Goal: Information Seeking & Learning: Check status

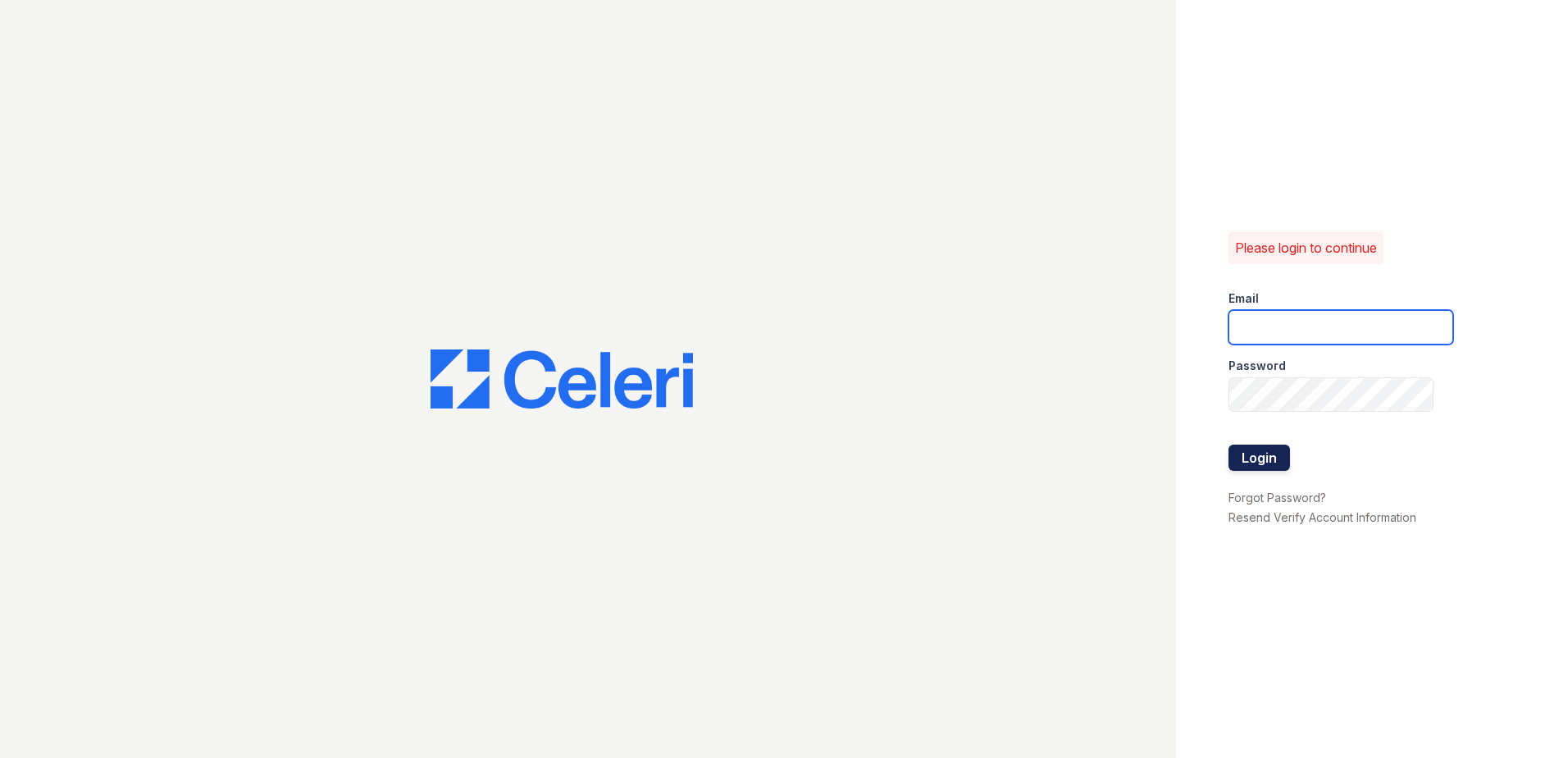
type input "renewwhitemarsh@trinity-pm.com"
click at [1259, 457] on button "Login" at bounding box center [1259, 457] width 61 height 26
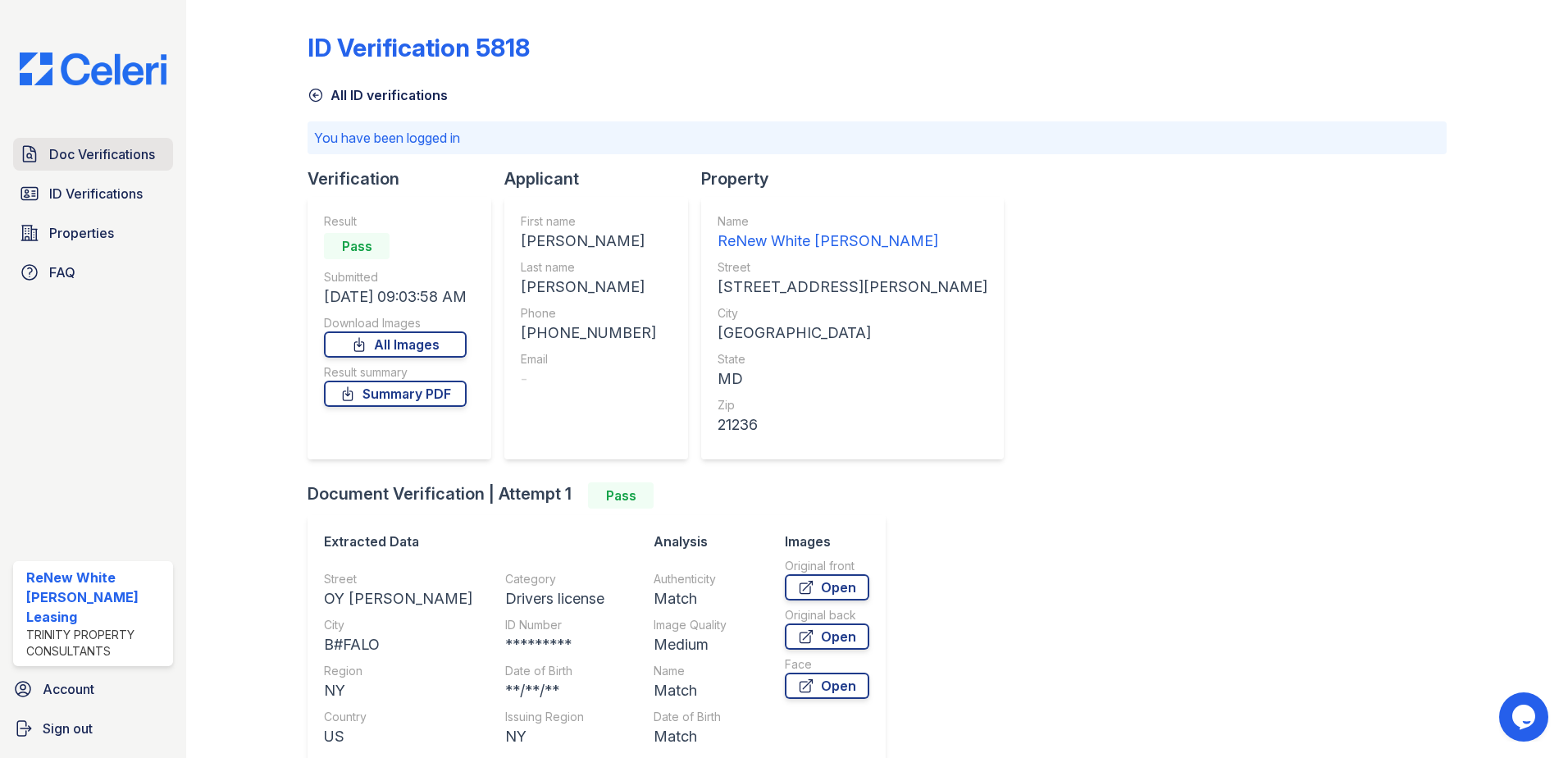
click at [90, 156] on span "Doc Verifications" at bounding box center [101, 154] width 106 height 20
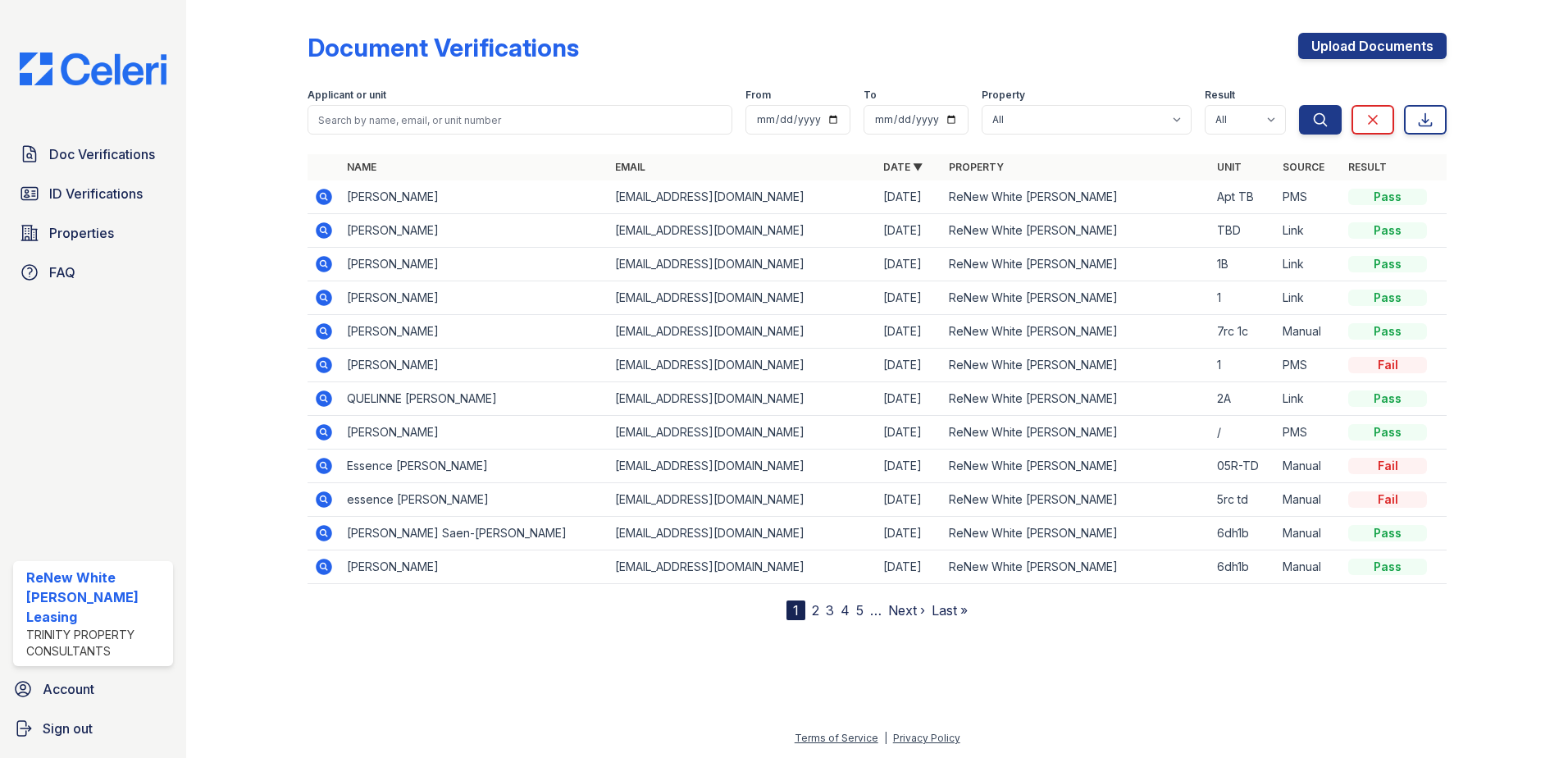
click at [324, 227] on icon at bounding box center [324, 230] width 20 height 20
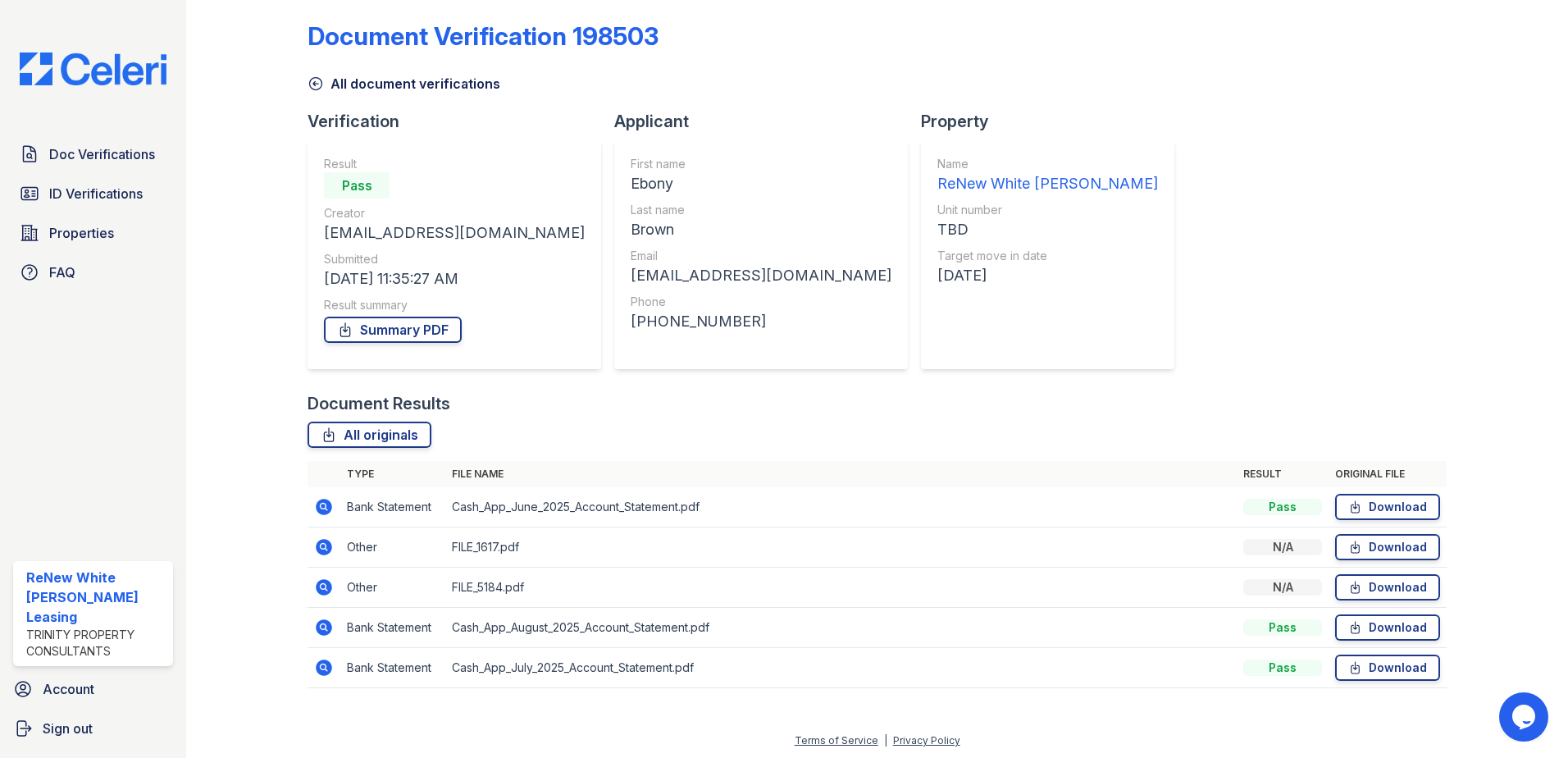
scroll to position [14, 0]
click at [322, 510] on icon at bounding box center [324, 504] width 16 height 16
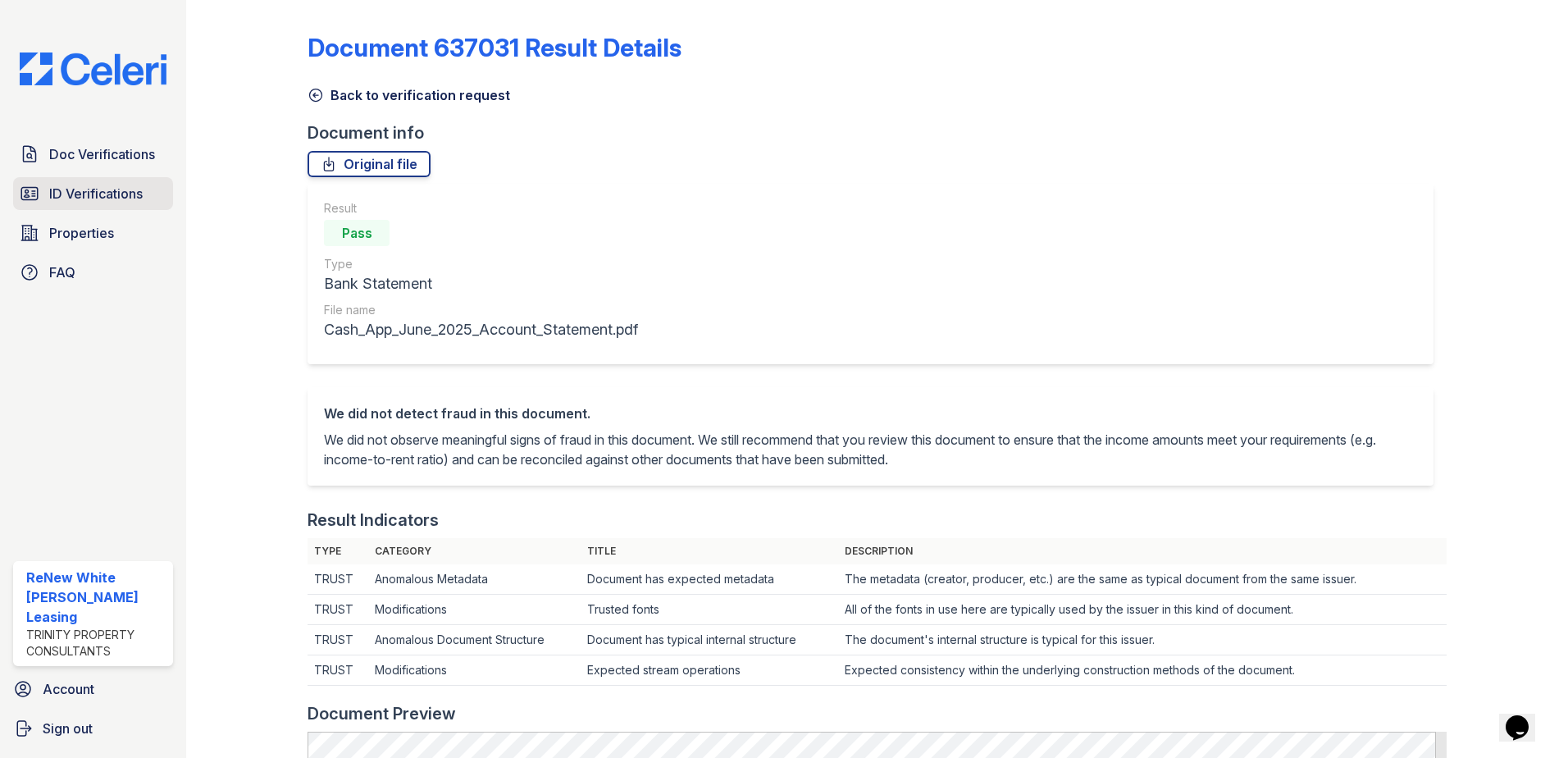
click at [53, 206] on link "ID Verifications" at bounding box center [93, 193] width 160 height 33
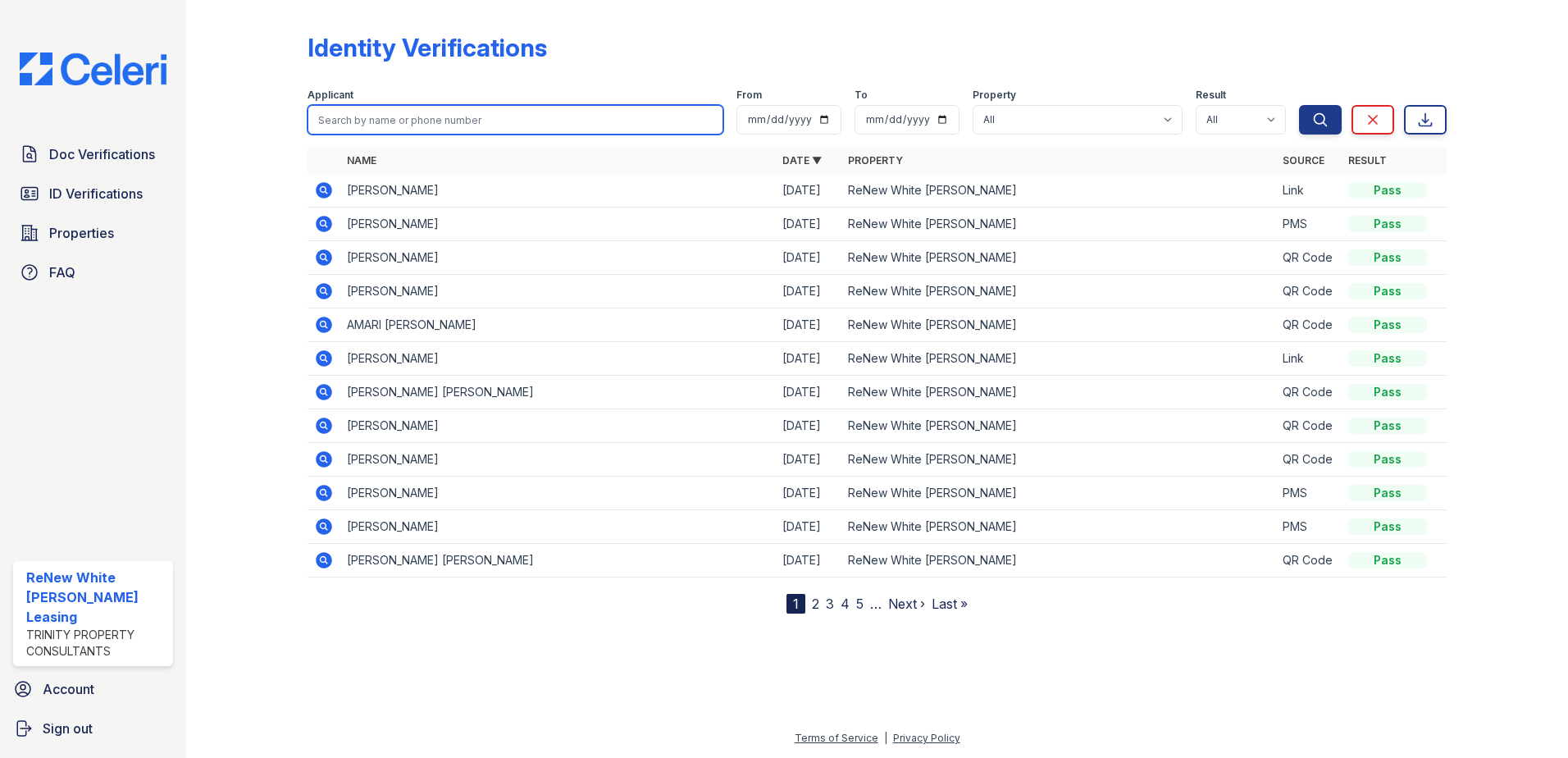
click at [409, 127] on input "search" at bounding box center [516, 119] width 415 height 30
type input "ebony"
click at [1299, 105] on button "Search" at bounding box center [1320, 119] width 42 height 30
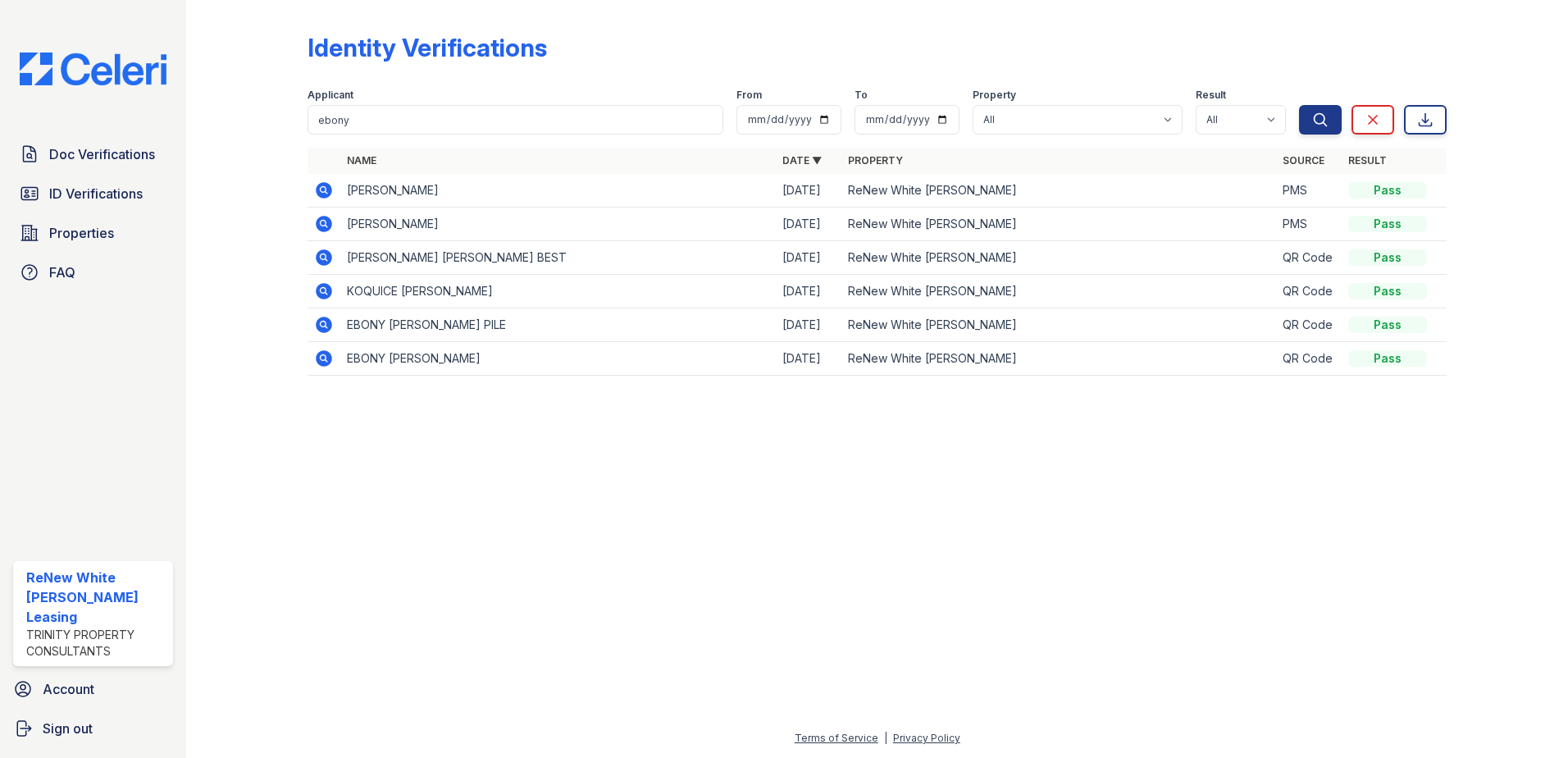
click at [322, 192] on icon at bounding box center [324, 191] width 16 height 16
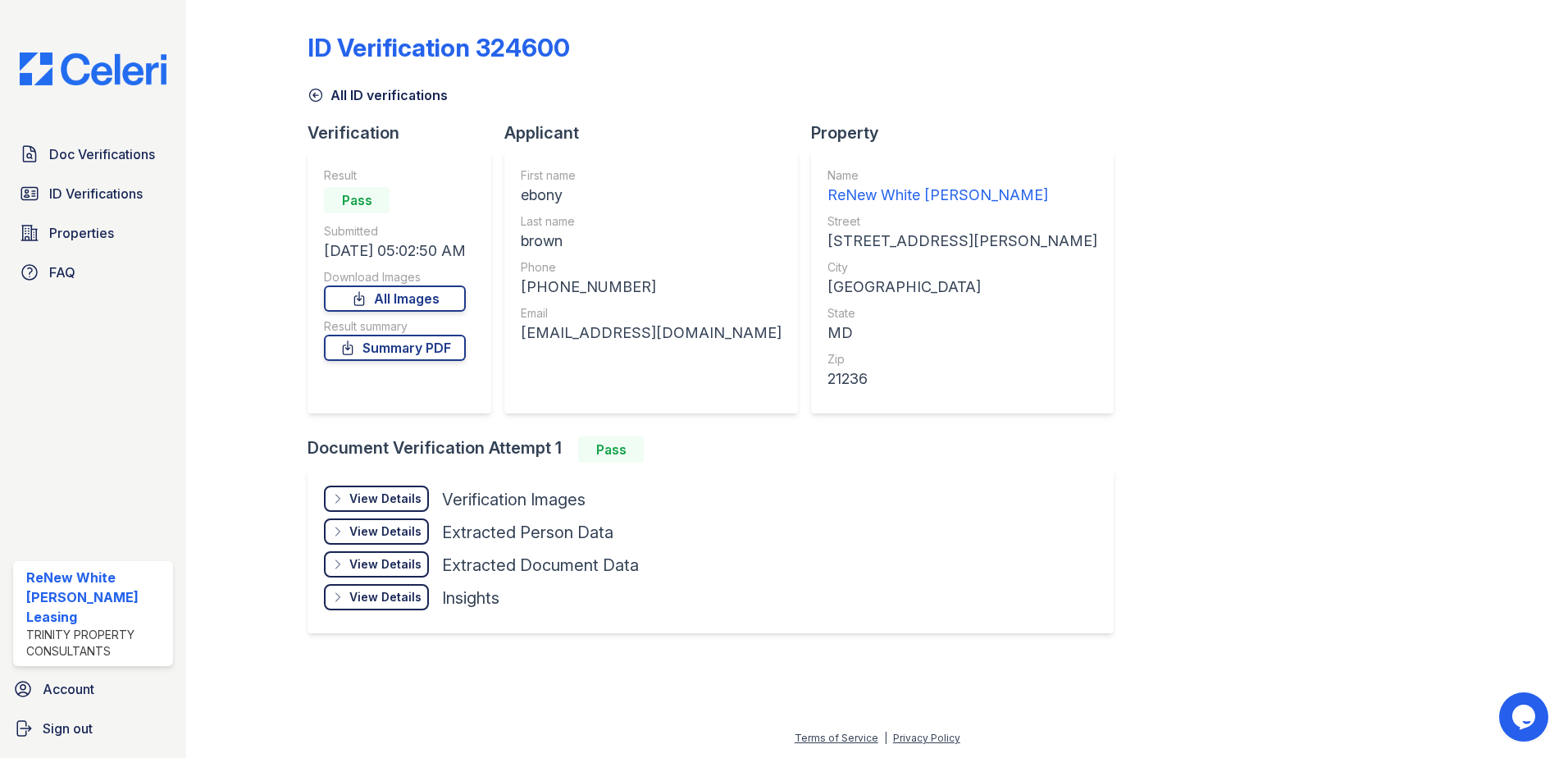
click at [359, 488] on div "View Details Details" at bounding box center [377, 499] width 105 height 26
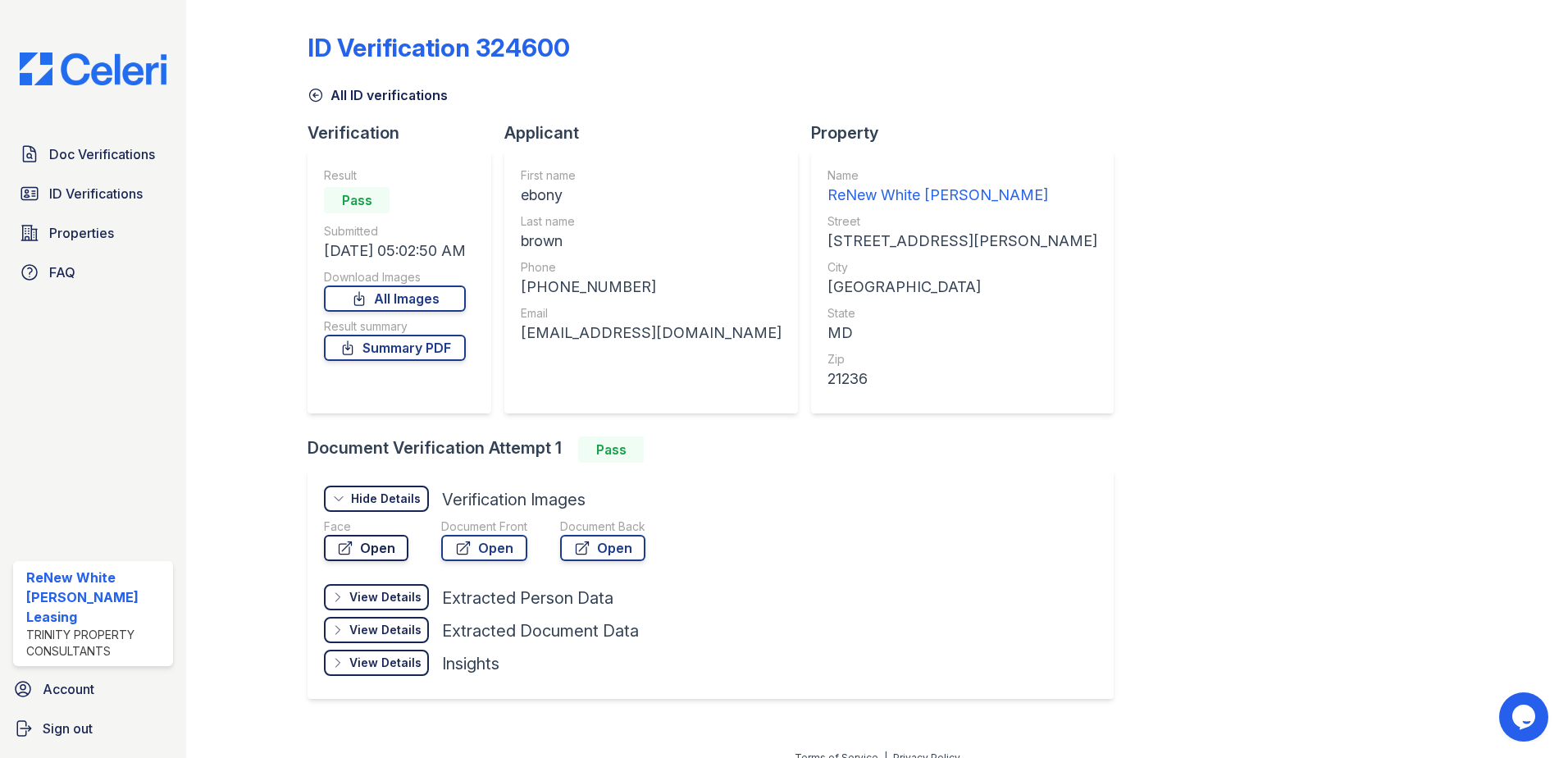
click at [364, 544] on link "Open" at bounding box center [367, 547] width 85 height 26
click at [479, 541] on link "Open" at bounding box center [484, 547] width 86 height 26
click at [134, 164] on span "Doc Verifications" at bounding box center [101, 154] width 106 height 20
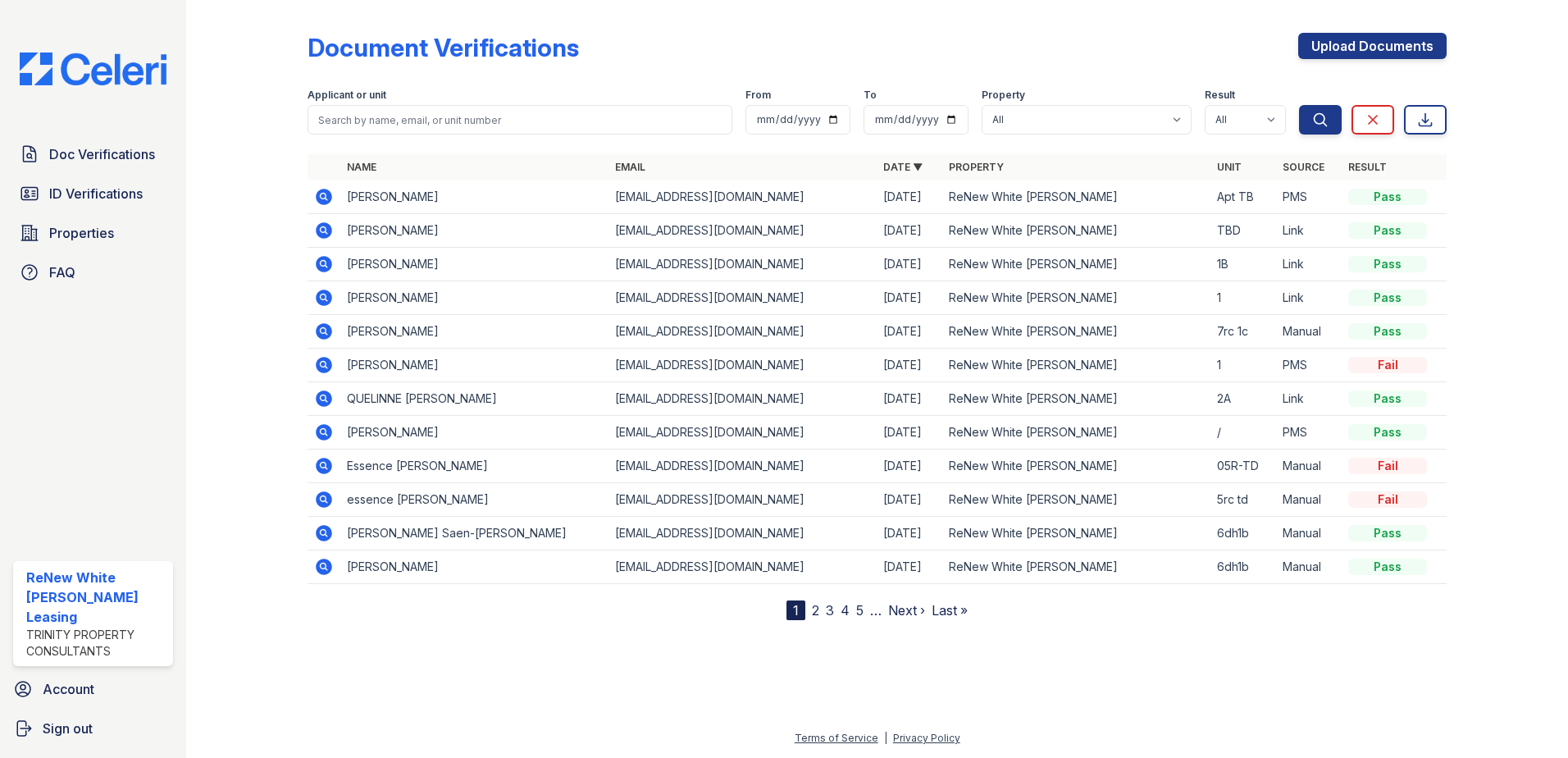
click at [329, 229] on icon at bounding box center [324, 230] width 16 height 16
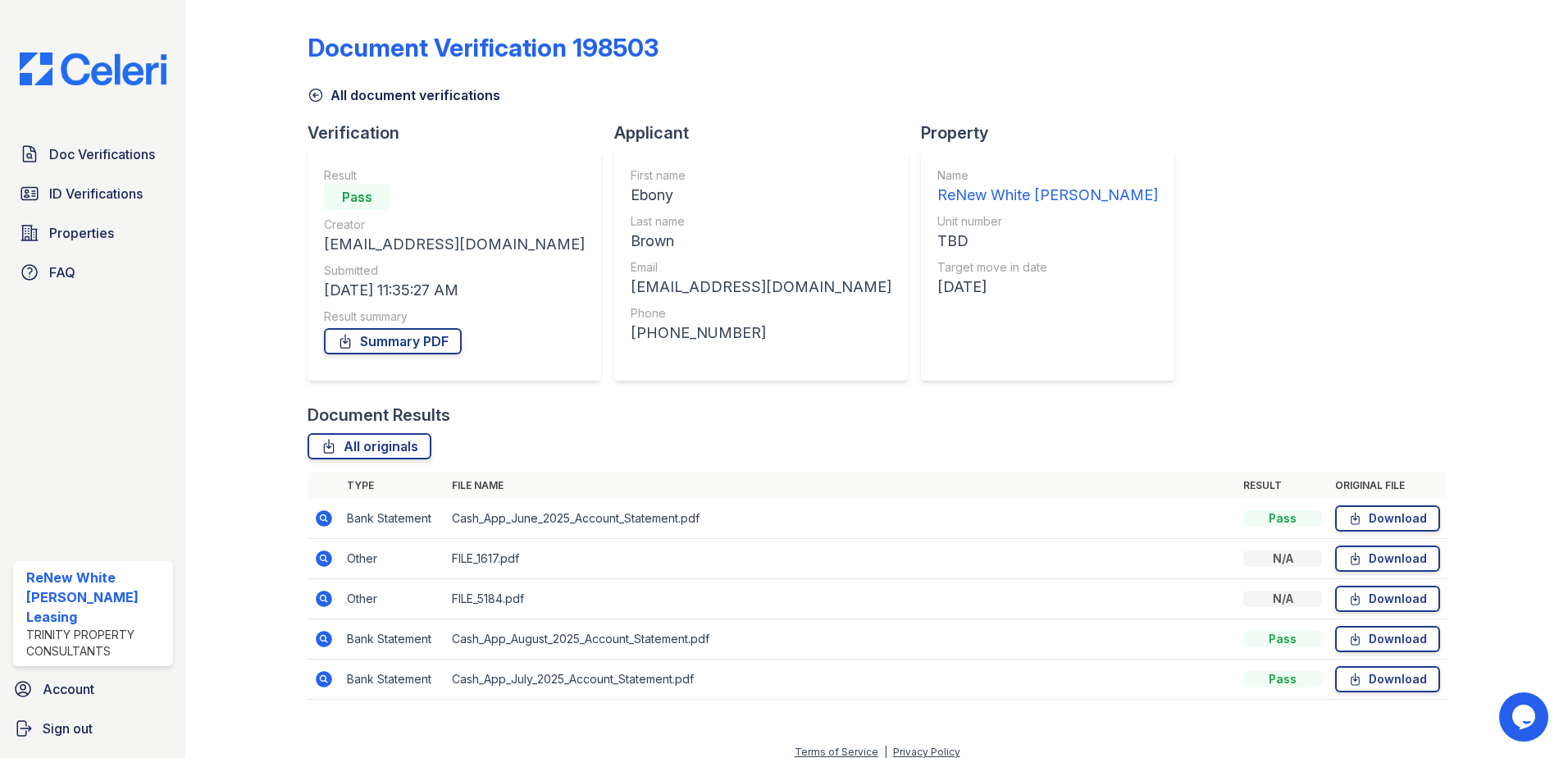
click at [321, 556] on icon at bounding box center [324, 558] width 20 height 20
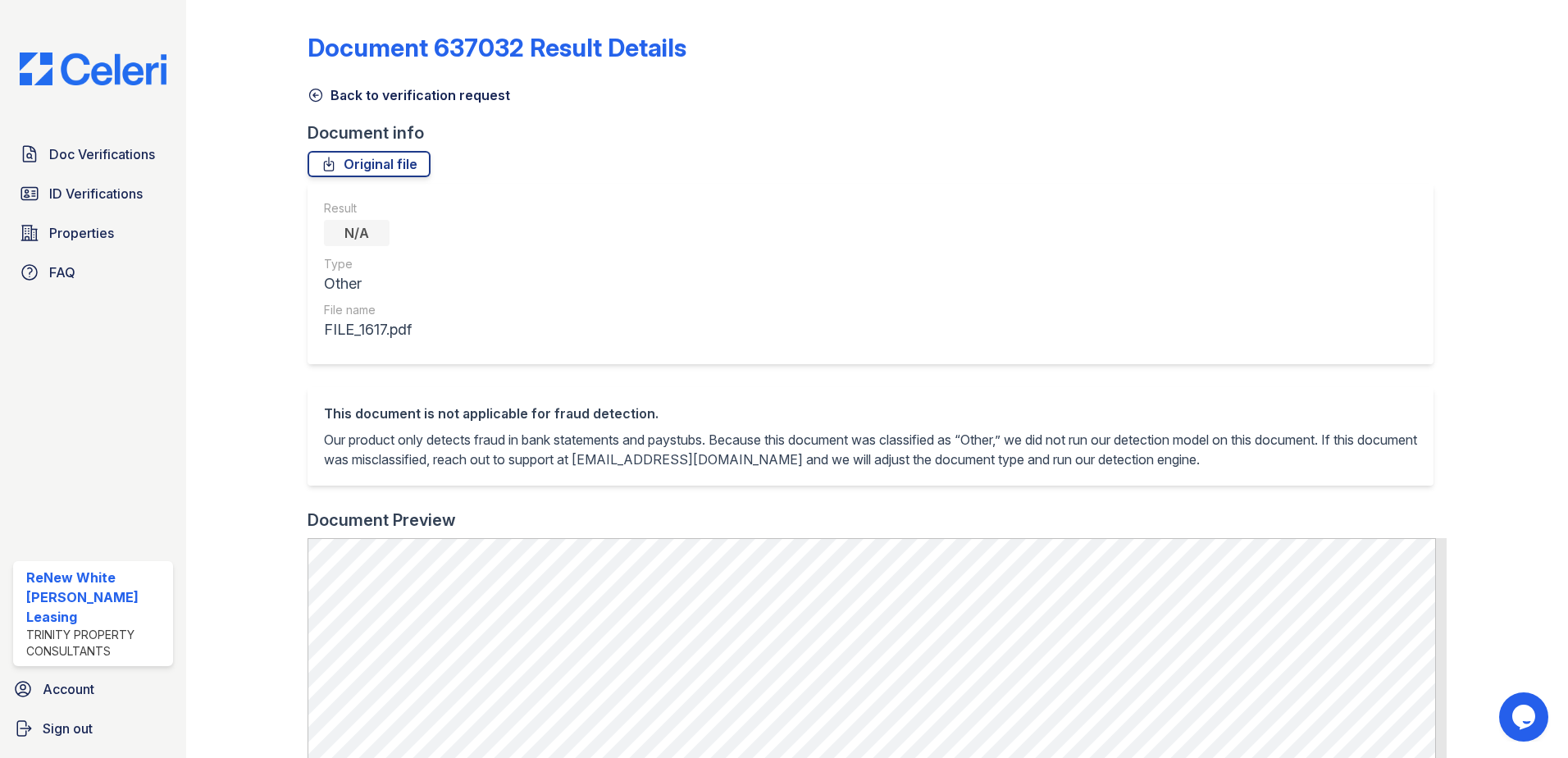
click at [312, 99] on icon at bounding box center [316, 95] width 16 height 16
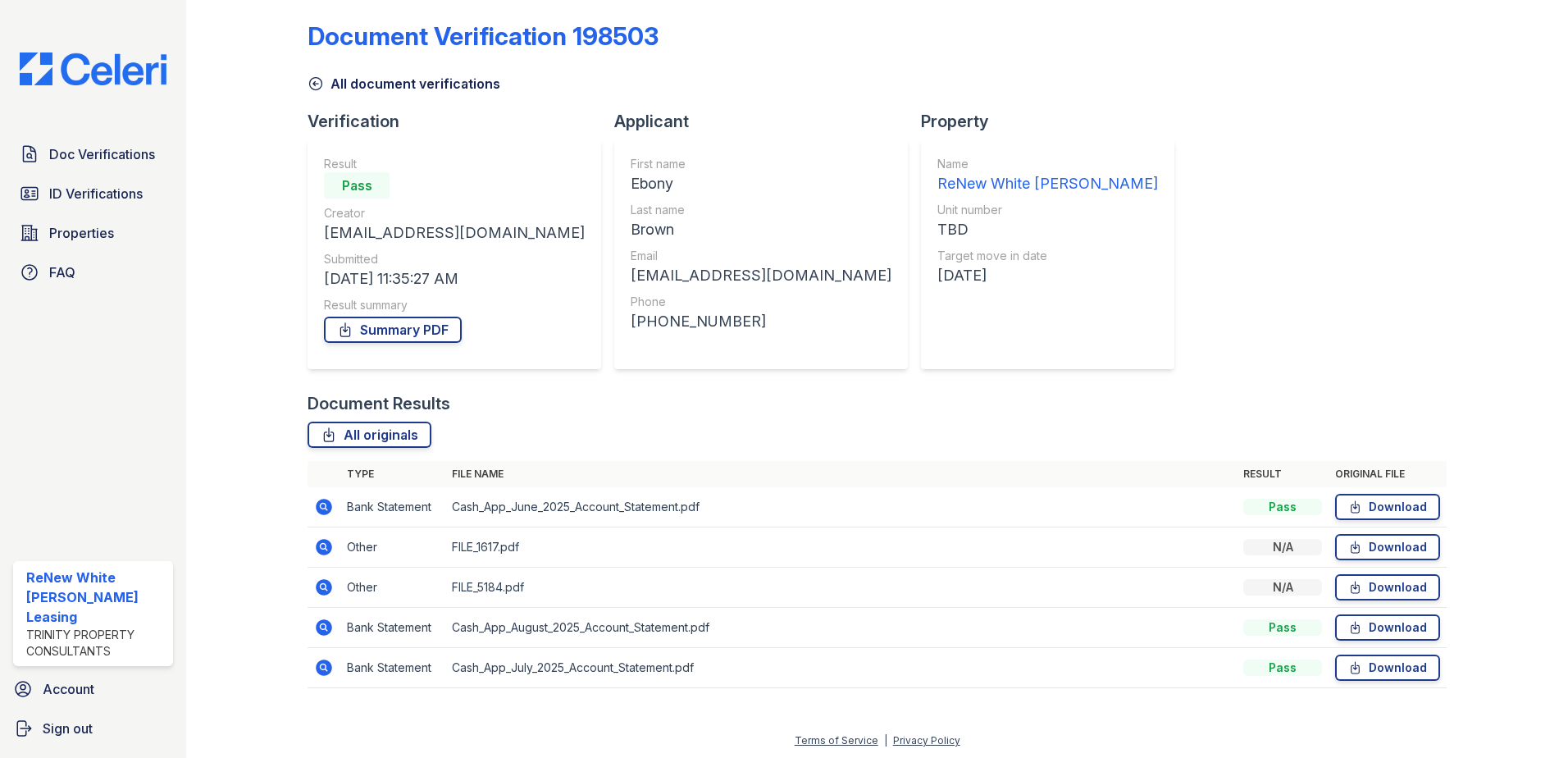
scroll to position [14, 0]
click at [322, 622] on icon at bounding box center [324, 625] width 20 height 20
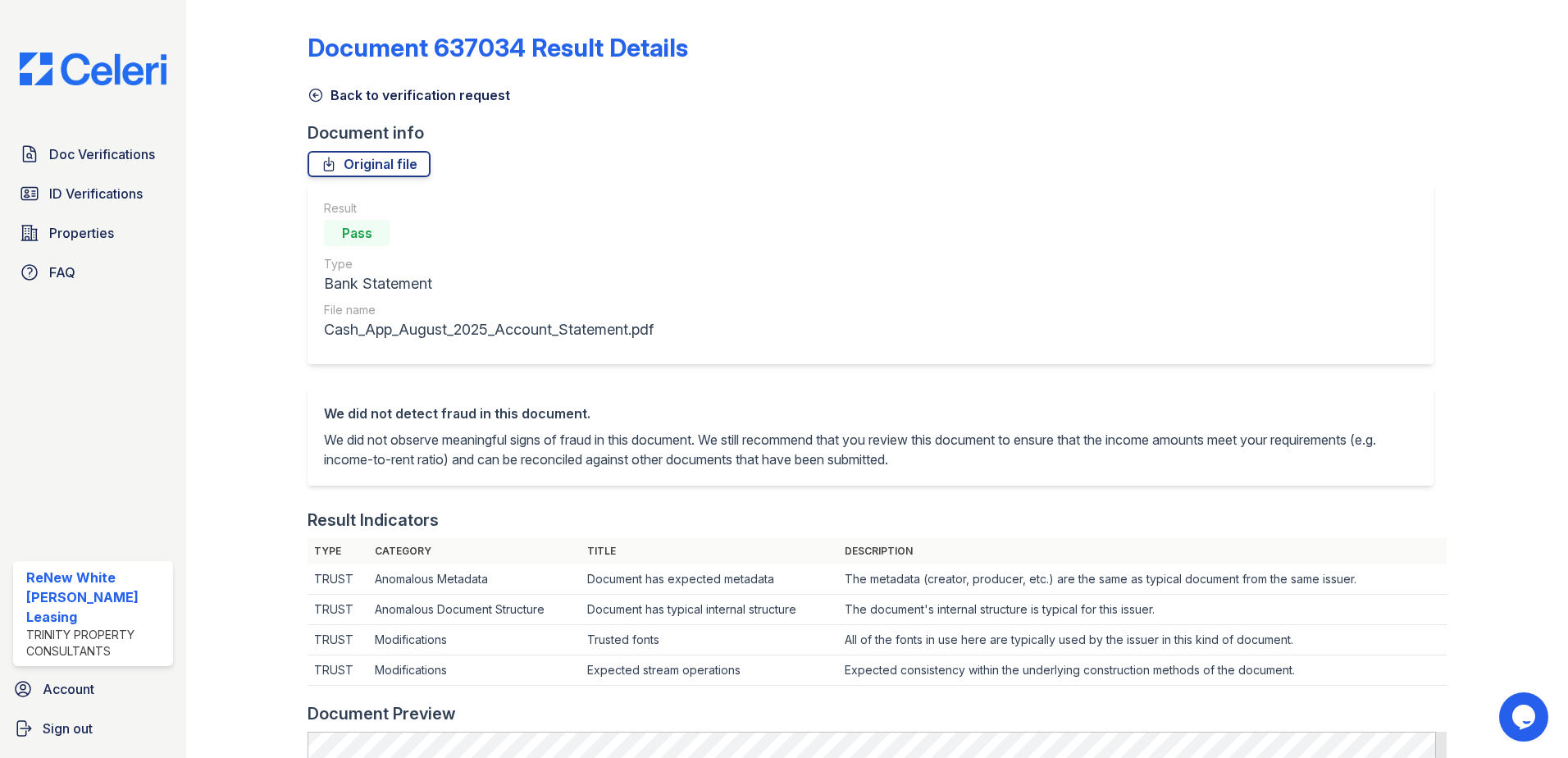
click at [313, 97] on icon at bounding box center [316, 95] width 16 height 16
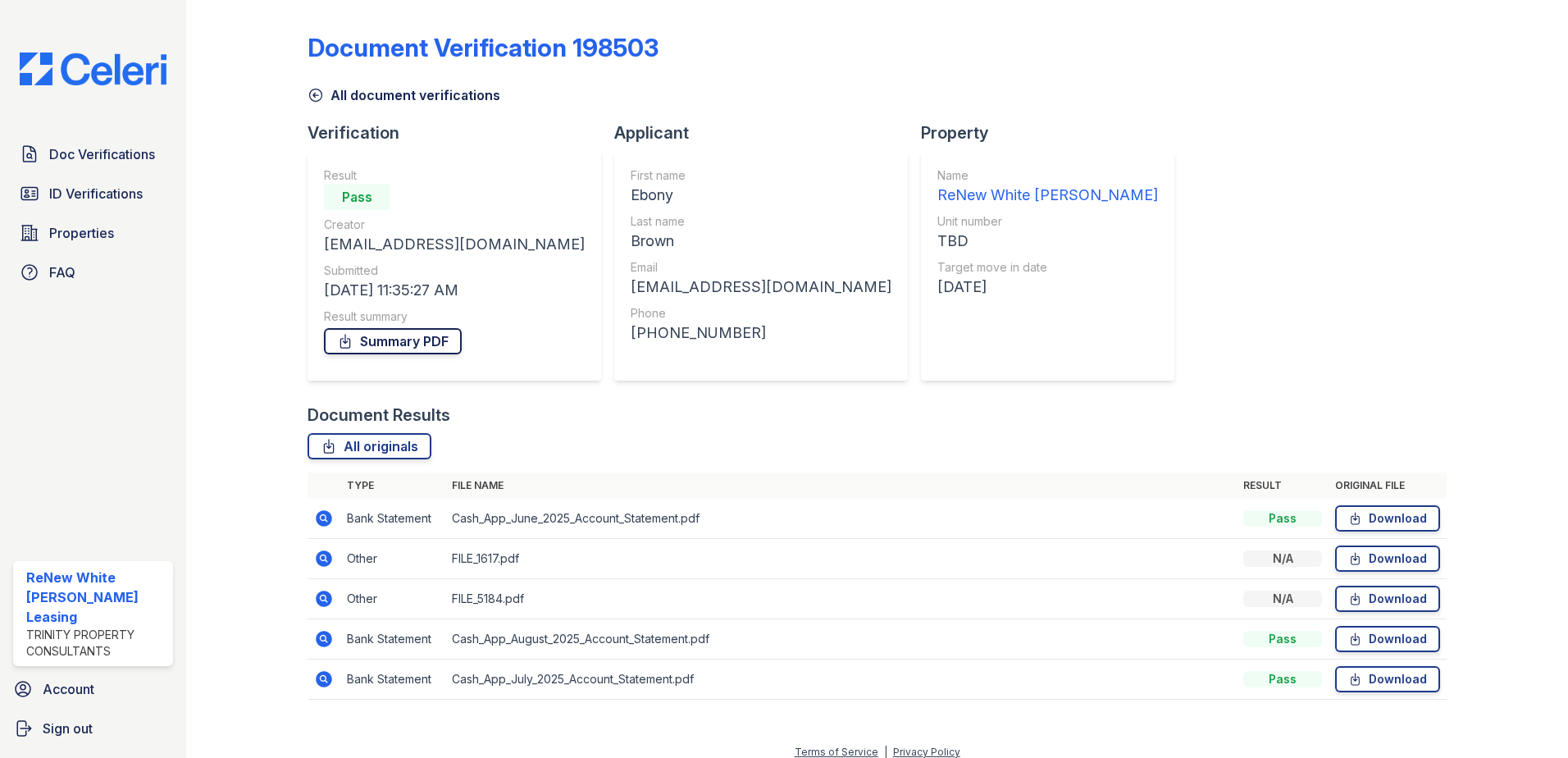
click at [427, 343] on link "Summary PDF" at bounding box center [393, 341] width 138 height 26
click at [324, 557] on icon at bounding box center [324, 558] width 20 height 20
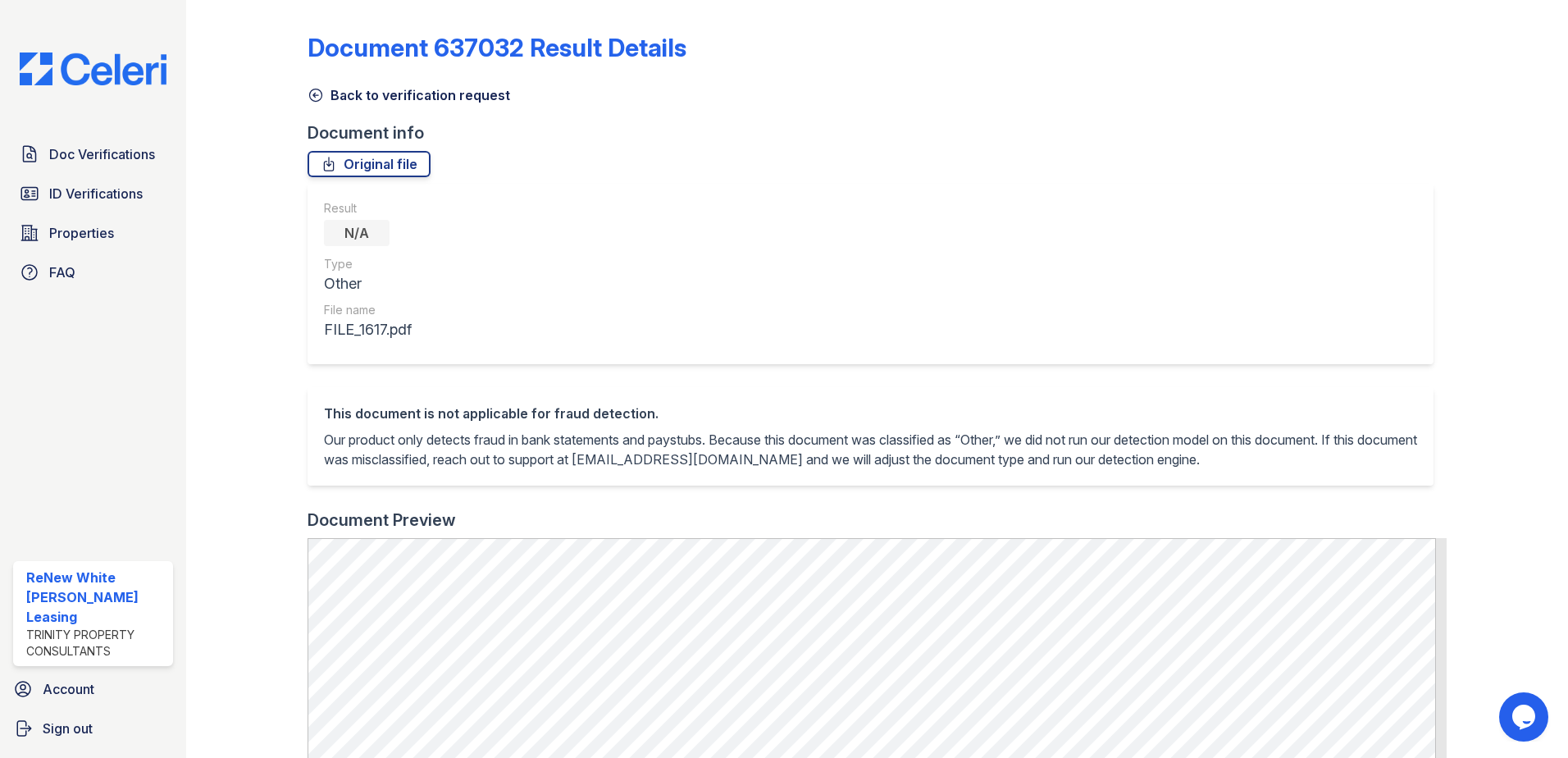
click at [319, 94] on icon at bounding box center [316, 95] width 16 height 16
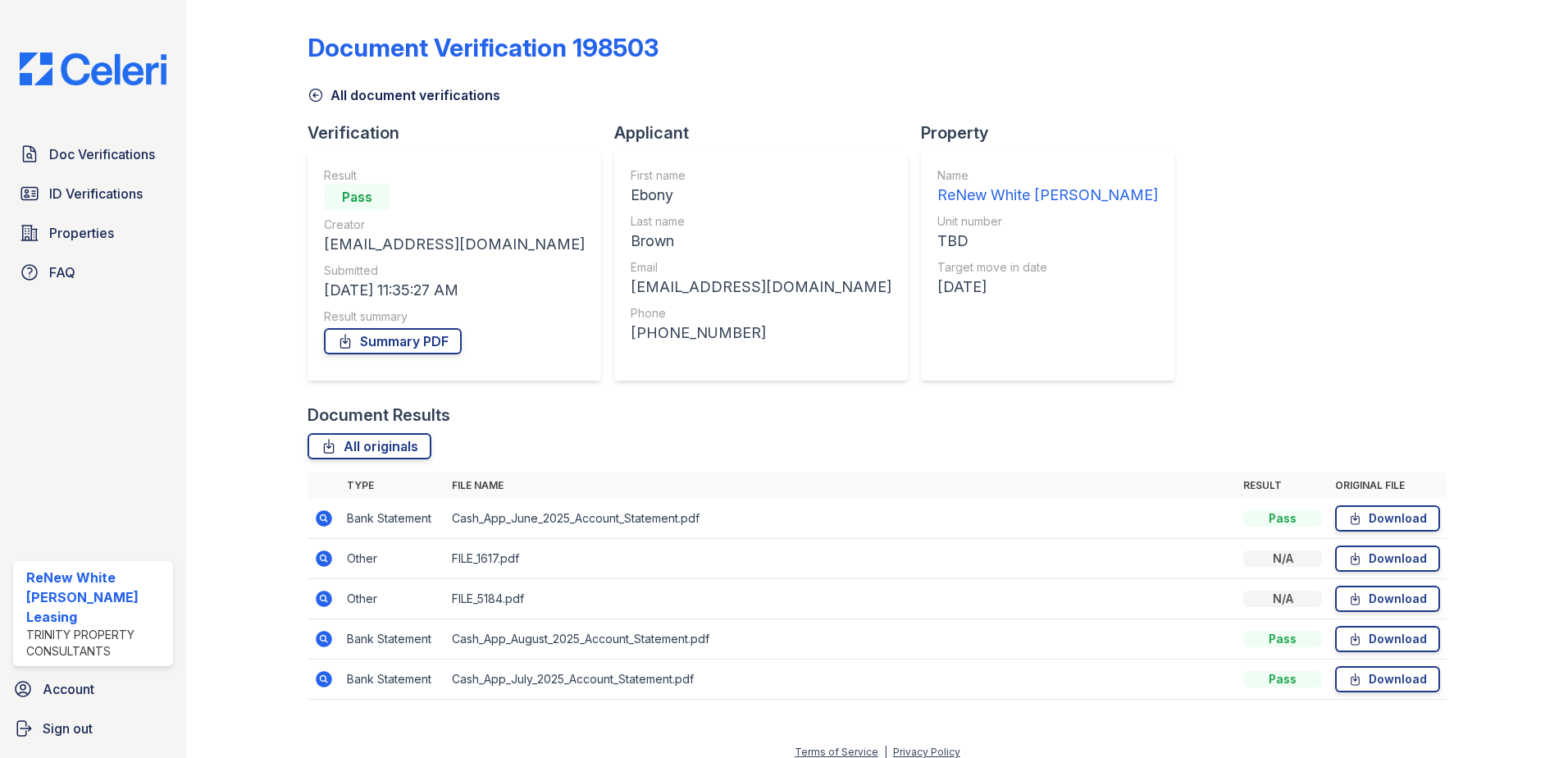
click at [314, 91] on icon at bounding box center [316, 95] width 16 height 16
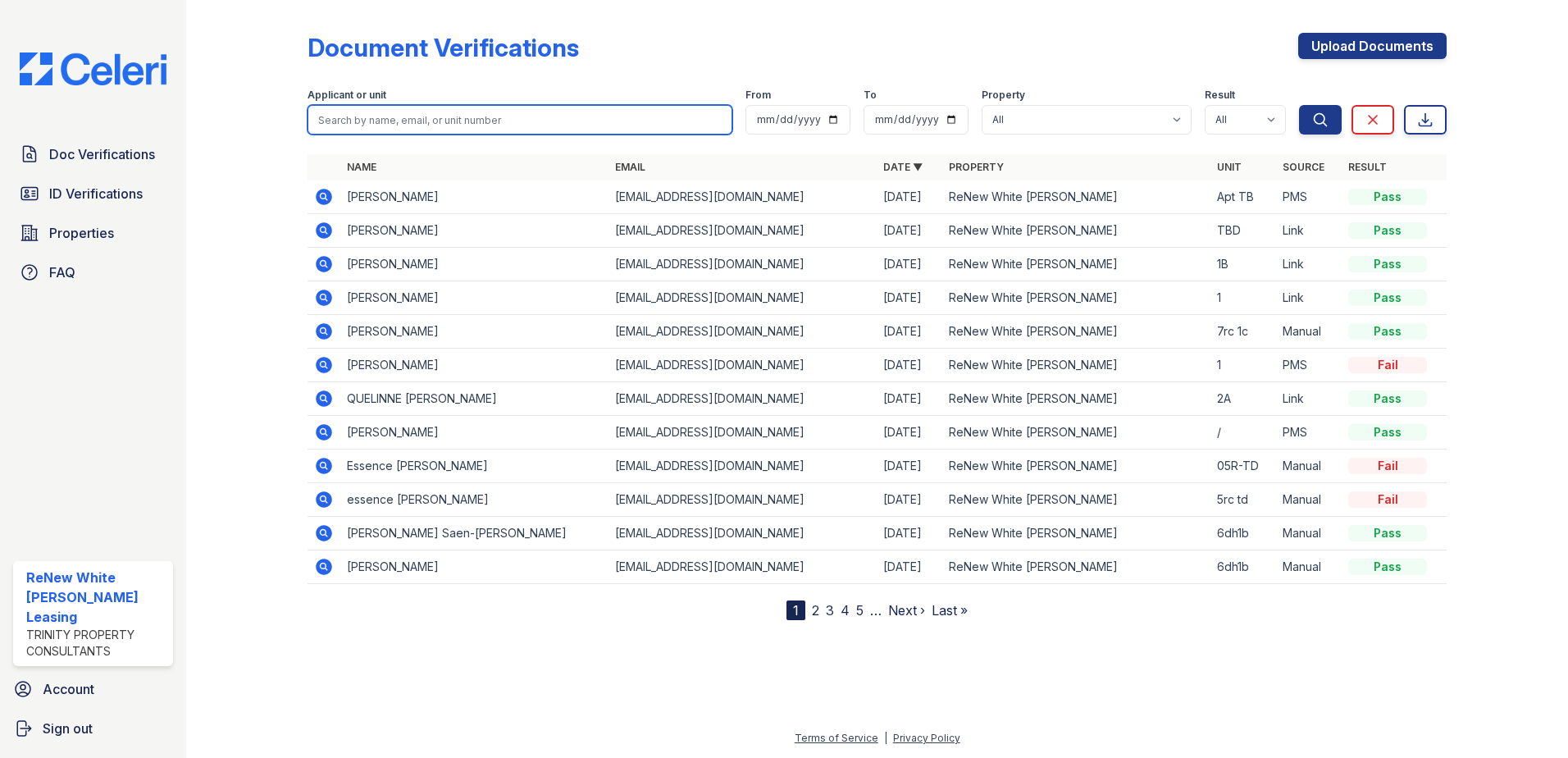
click at [405, 123] on input "search" at bounding box center [520, 119] width 425 height 30
type input "ebony"
click at [1299, 105] on button "Search" at bounding box center [1320, 119] width 42 height 30
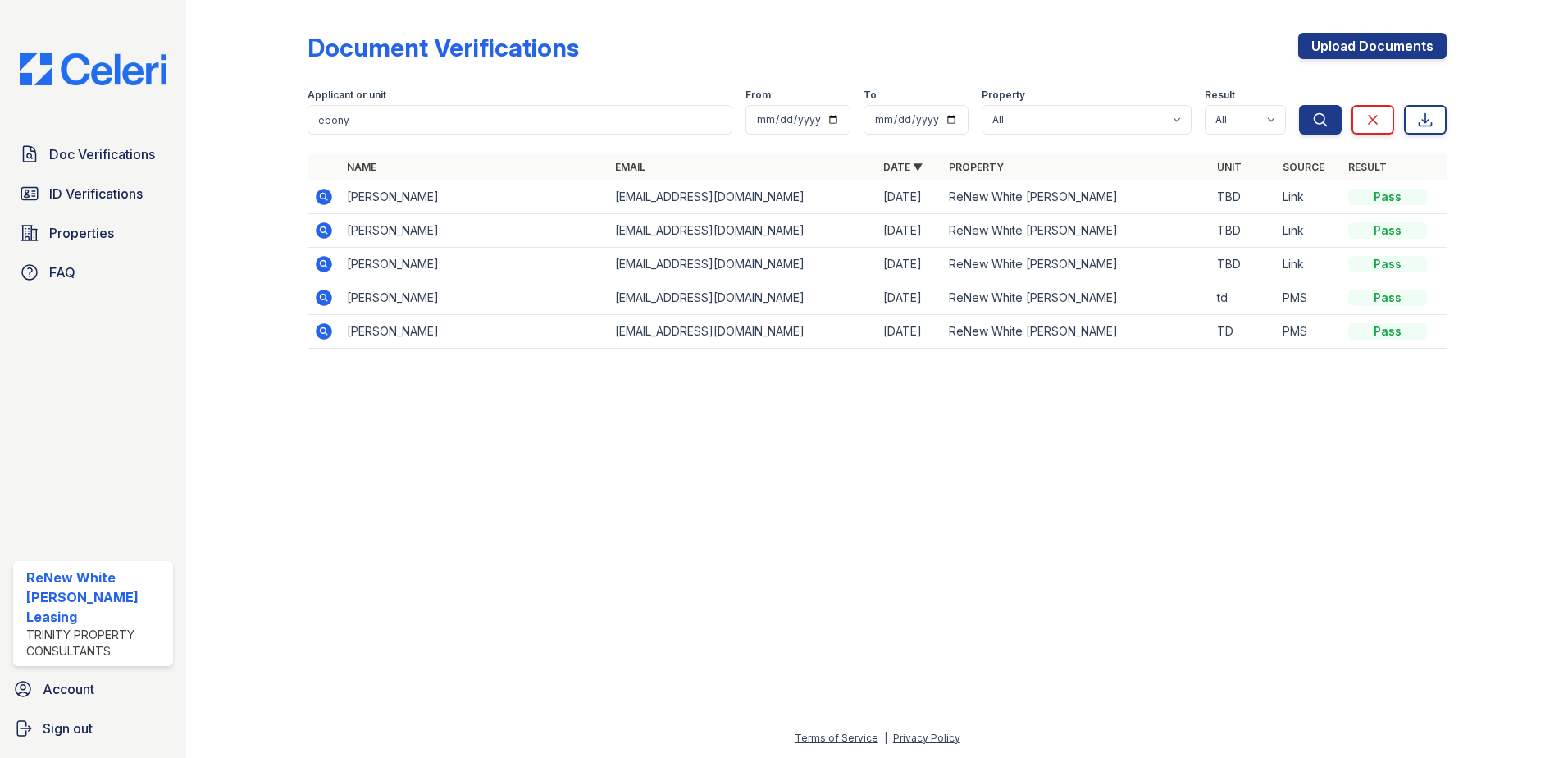
click at [319, 229] on icon at bounding box center [324, 230] width 16 height 16
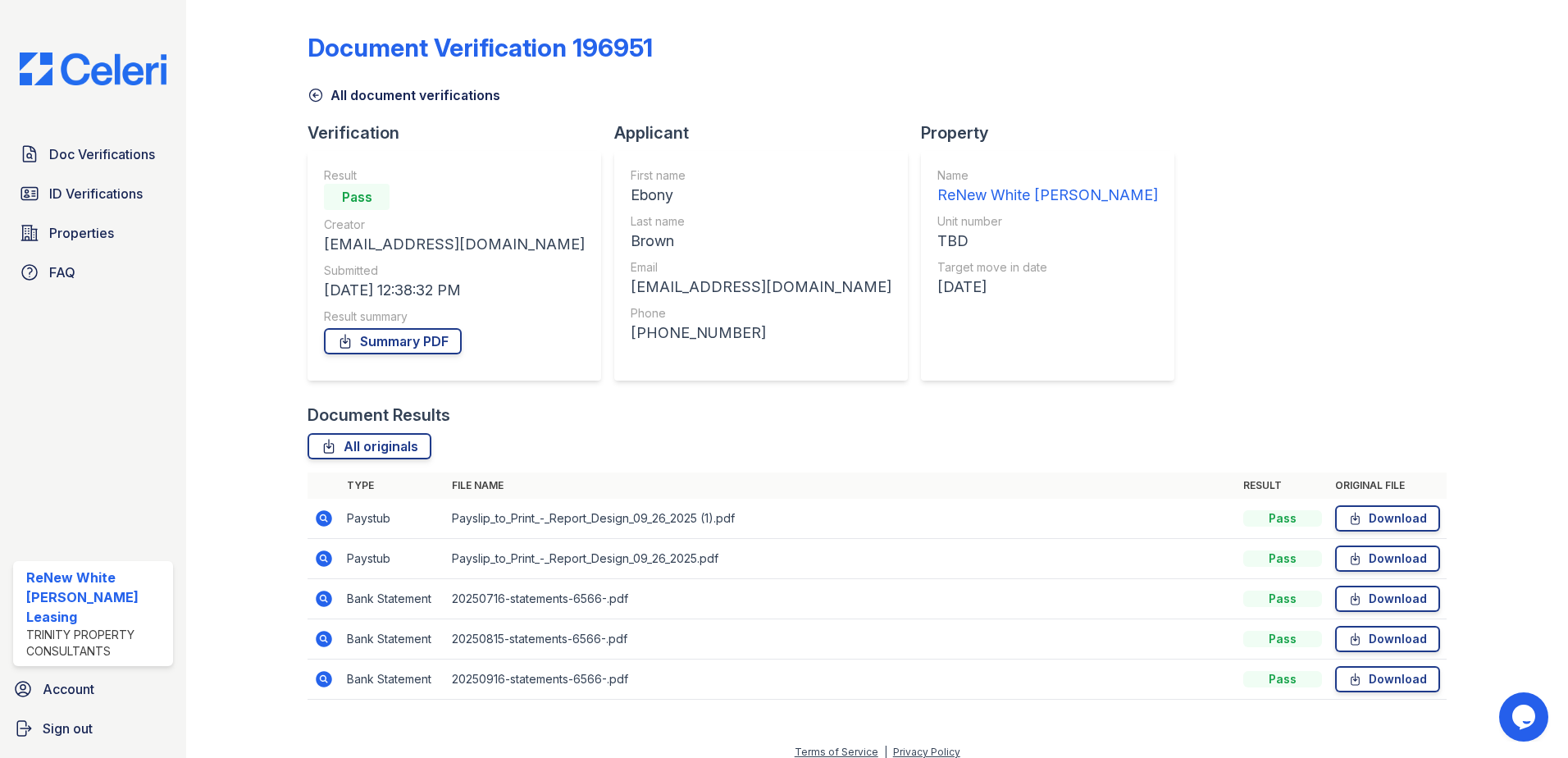
click at [314, 520] on icon at bounding box center [324, 519] width 20 height 20
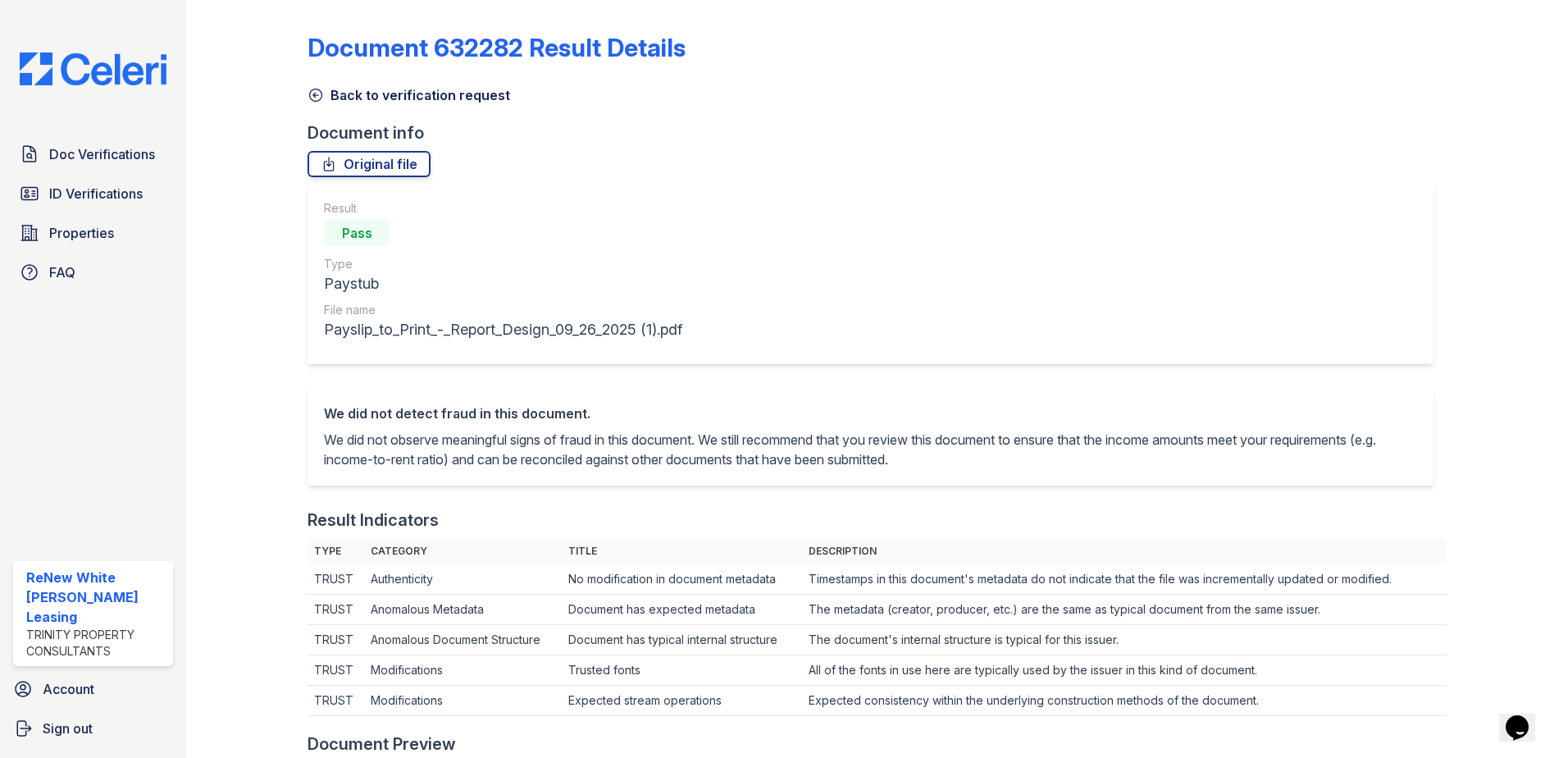
click at [318, 89] on icon at bounding box center [316, 96] width 13 height 13
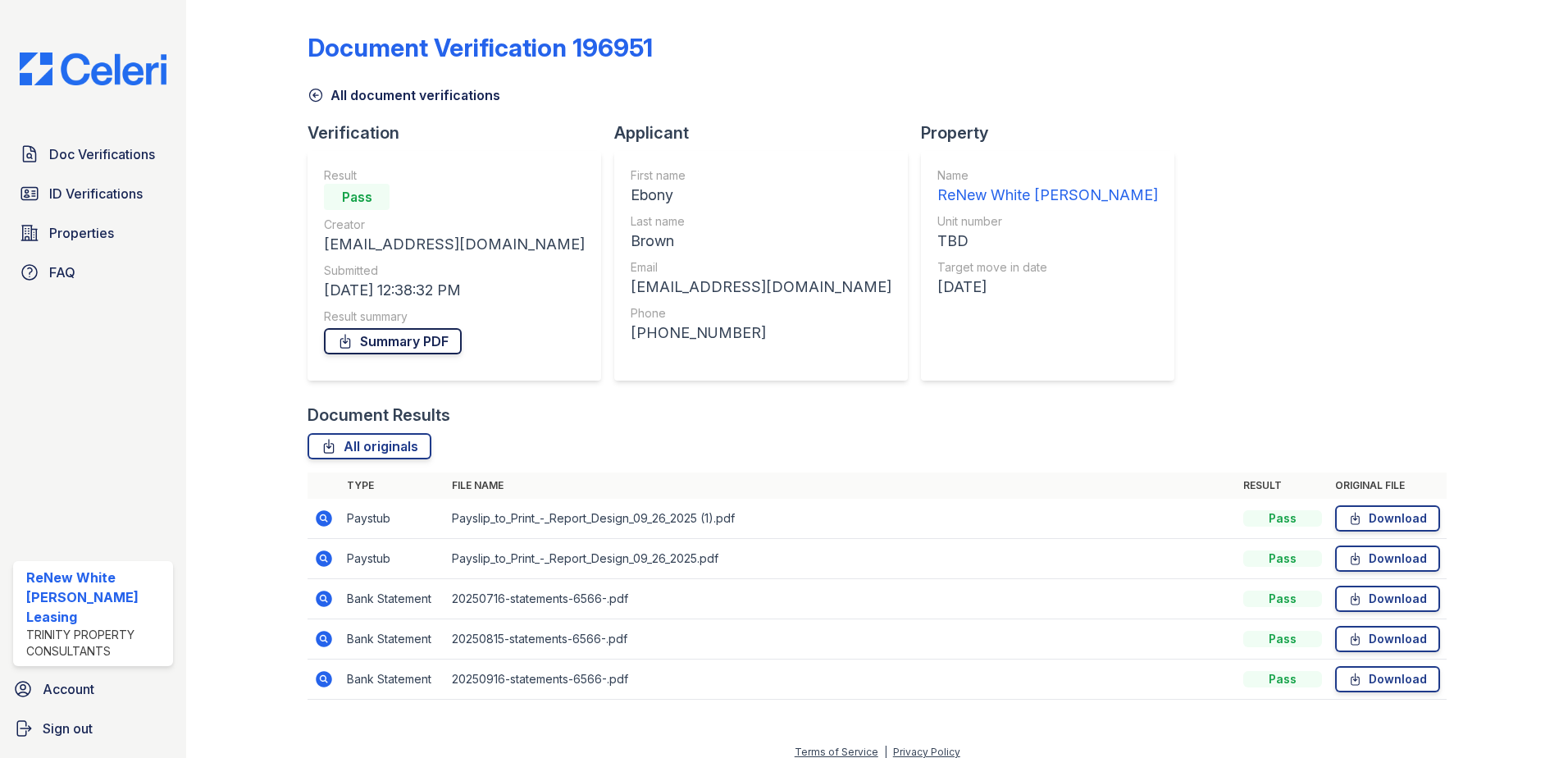
click at [397, 339] on link "Summary PDF" at bounding box center [393, 341] width 138 height 26
click at [71, 165] on link "Doc Verifications" at bounding box center [93, 154] width 160 height 33
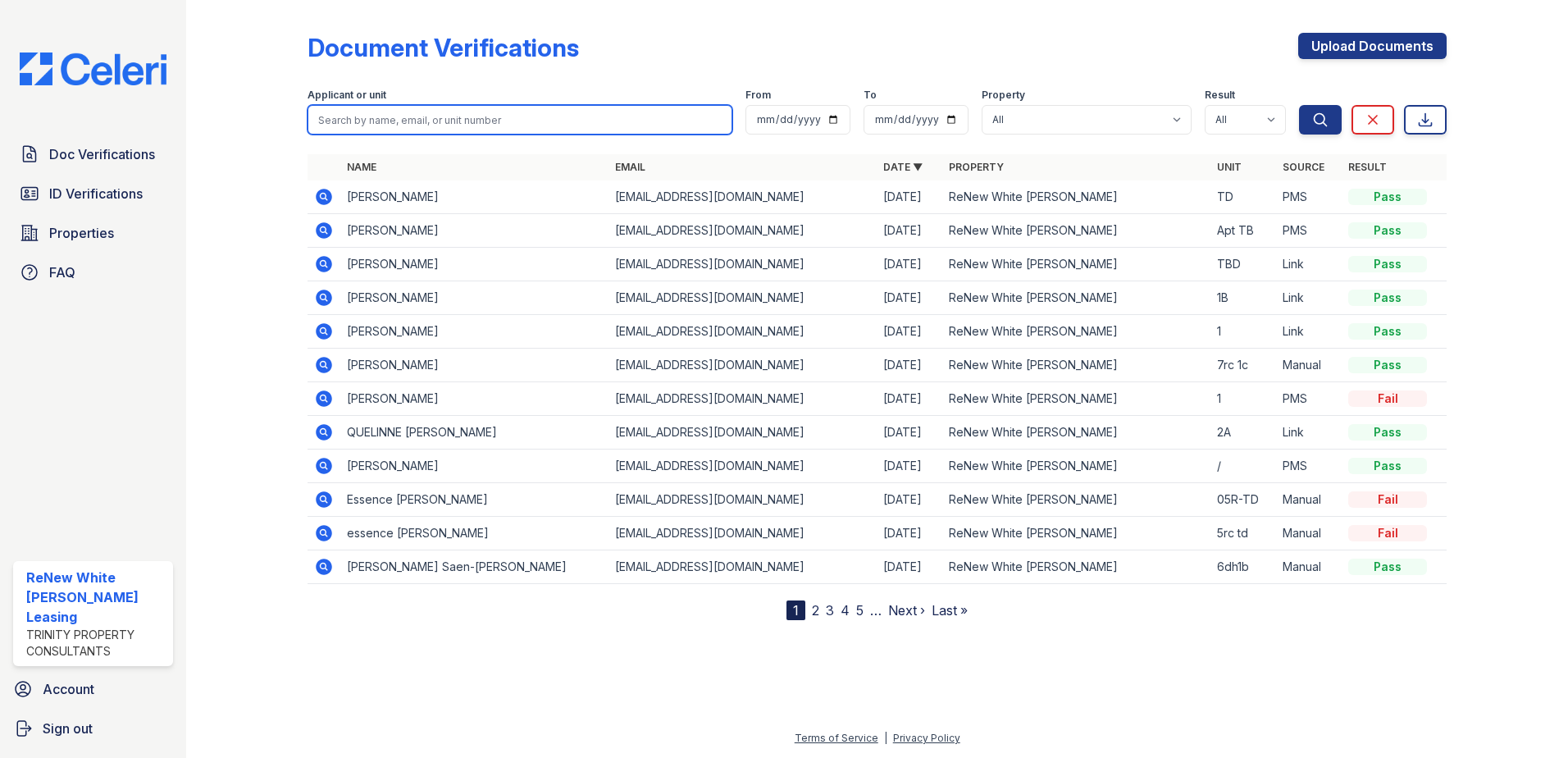
click at [419, 118] on input "search" at bounding box center [520, 119] width 425 height 30
type input "mekhi"
click at [1299, 105] on button "Search" at bounding box center [1320, 119] width 42 height 30
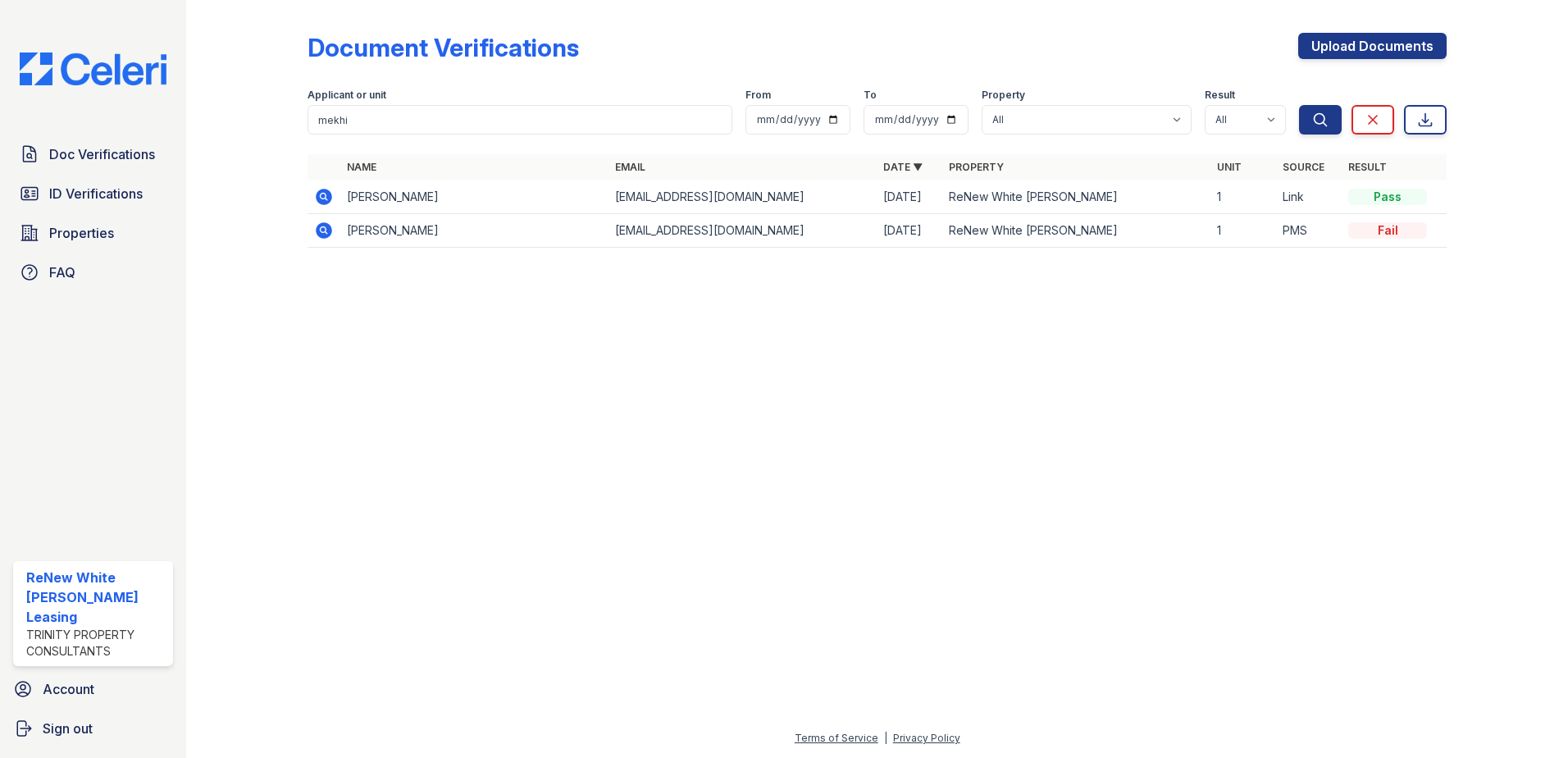
click at [322, 198] on icon at bounding box center [324, 197] width 20 height 20
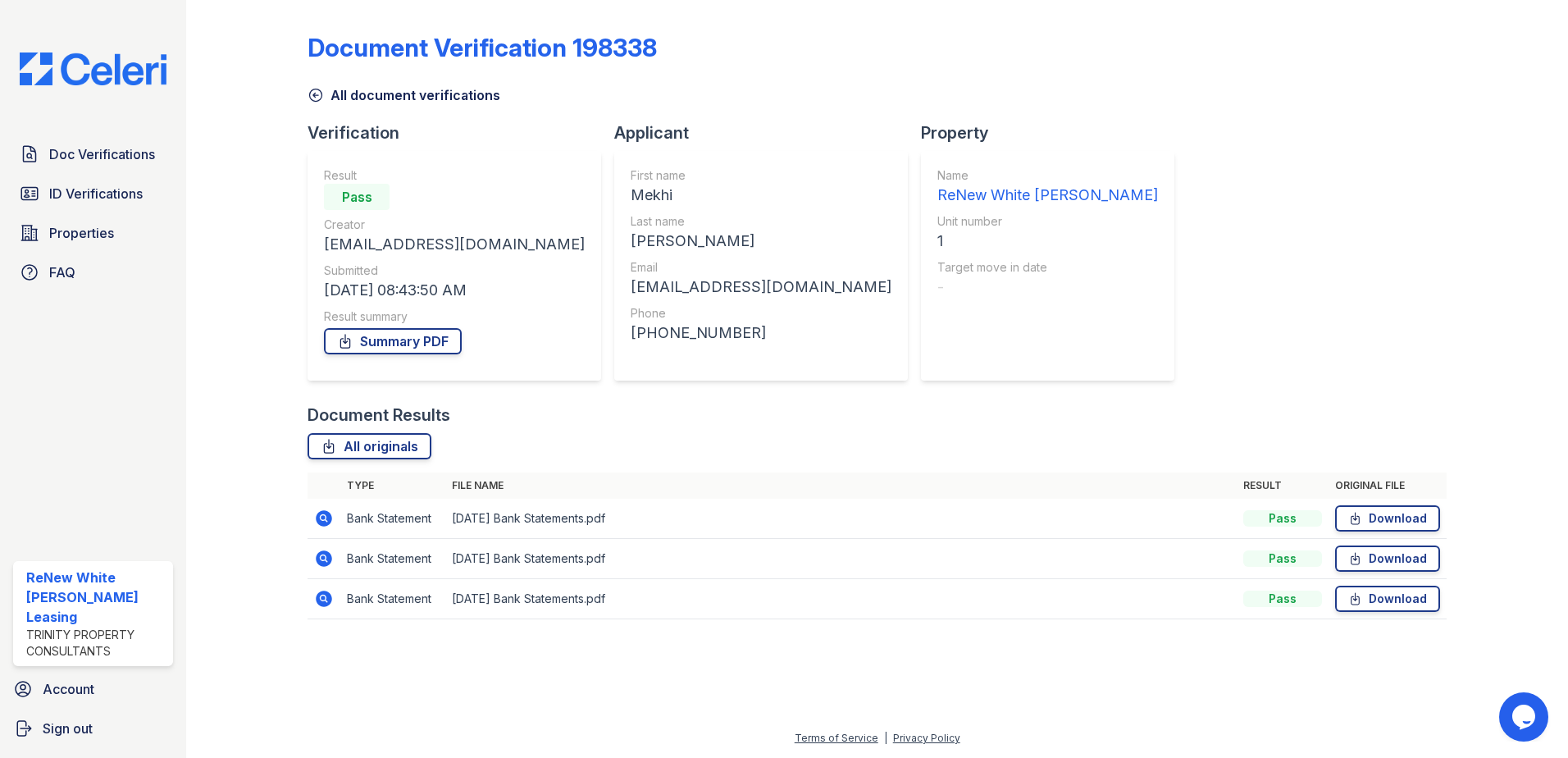
click at [323, 520] on icon at bounding box center [324, 519] width 20 height 20
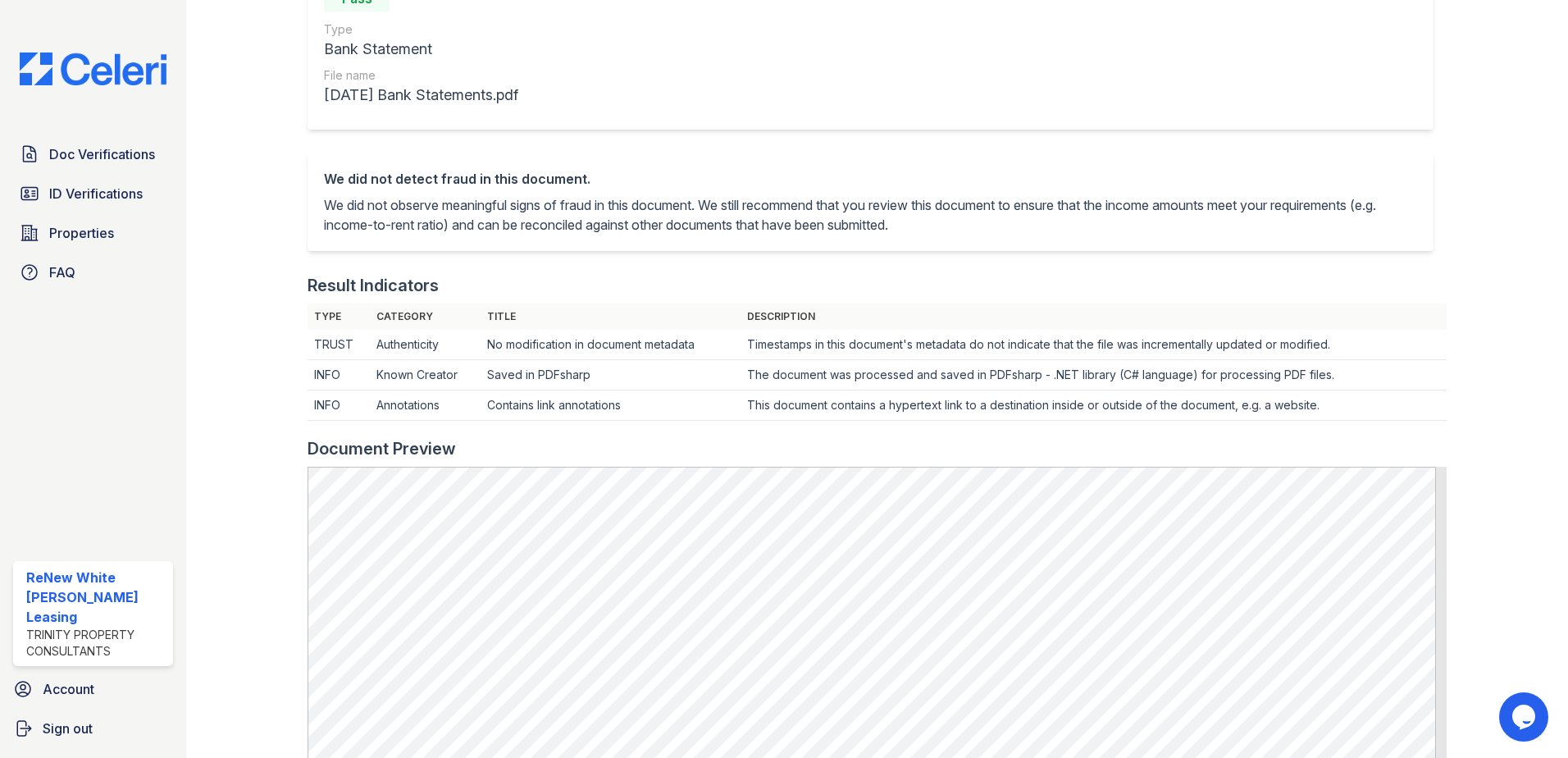
scroll to position [164, 0]
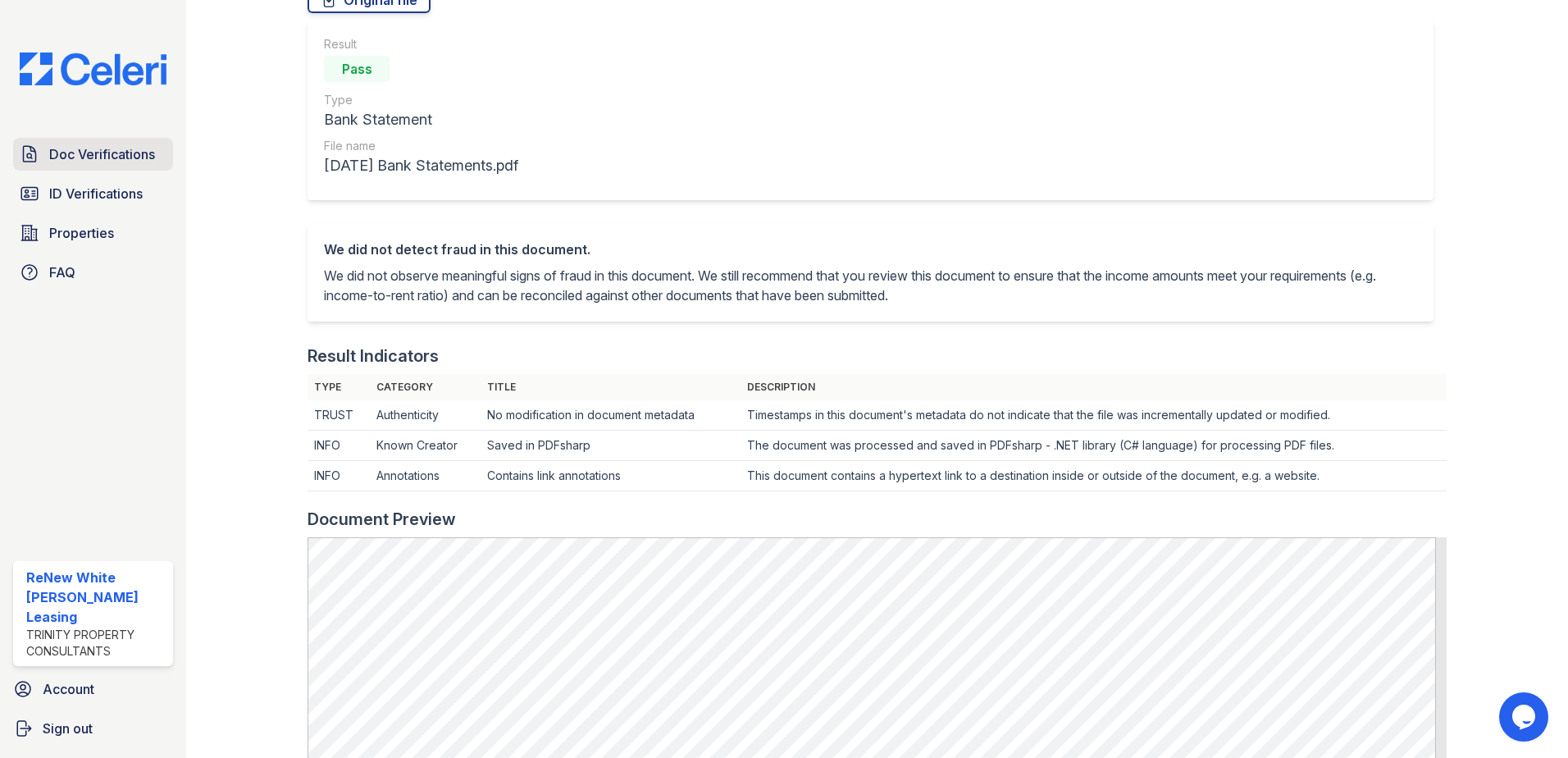
click at [73, 150] on span "Doc Verifications" at bounding box center [101, 154] width 106 height 20
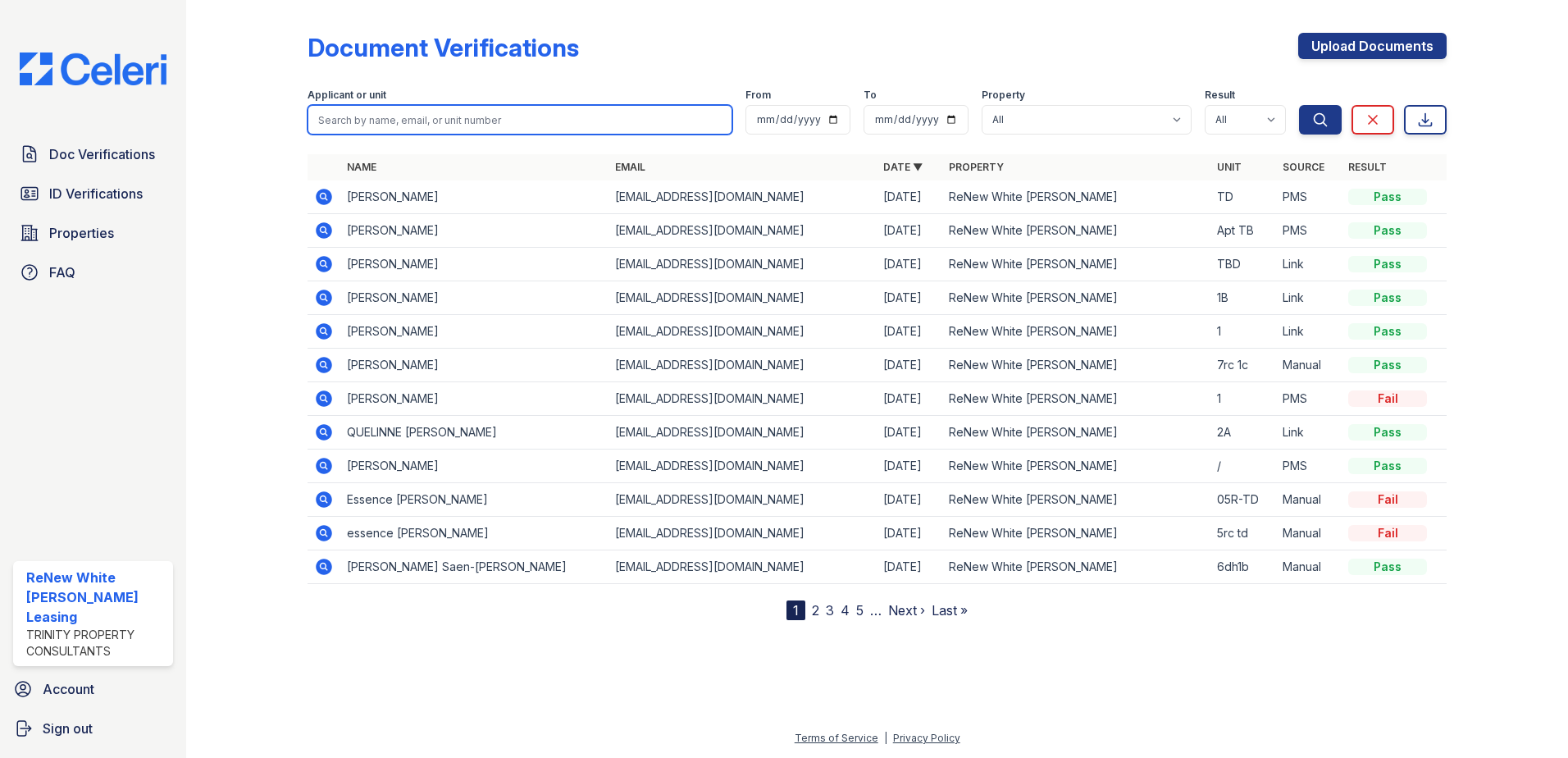
drag, startPoint x: 456, startPoint y: 116, endPoint x: 461, endPoint y: 128, distance: 13.0
click at [457, 122] on input "search" at bounding box center [520, 119] width 425 height 30
type input "travis"
click at [1299, 105] on button "Search" at bounding box center [1320, 119] width 42 height 30
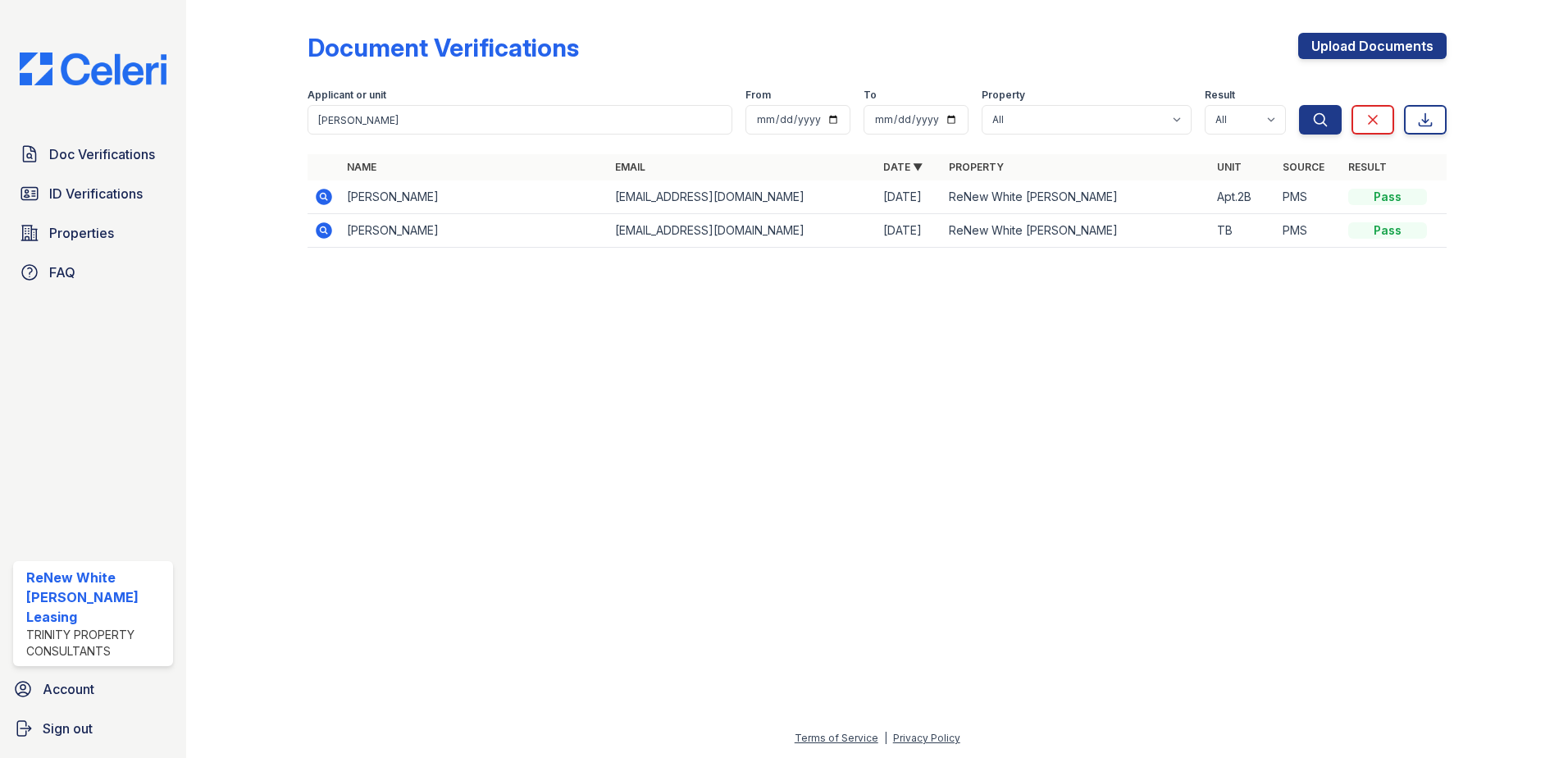
click at [322, 230] on icon at bounding box center [322, 229] width 5 height 5
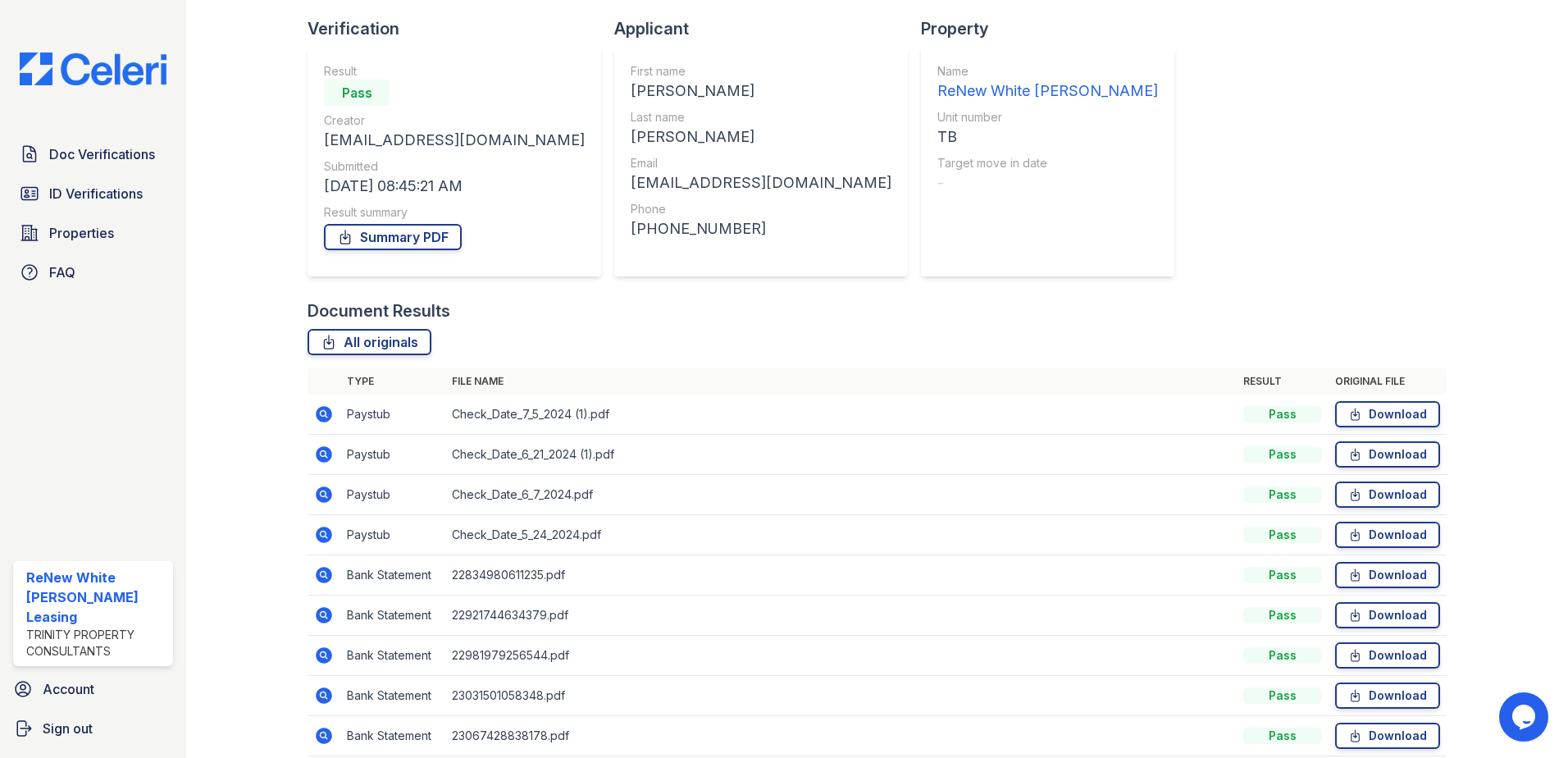
scroll to position [51, 0]
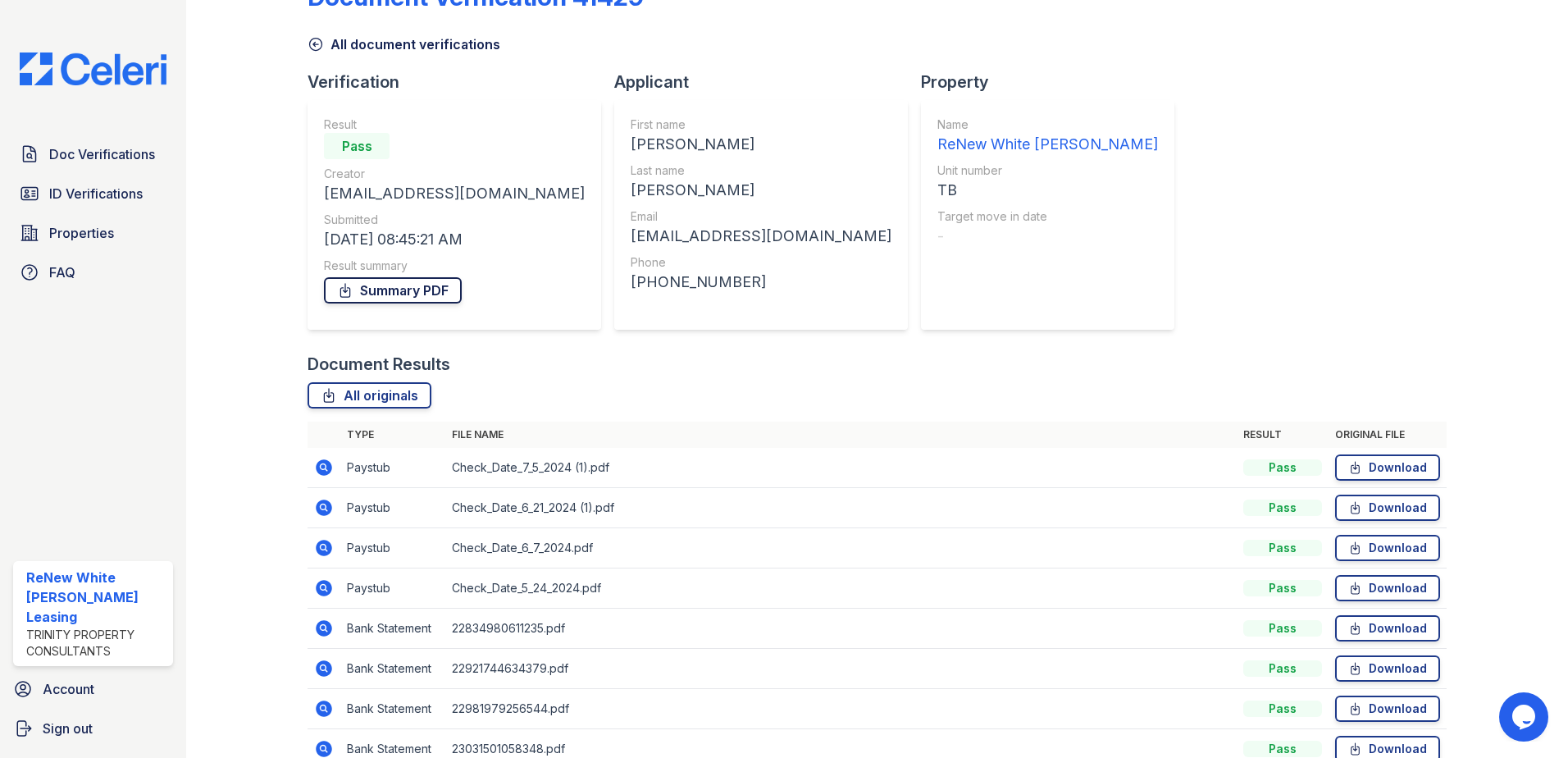
click at [397, 295] on link "Summary PDF" at bounding box center [393, 290] width 138 height 26
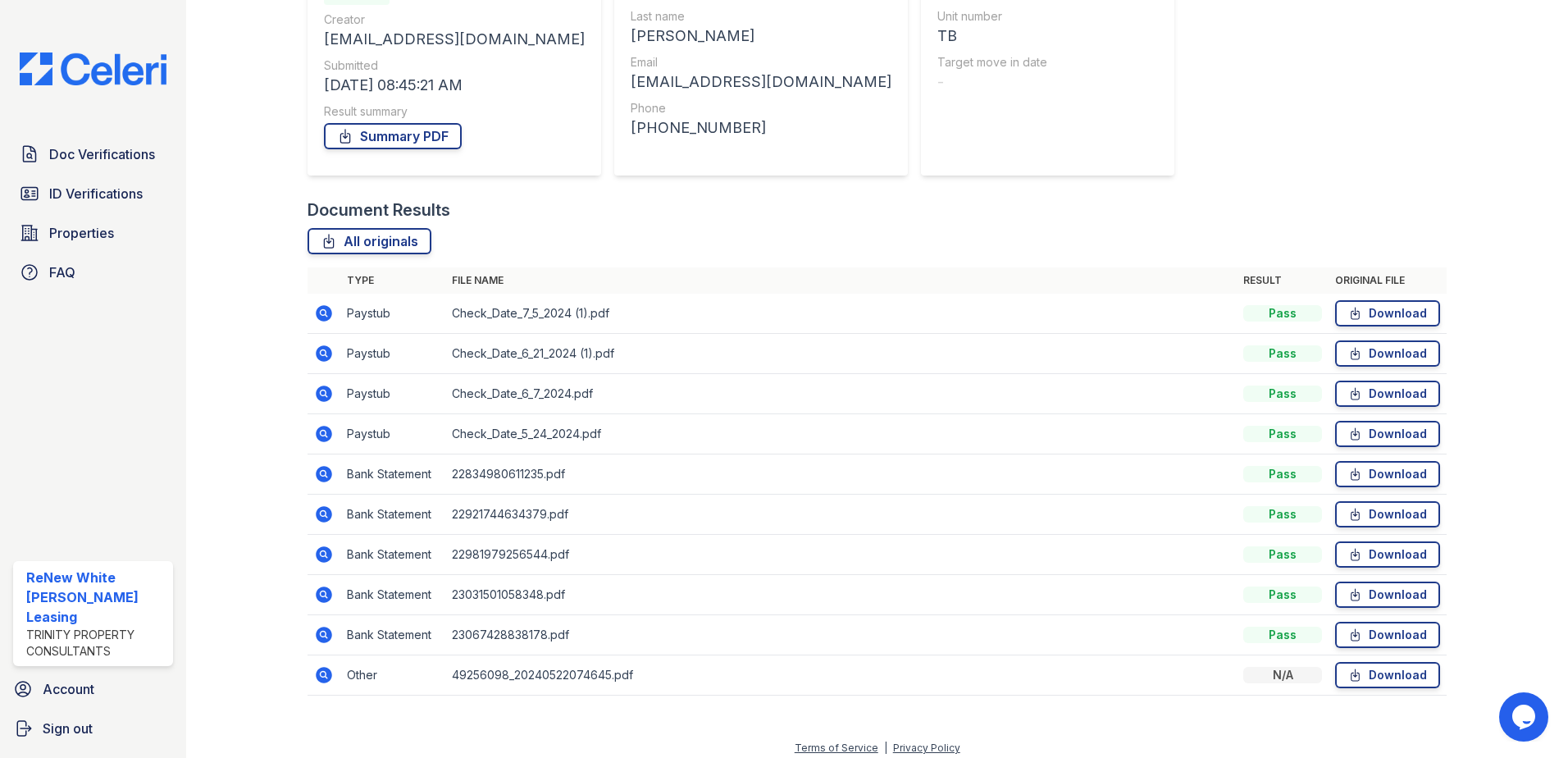
scroll to position [215, 0]
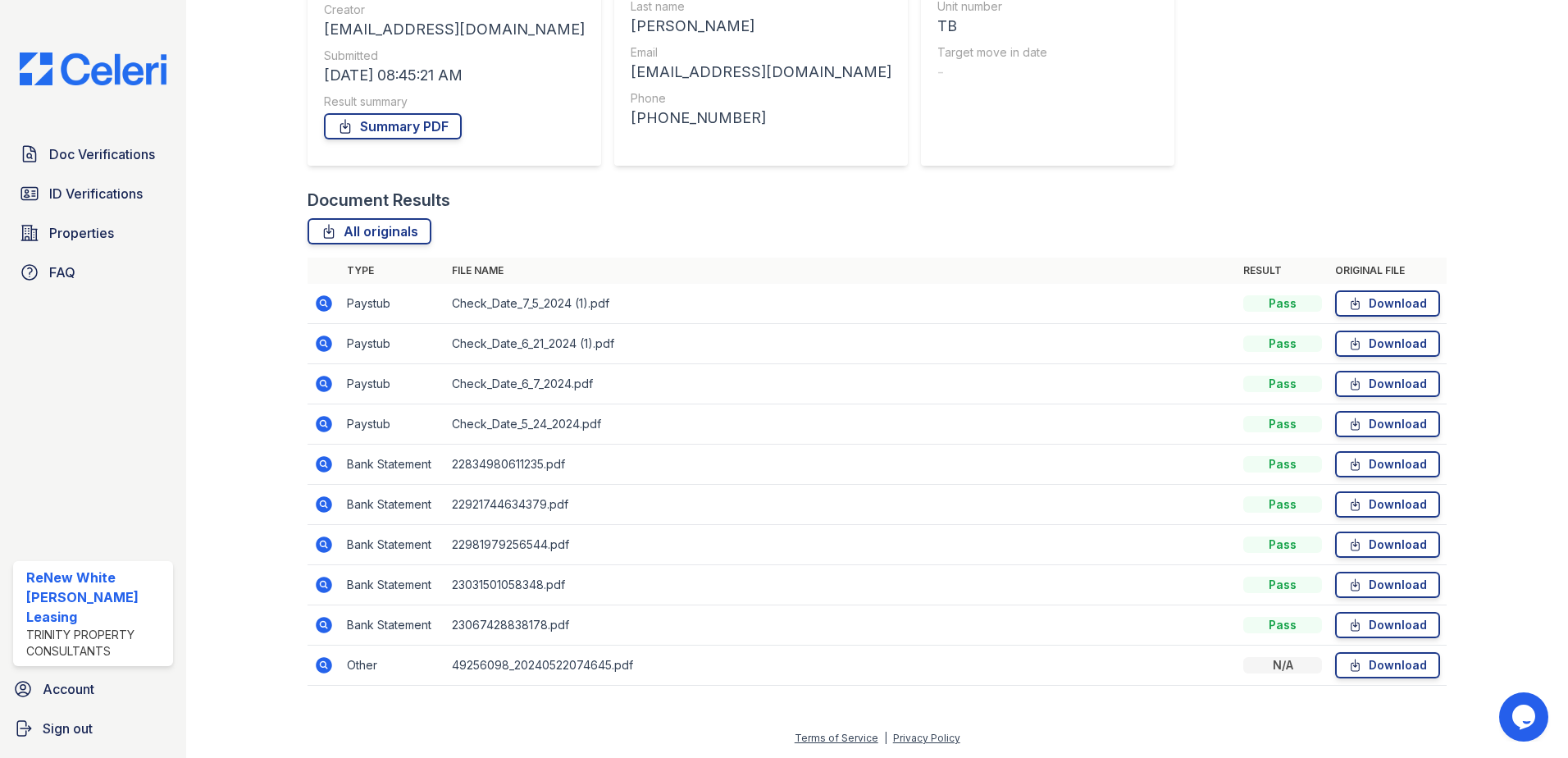
click at [322, 307] on icon at bounding box center [324, 304] width 16 height 16
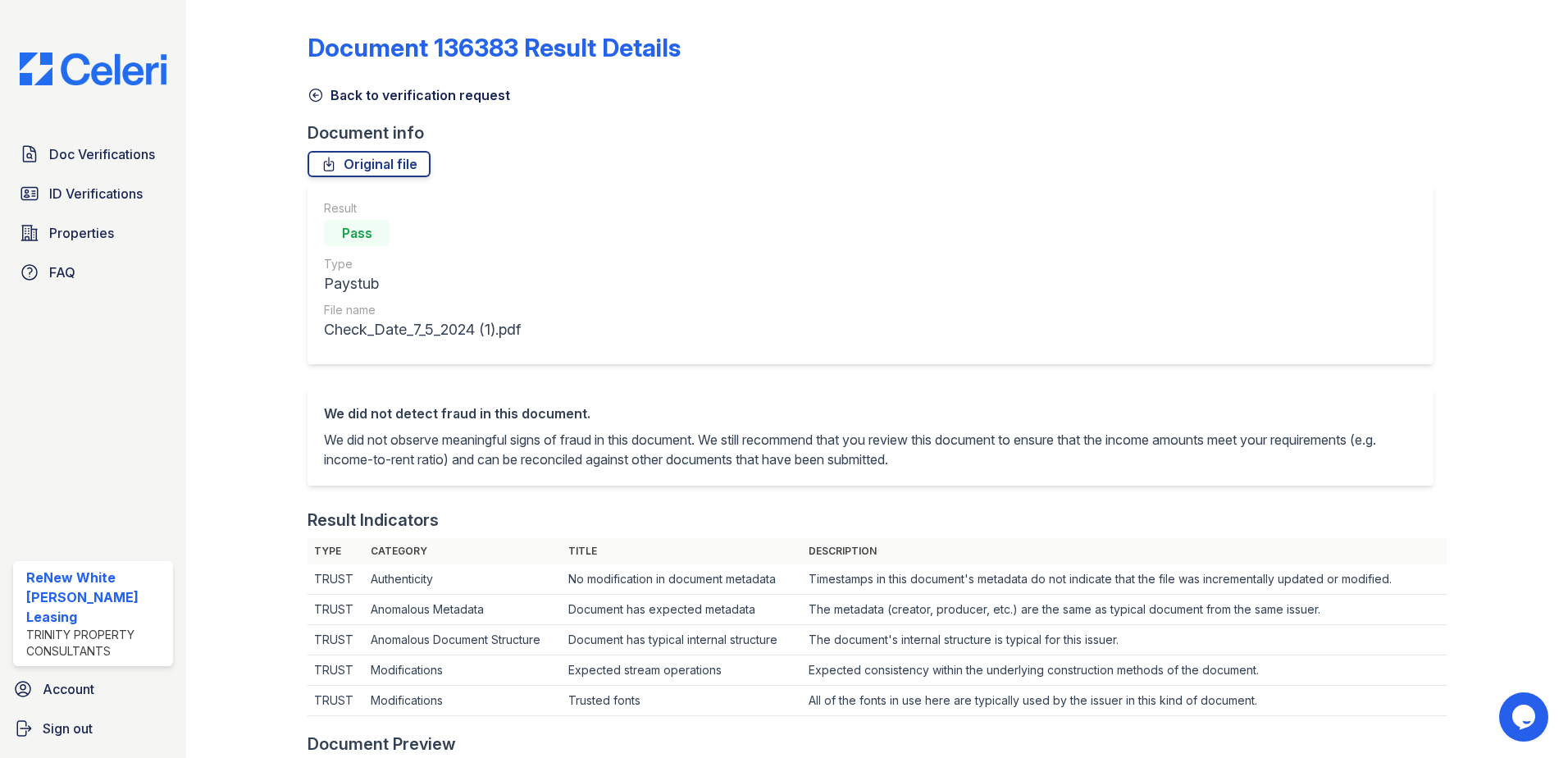
click at [310, 95] on icon at bounding box center [316, 95] width 16 height 16
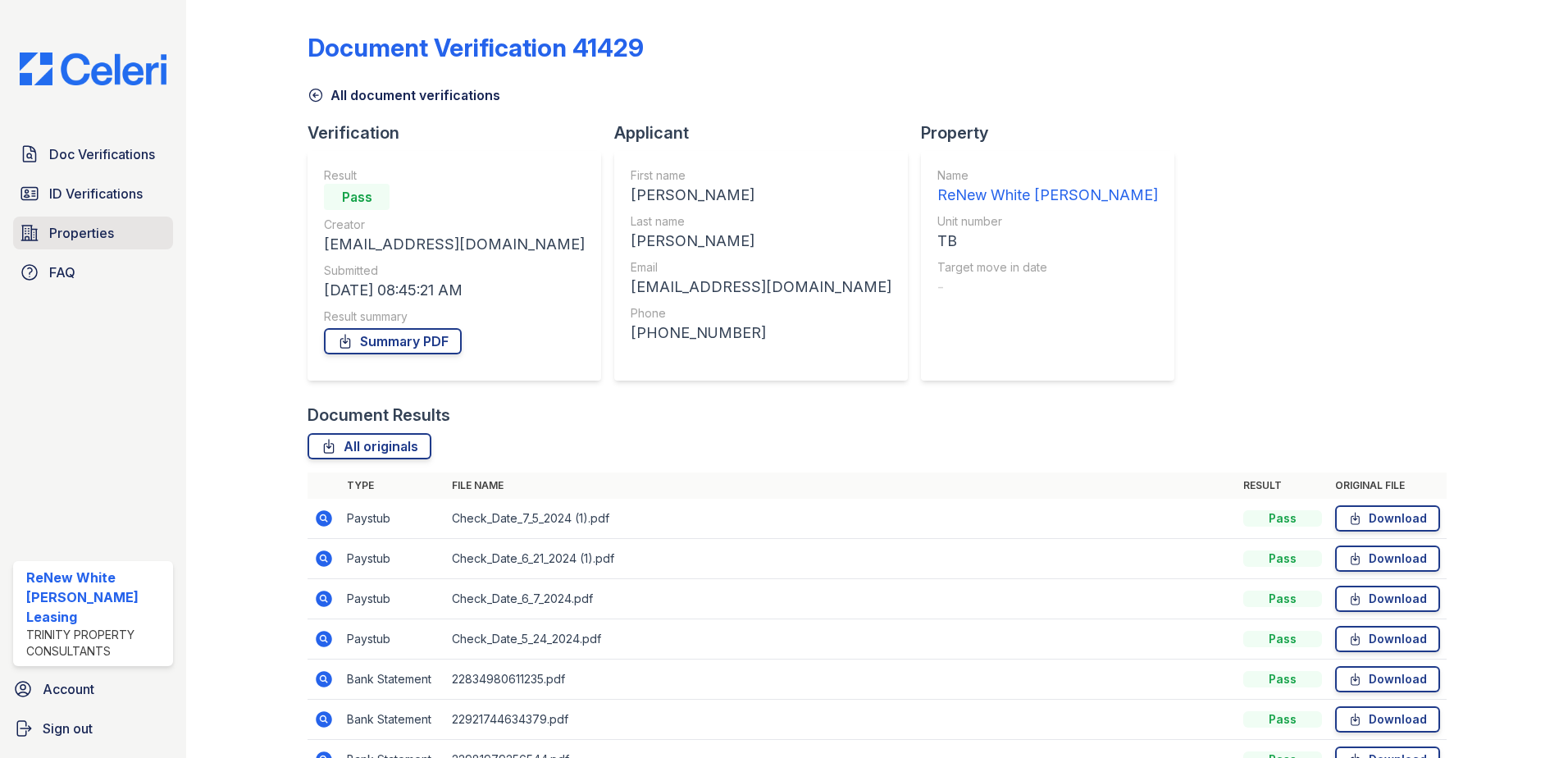
click at [85, 230] on span "Properties" at bounding box center [81, 233] width 65 height 20
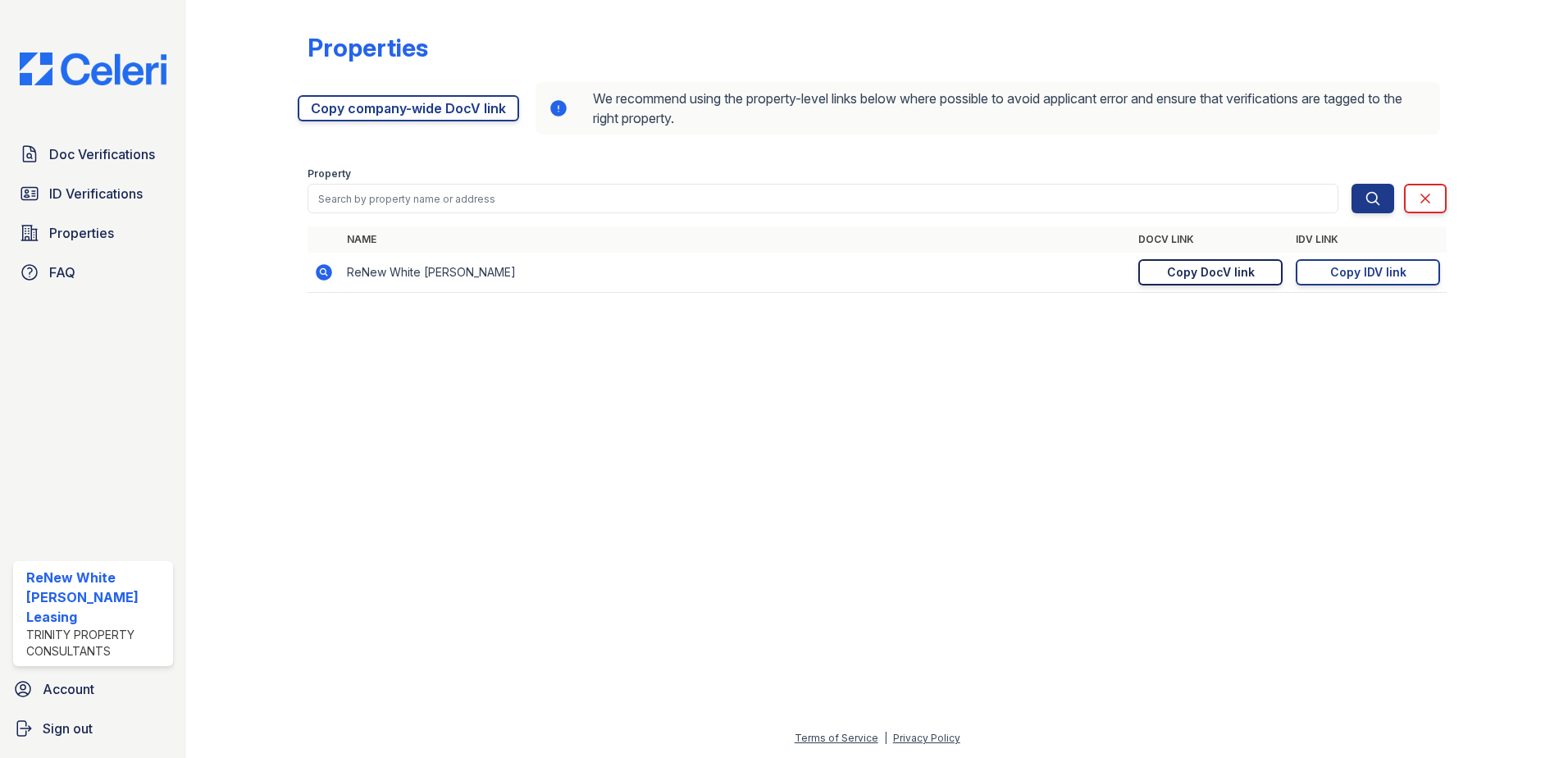
click at [1243, 275] on div "Copy DocV link" at bounding box center [1210, 272] width 88 height 16
click at [79, 171] on link "Doc Verifications" at bounding box center [93, 154] width 160 height 33
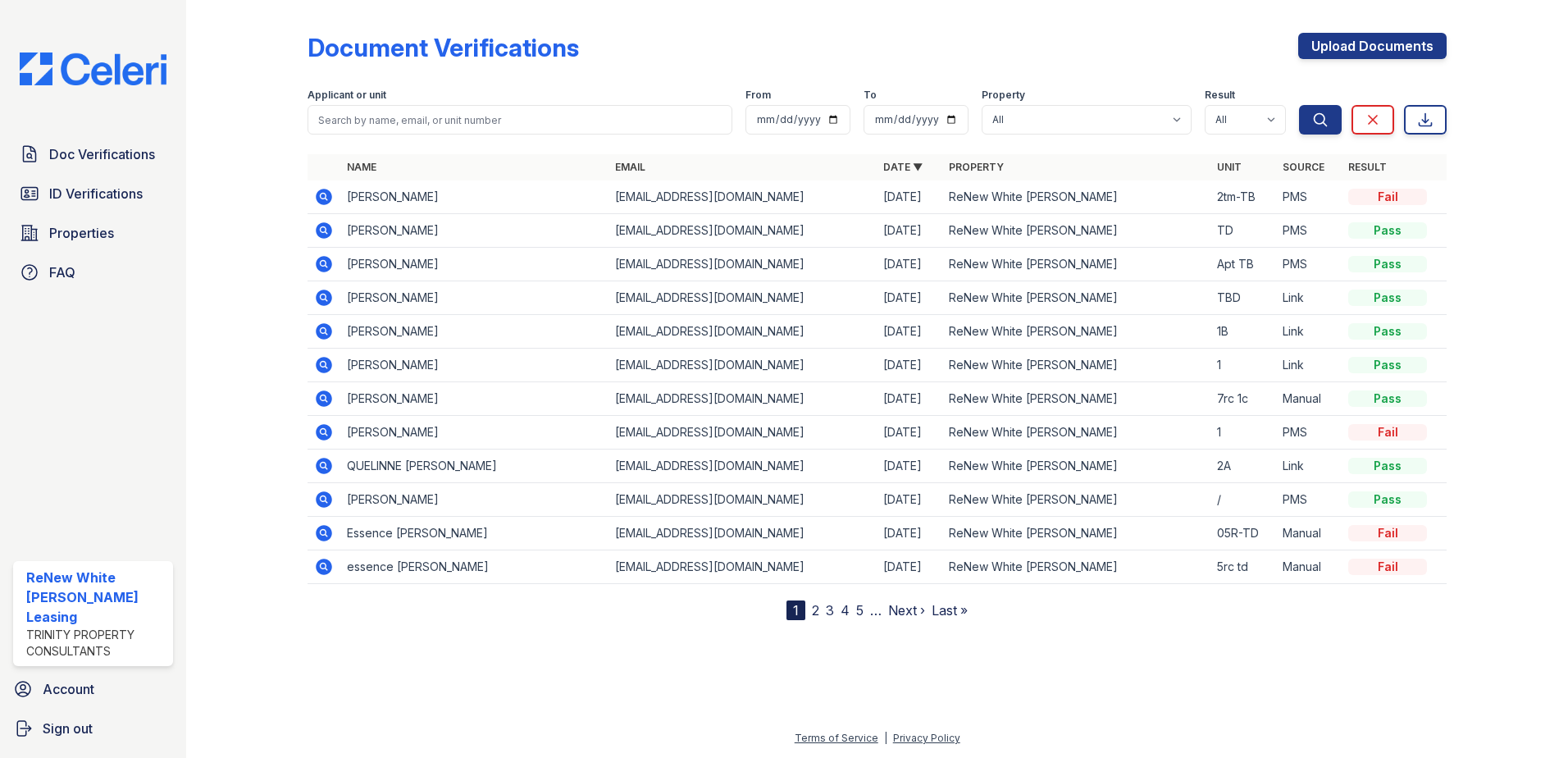
click at [326, 327] on icon at bounding box center [324, 332] width 16 height 16
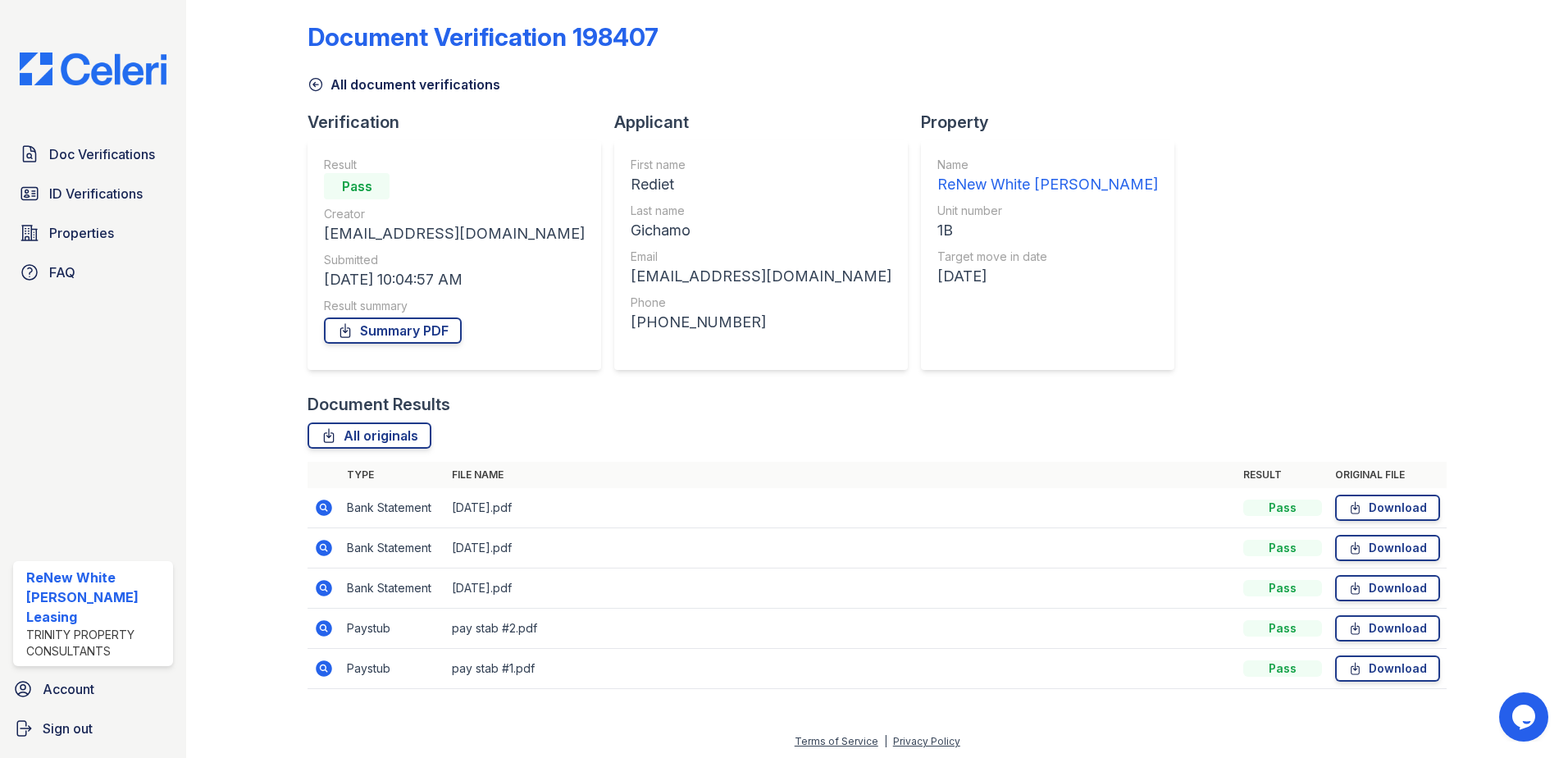
scroll to position [14, 0]
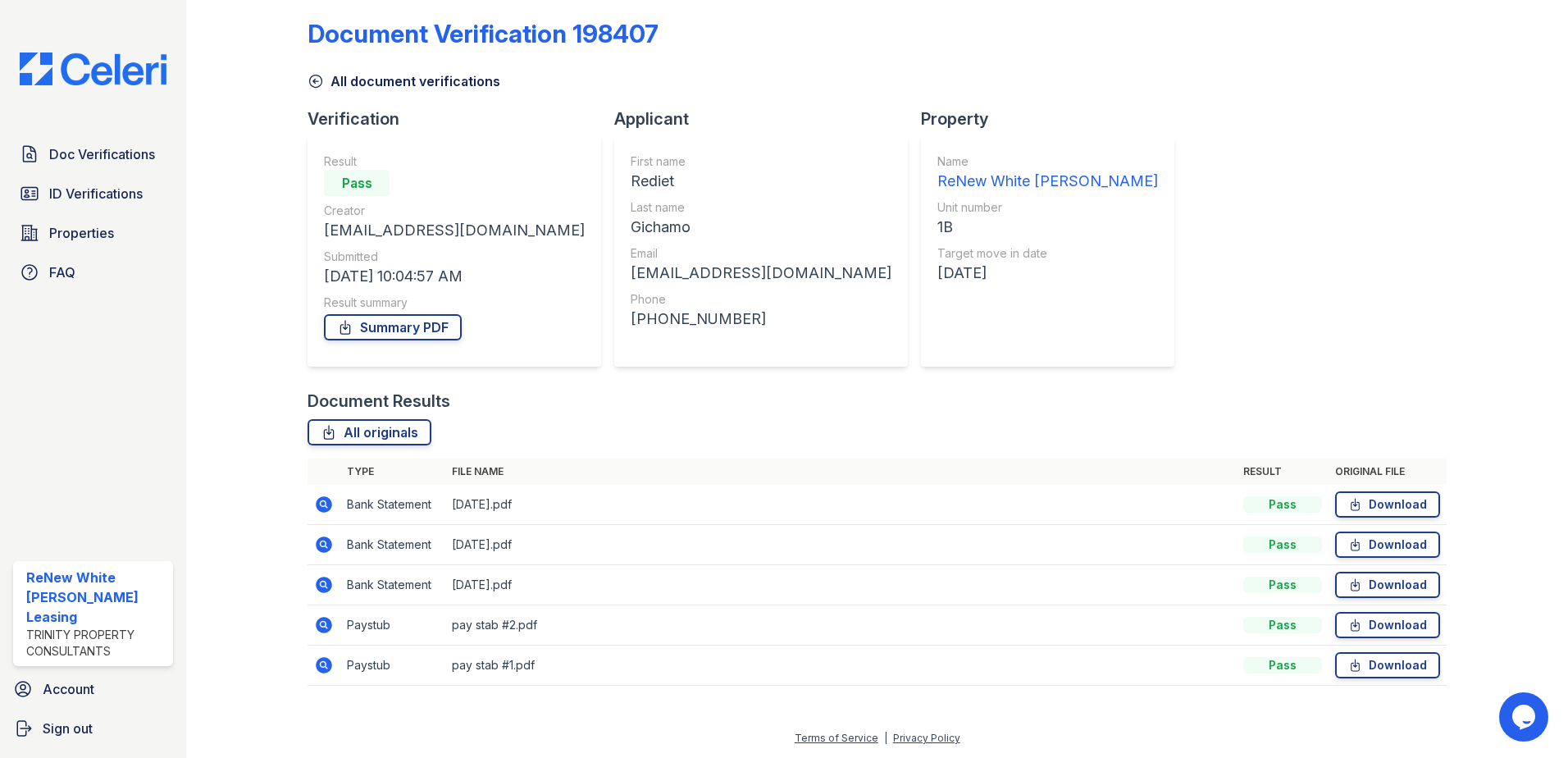
click at [324, 504] on icon at bounding box center [322, 503] width 5 height 5
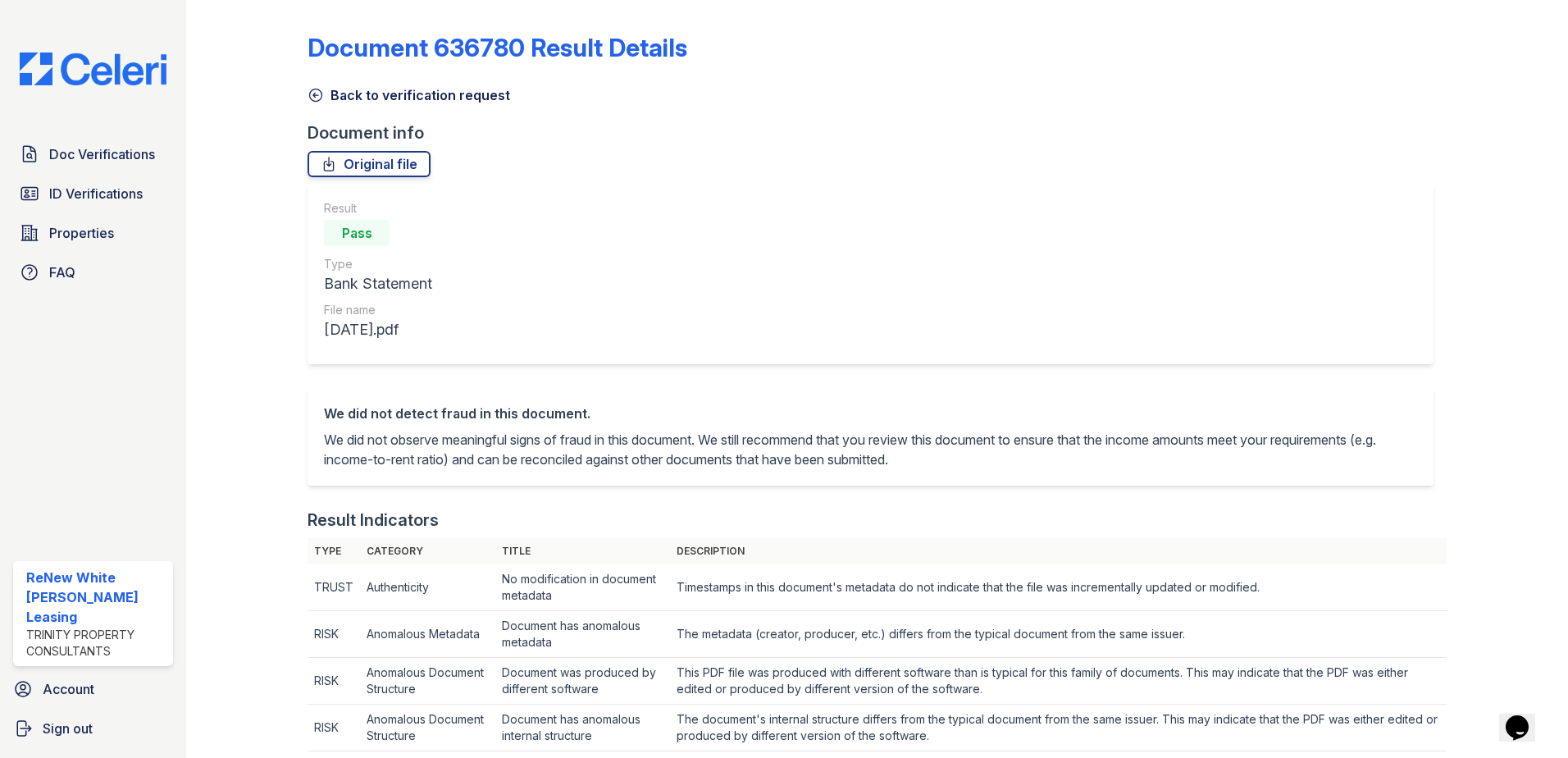
click at [392, 93] on link "Back to verification request" at bounding box center [409, 95] width 202 height 20
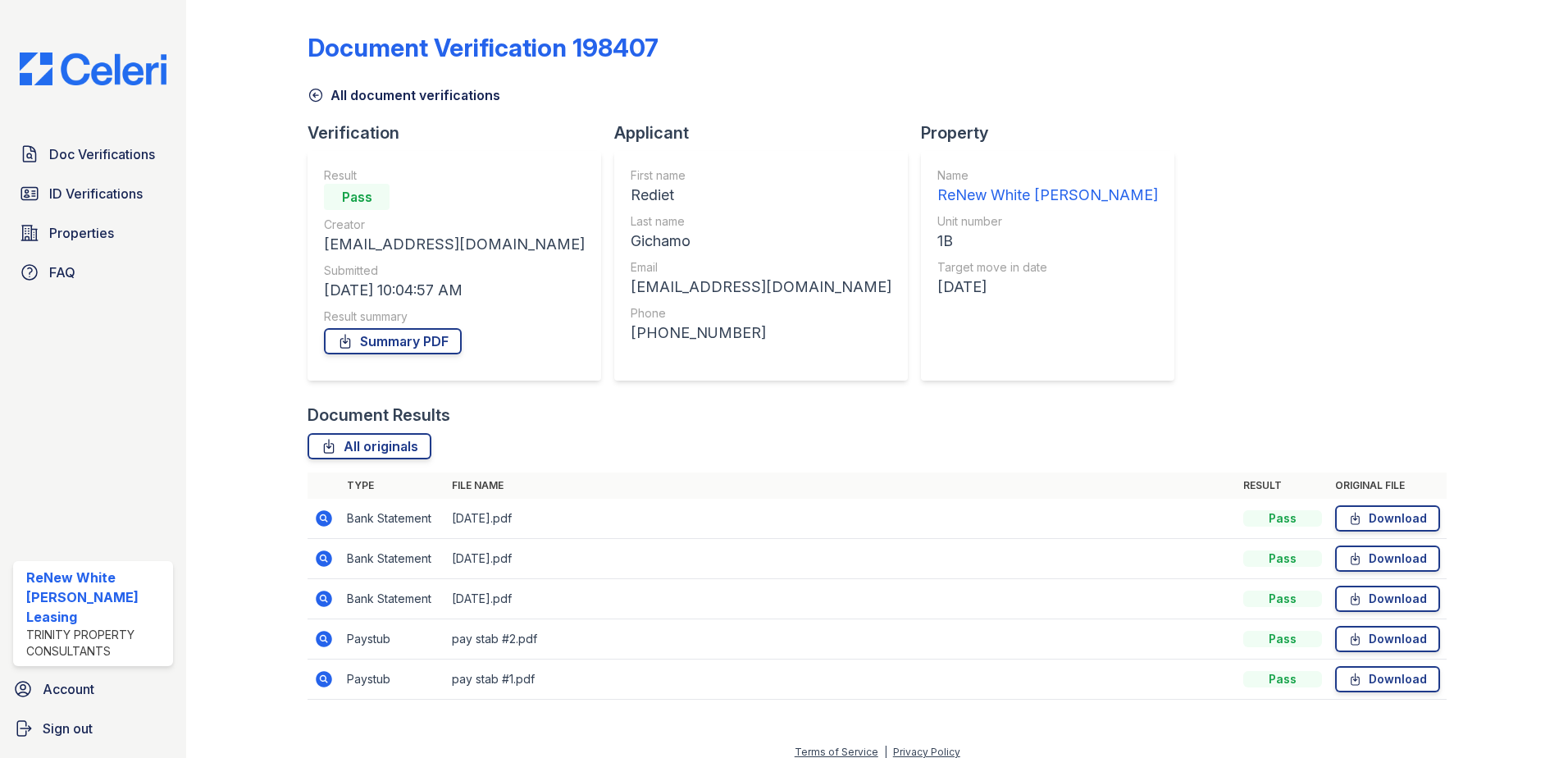
click at [325, 637] on icon at bounding box center [324, 639] width 20 height 20
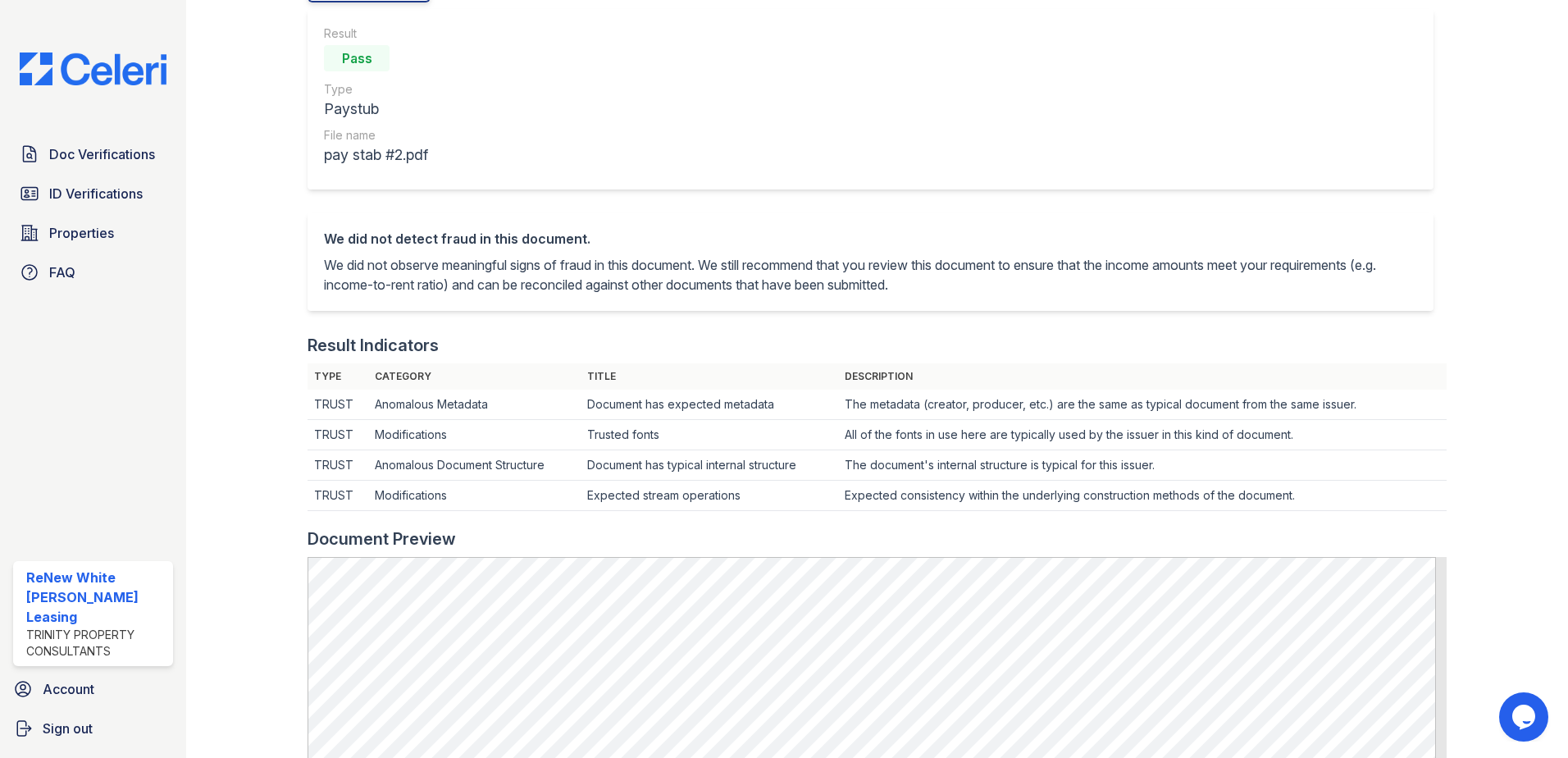
scroll to position [82, 0]
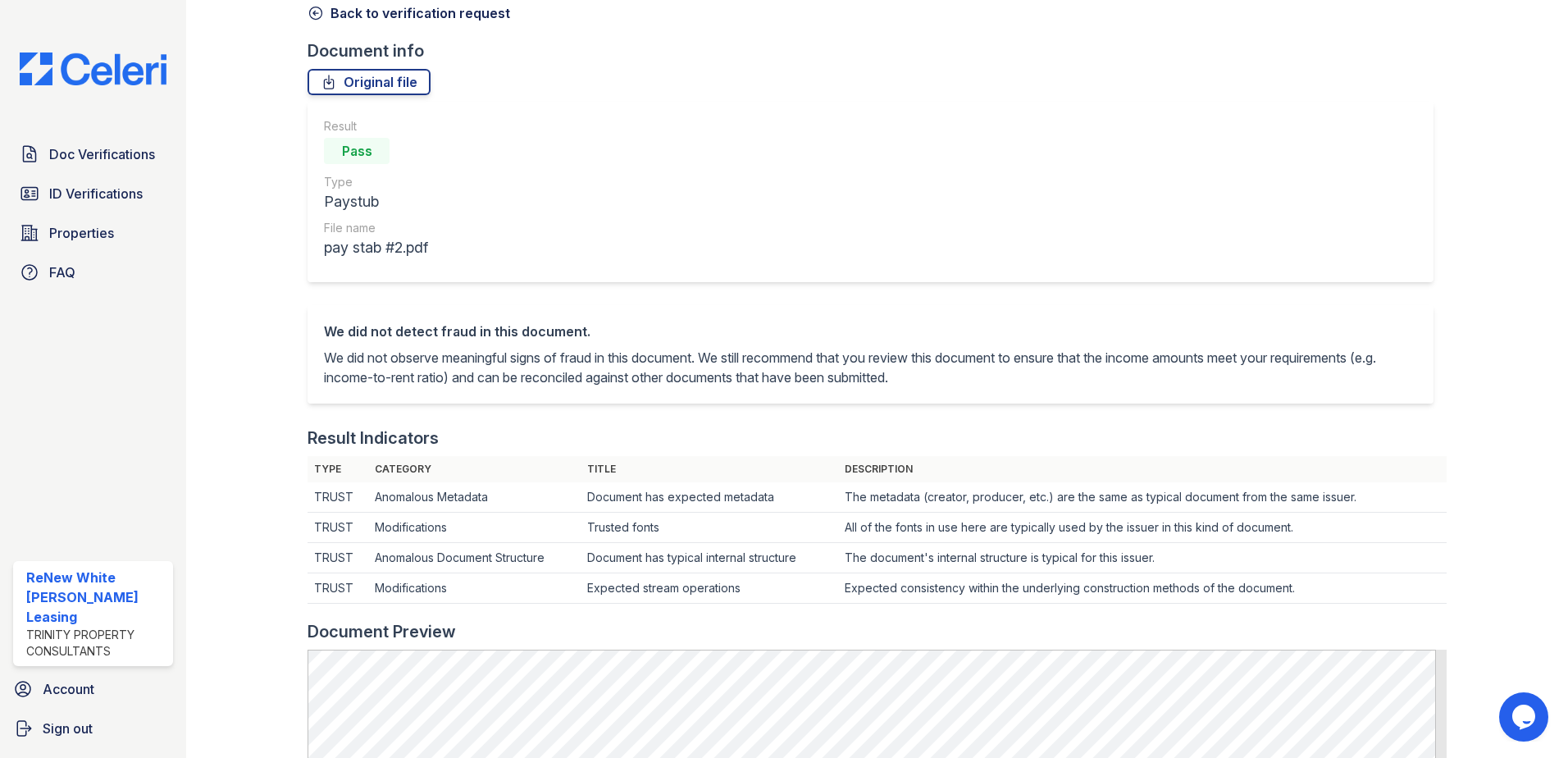
click at [355, 19] on link "Back to verification request" at bounding box center [409, 14] width 202 height 20
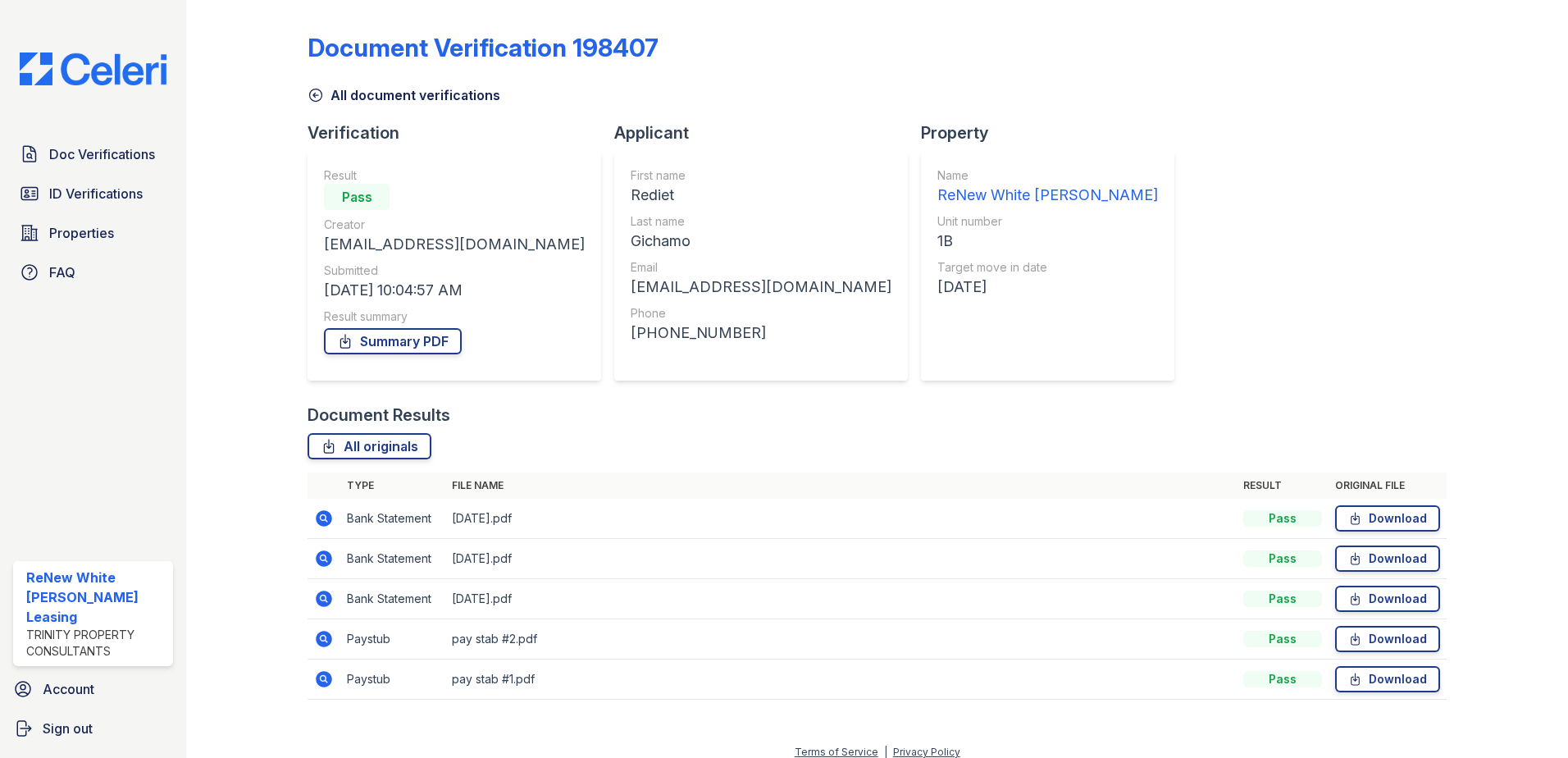
click at [322, 675] on icon at bounding box center [324, 679] width 20 height 20
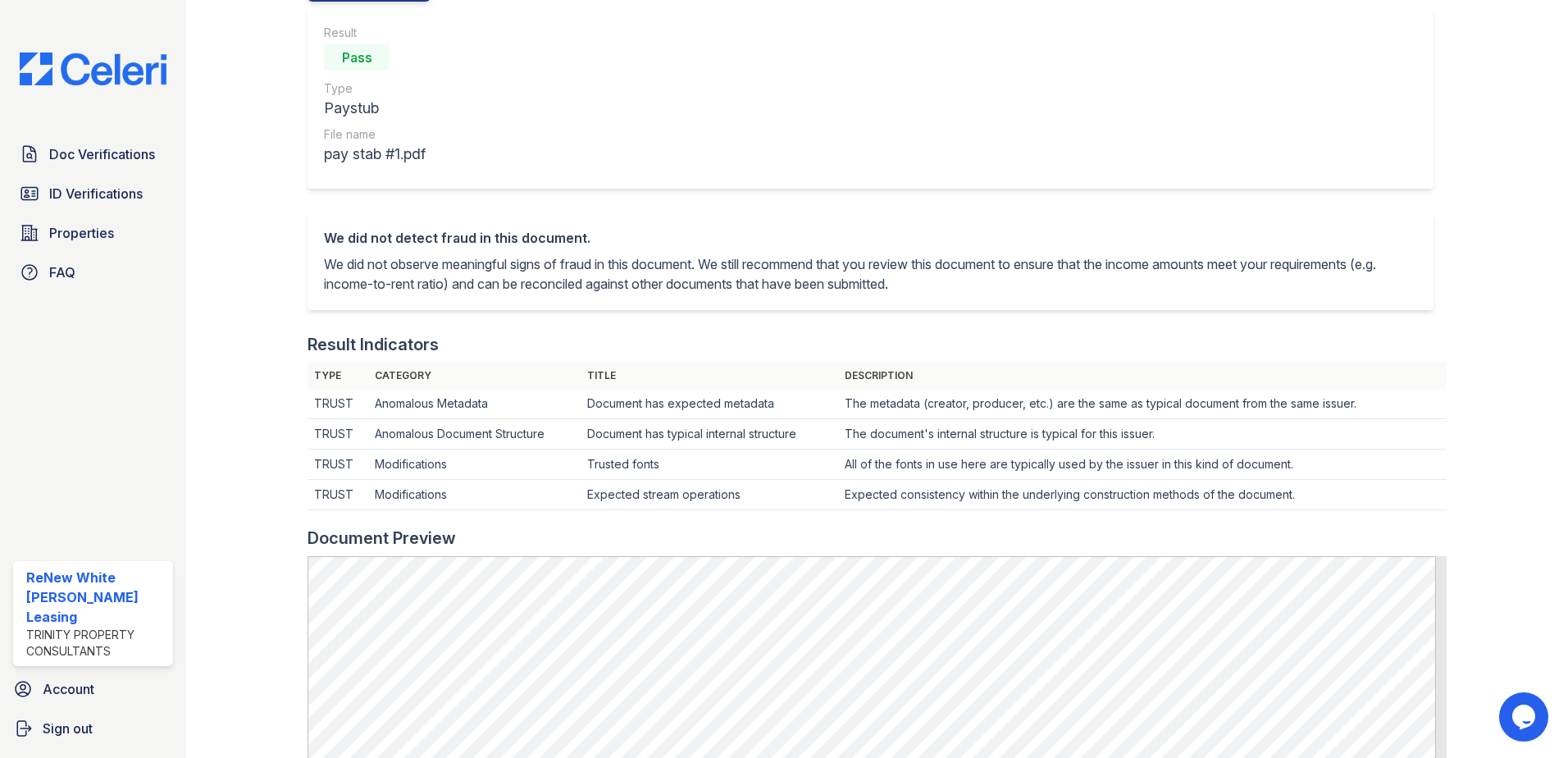
scroll to position [82, 0]
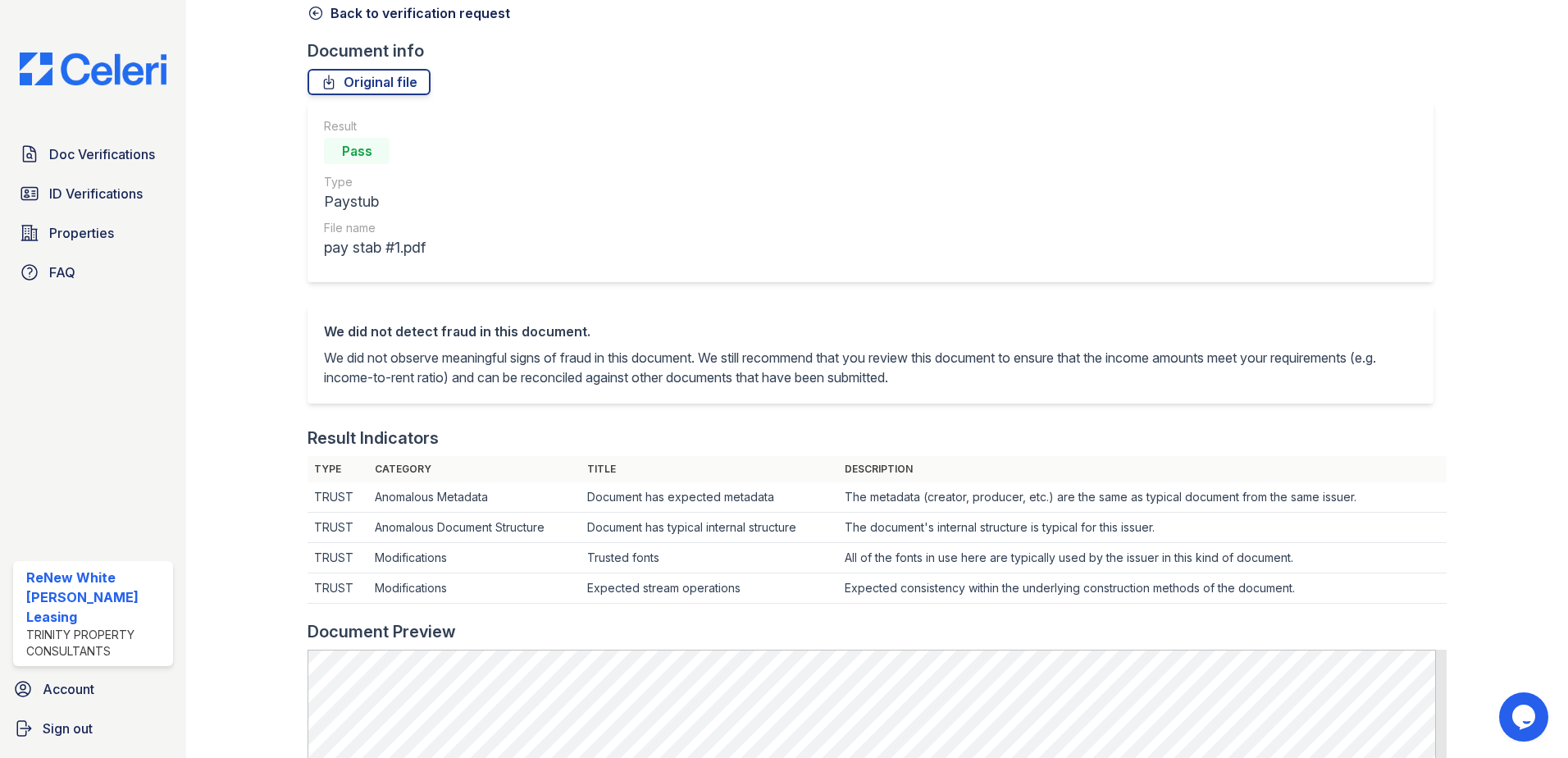
click at [374, 18] on link "Back to verification request" at bounding box center [409, 14] width 202 height 20
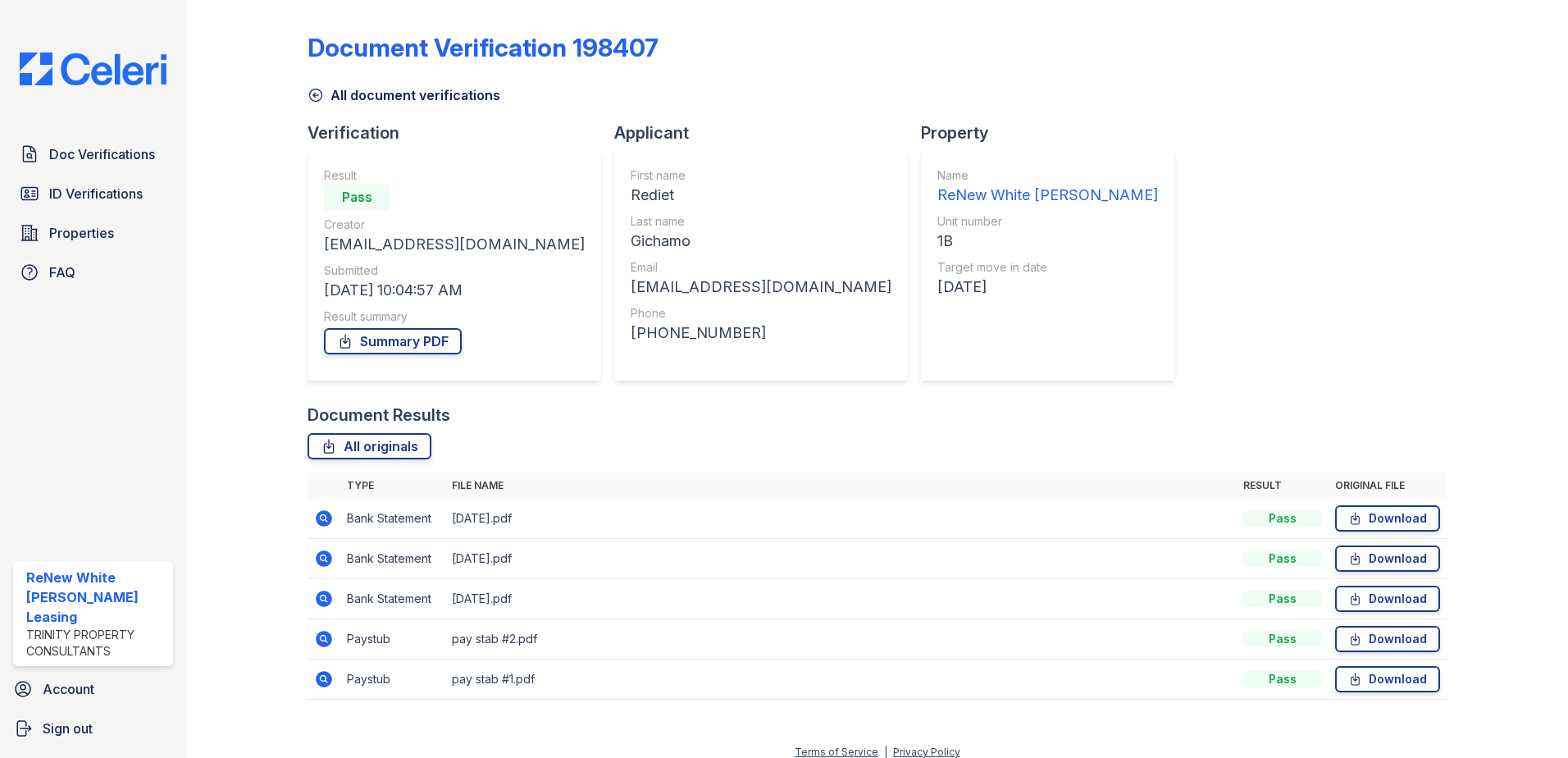
click at [324, 637] on icon at bounding box center [324, 639] width 20 height 20
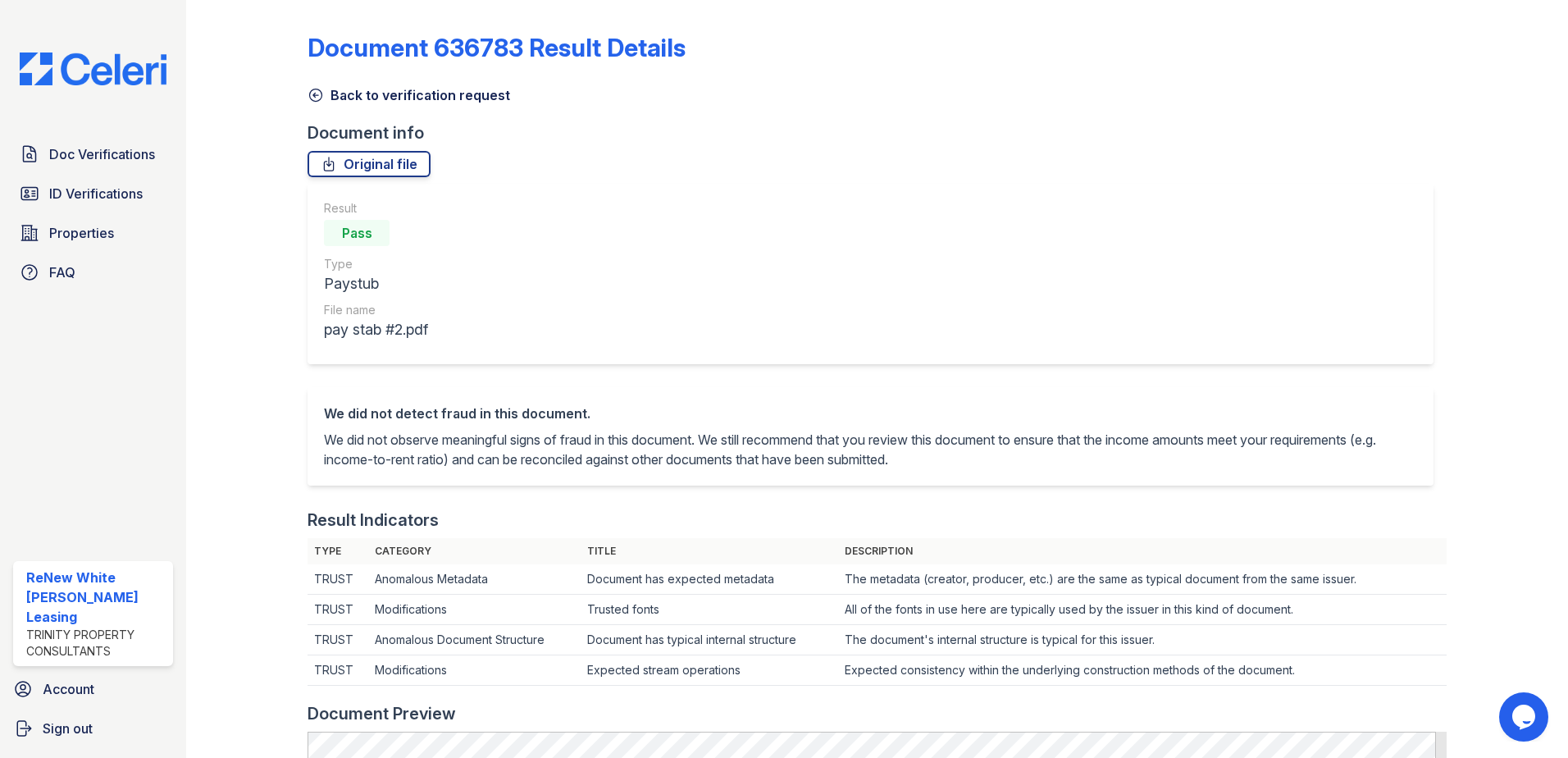
click at [313, 95] on icon at bounding box center [316, 96] width 13 height 13
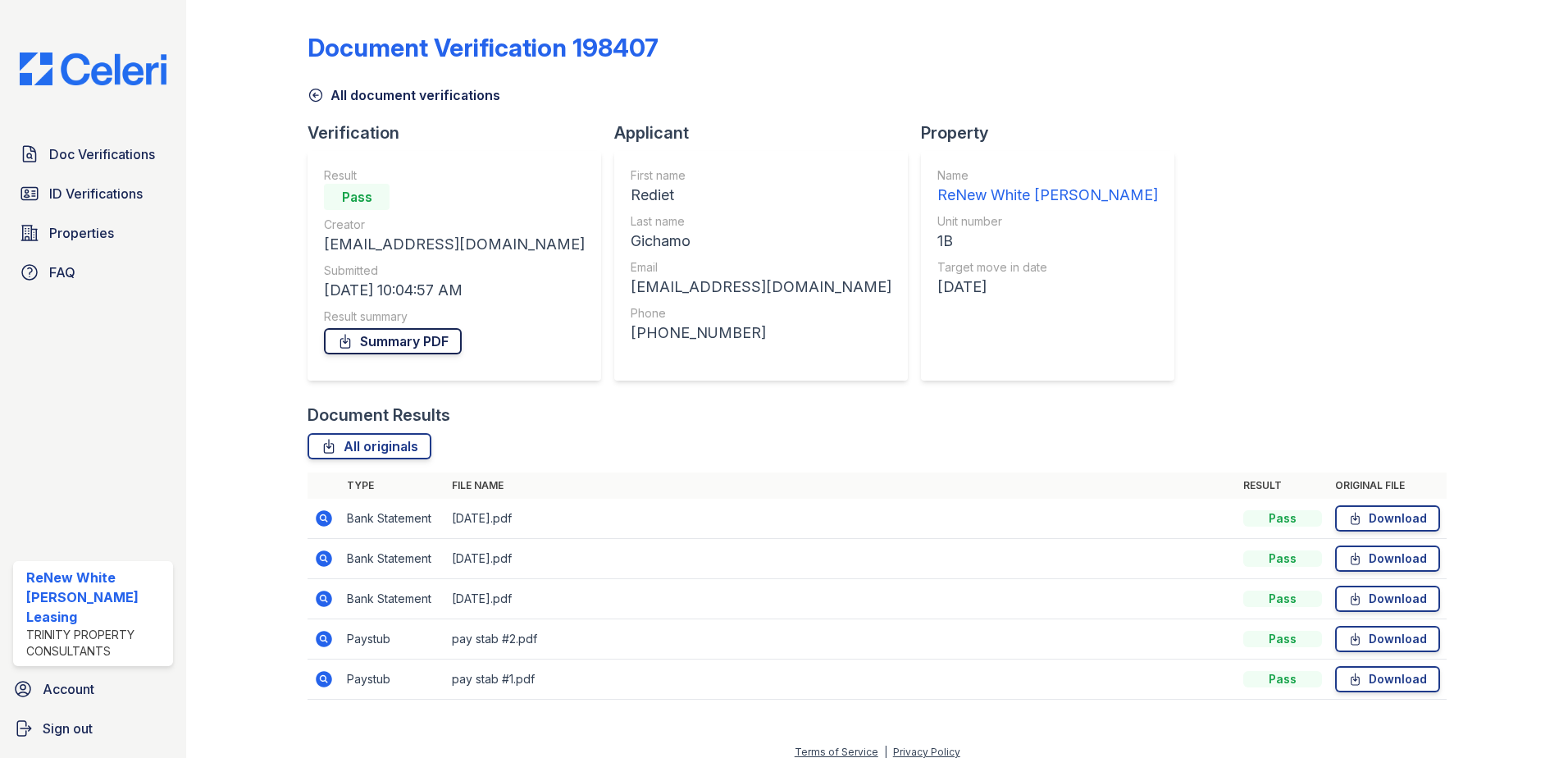
click at [397, 350] on link "Summary PDF" at bounding box center [393, 341] width 138 height 26
click at [49, 142] on link "Doc Verifications" at bounding box center [93, 154] width 160 height 33
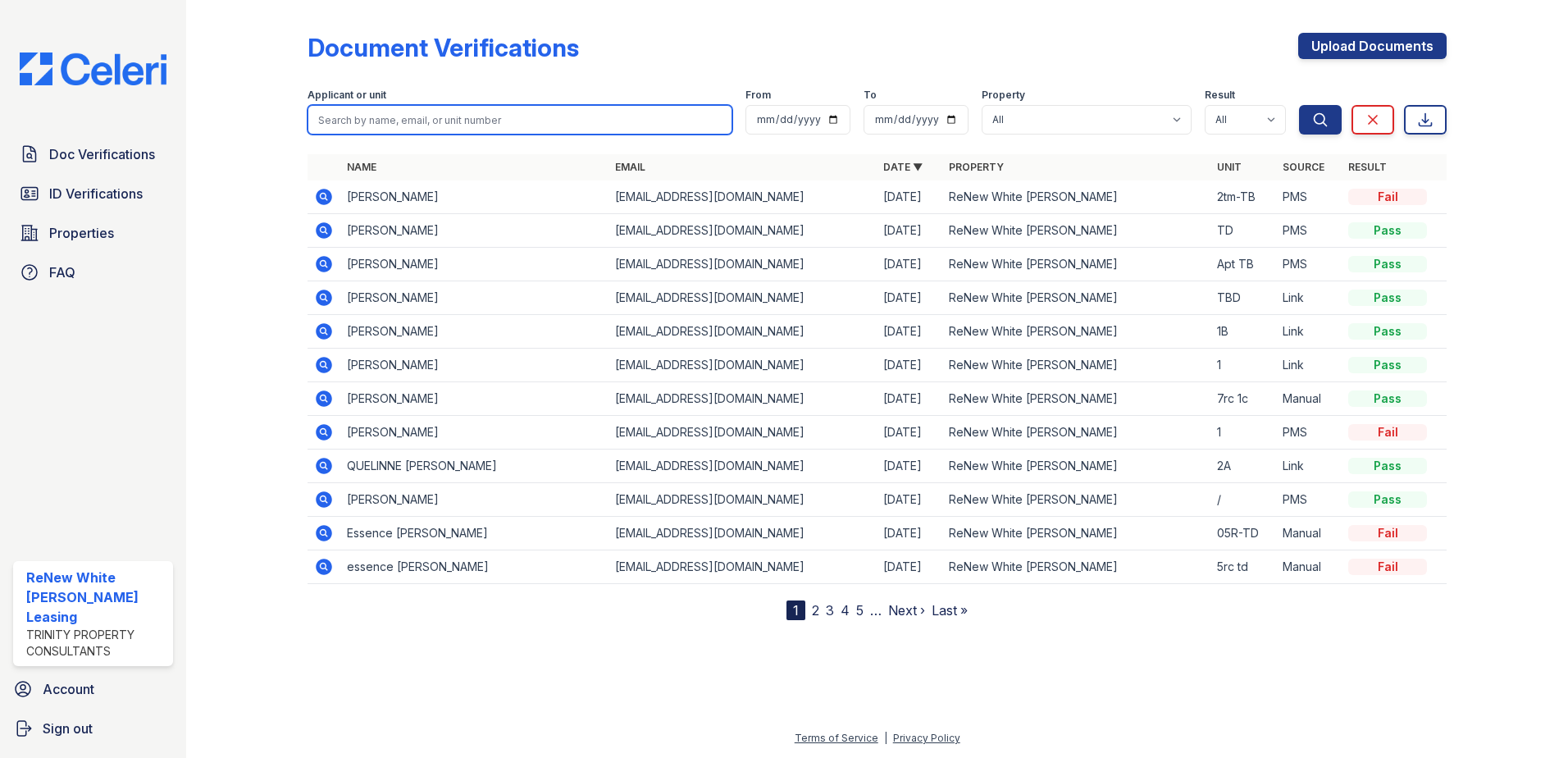
click at [457, 111] on input "search" at bounding box center [520, 119] width 425 height 30
type input "lala"
click at [1299, 105] on button "Search" at bounding box center [1320, 119] width 42 height 30
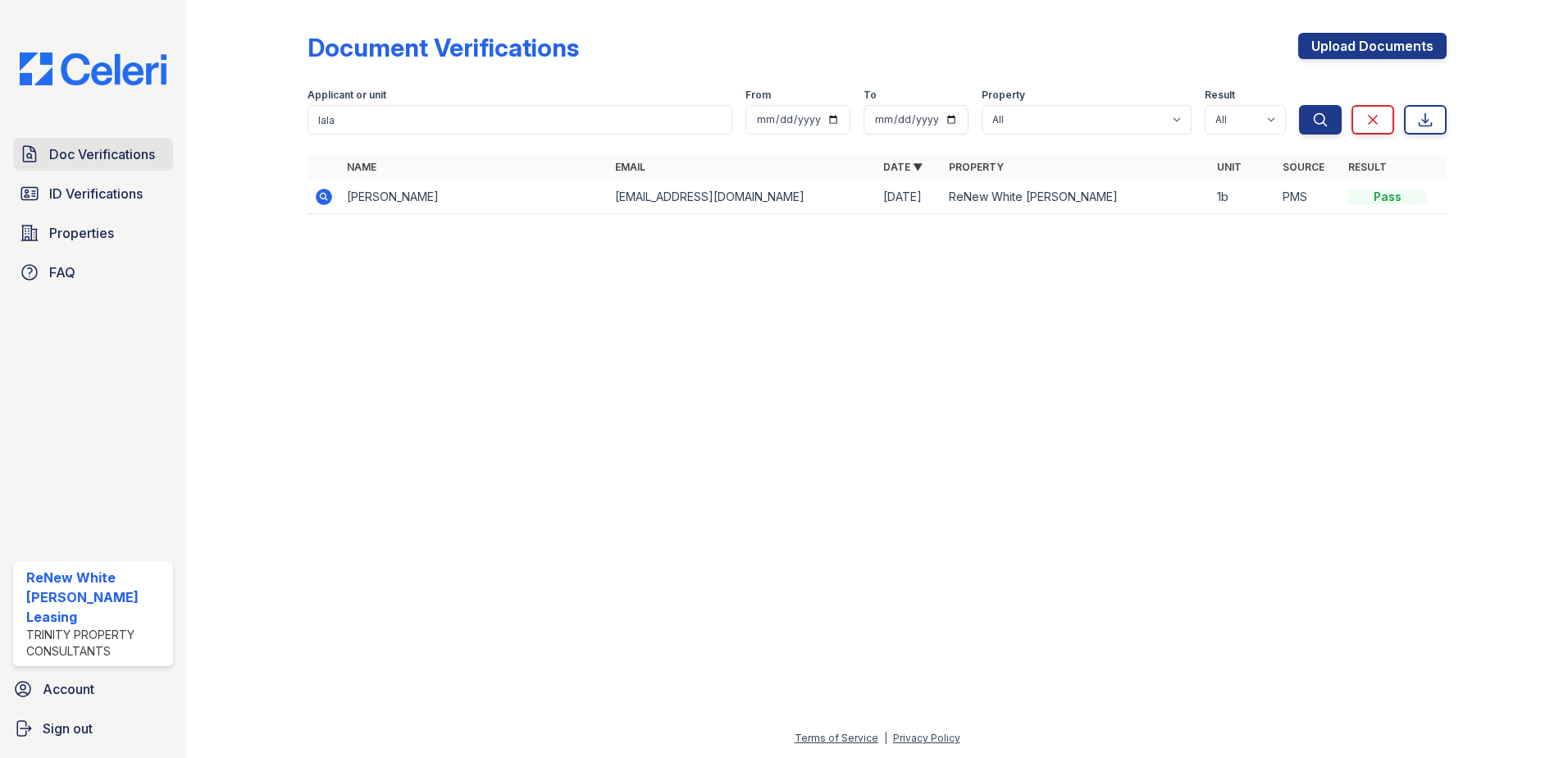
click at [101, 156] on span "Doc Verifications" at bounding box center [101, 154] width 106 height 20
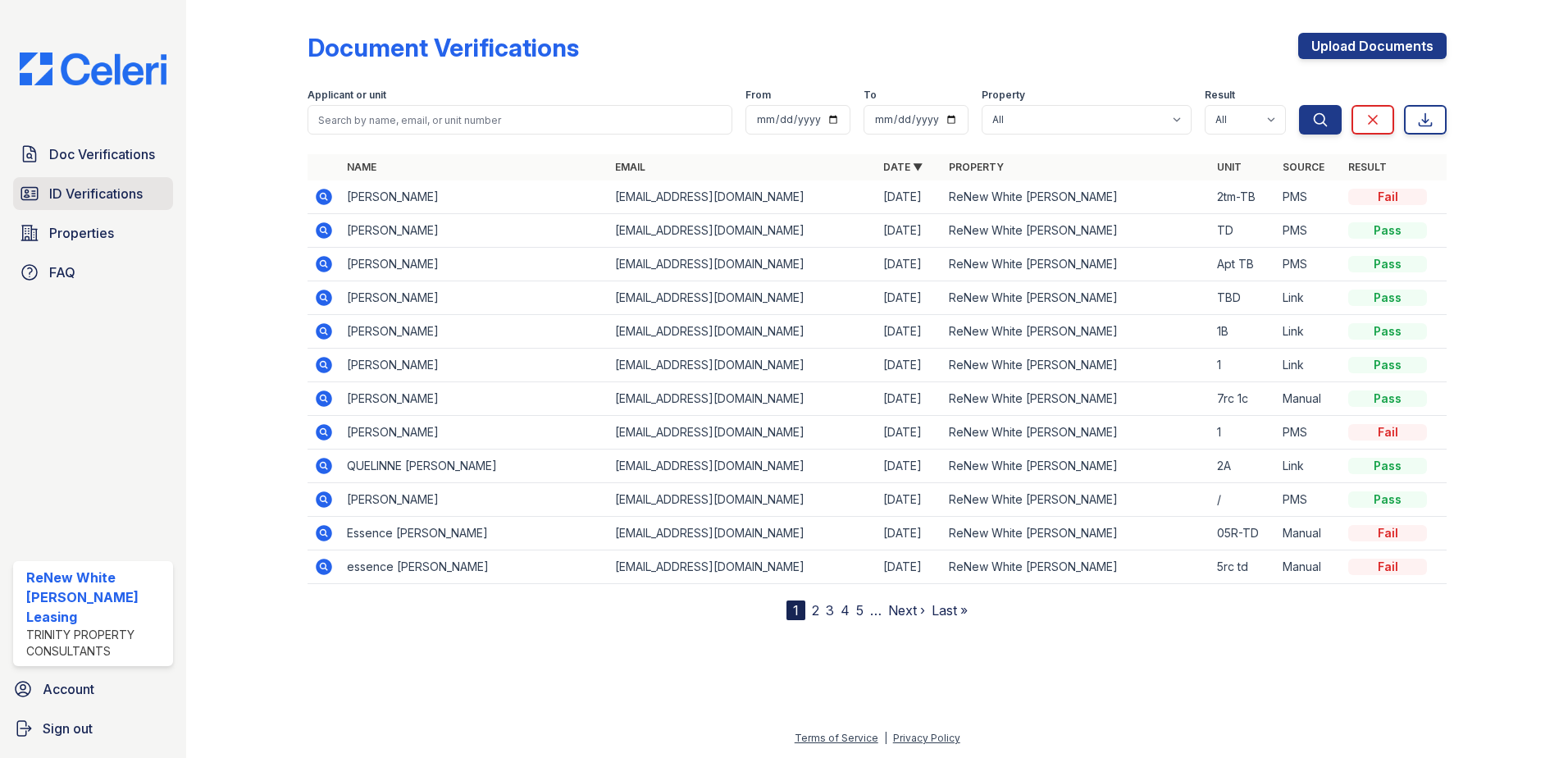
click at [104, 194] on span "ID Verifications" at bounding box center [96, 193] width 94 height 20
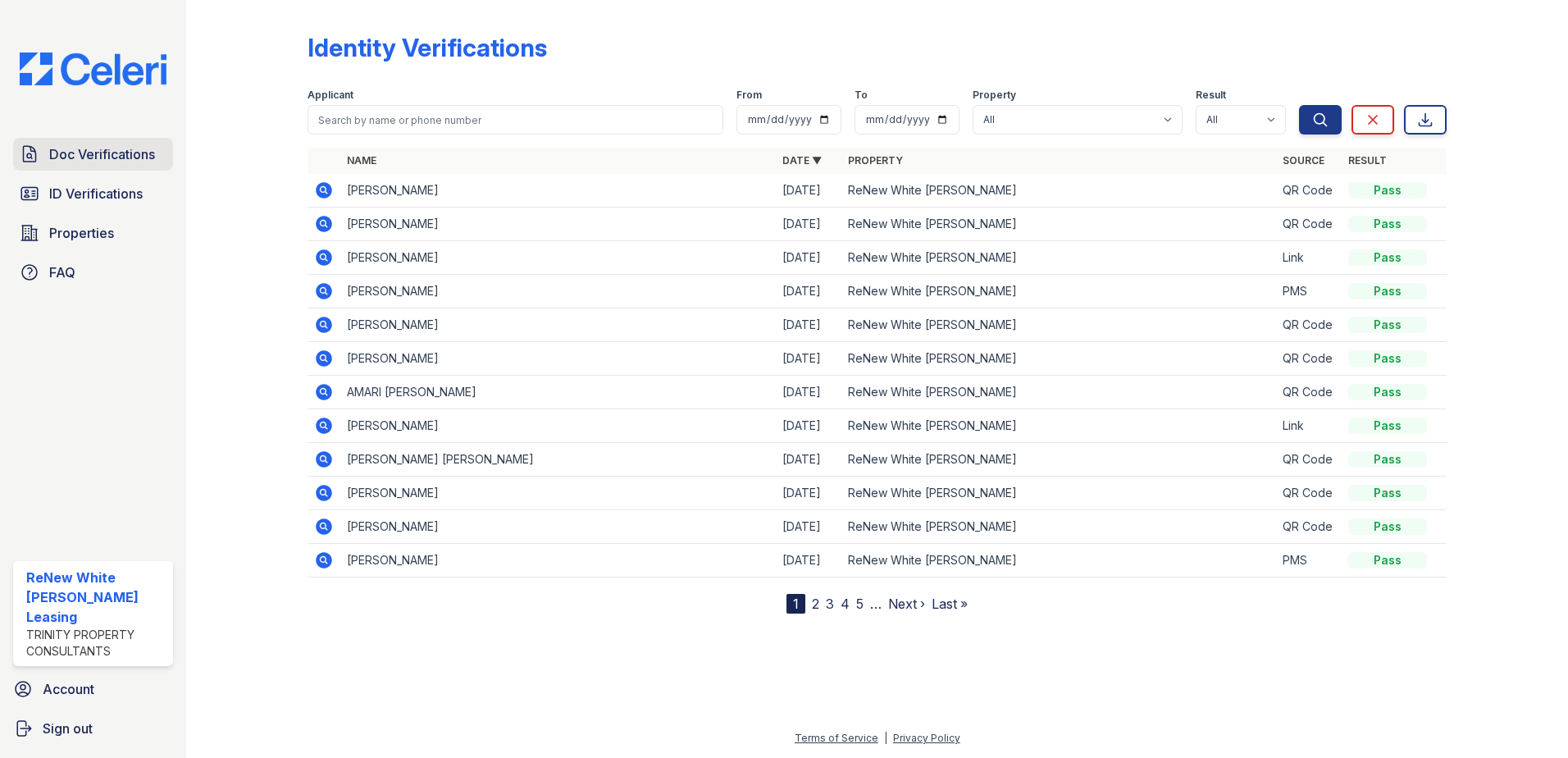
click at [78, 157] on span "Doc Verifications" at bounding box center [101, 154] width 106 height 20
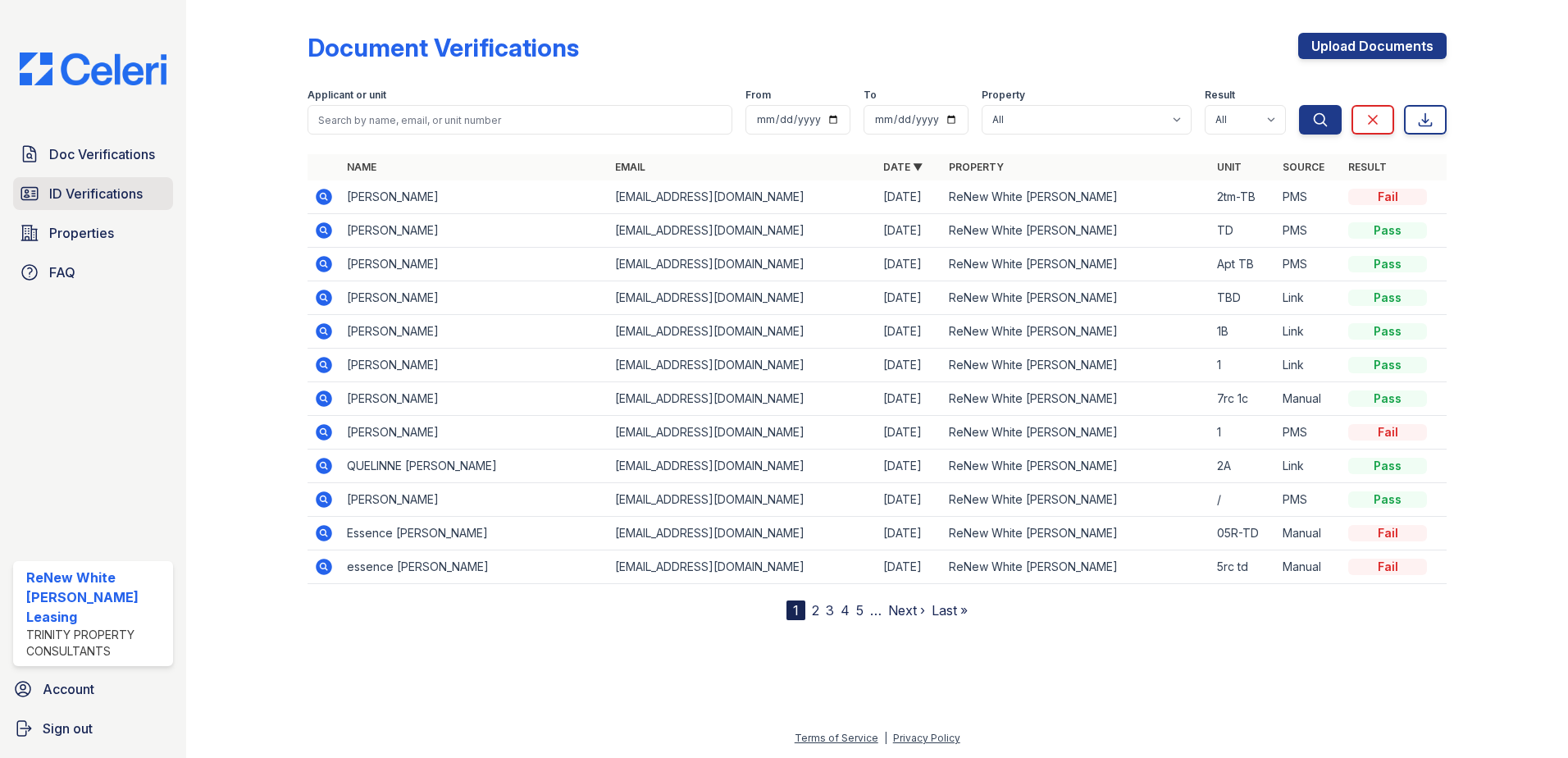
click at [73, 202] on span "ID Verifications" at bounding box center [96, 193] width 94 height 20
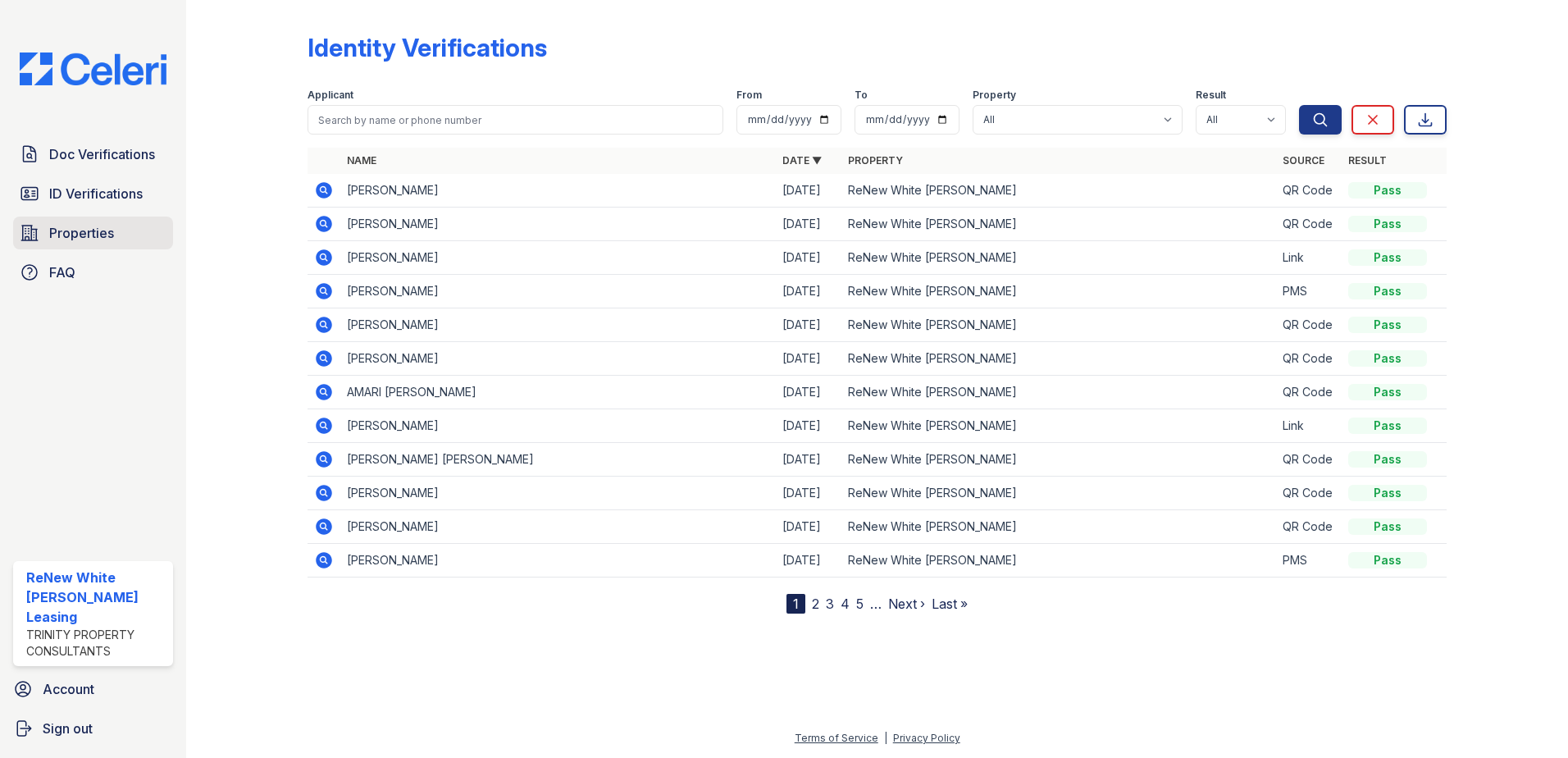
click at [90, 233] on span "Properties" at bounding box center [81, 233] width 65 height 20
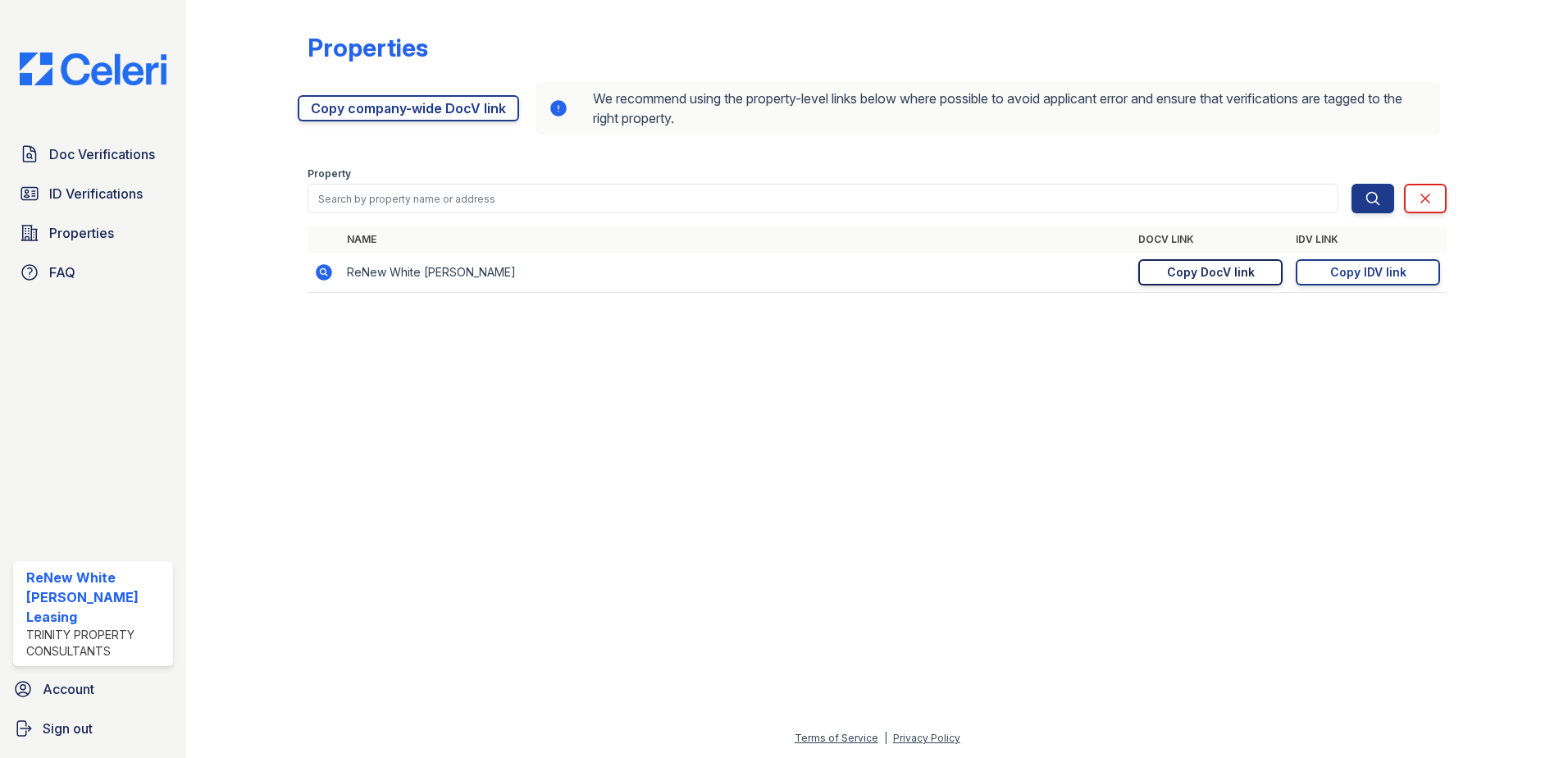
click at [1176, 264] on div "Copy DocV link" at bounding box center [1210, 272] width 88 height 16
click at [79, 163] on span "Doc Verifications" at bounding box center [101, 154] width 106 height 20
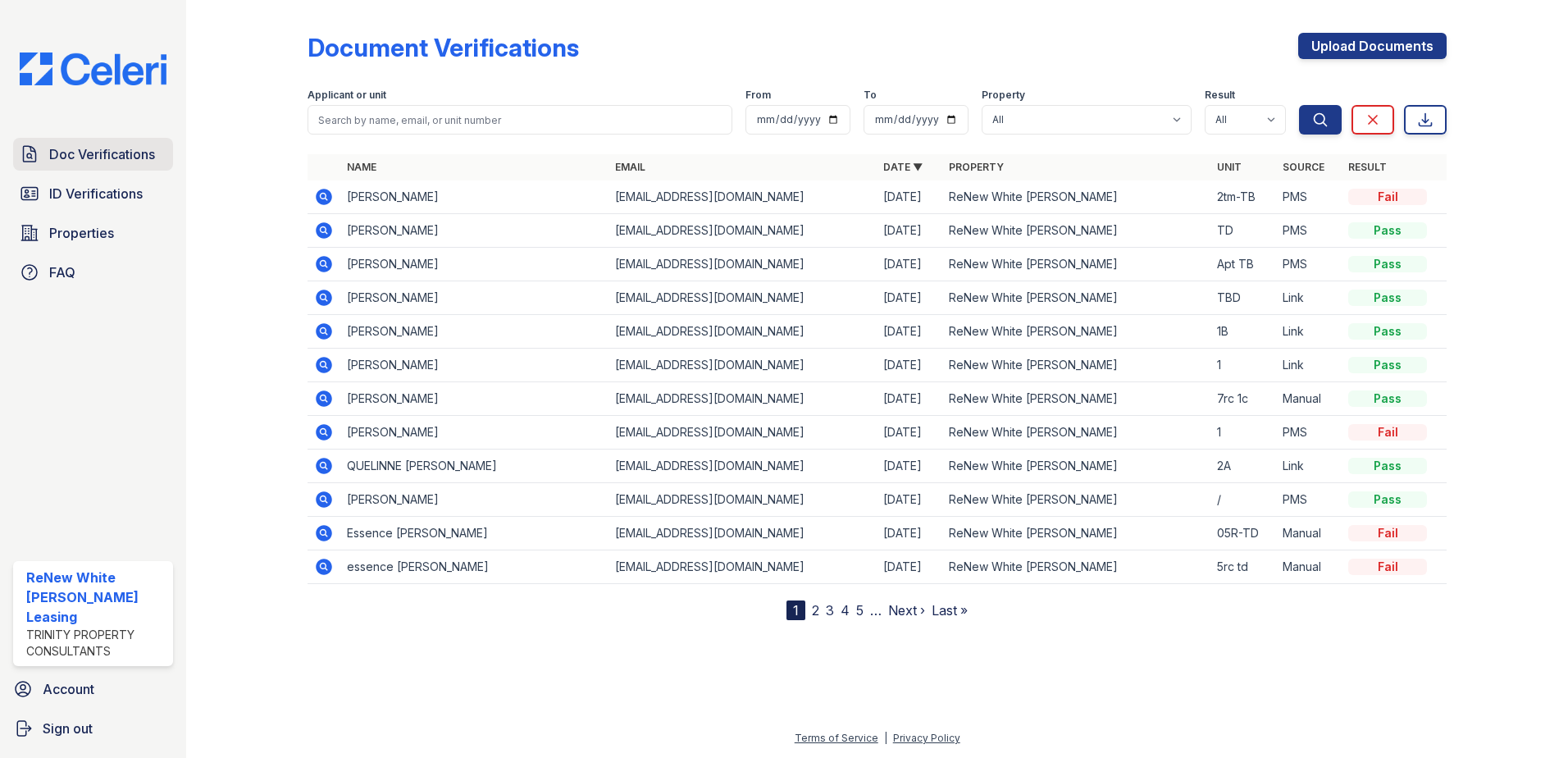
click at [131, 164] on link "Doc Verifications" at bounding box center [93, 154] width 160 height 33
click at [316, 259] on icon at bounding box center [324, 264] width 20 height 20
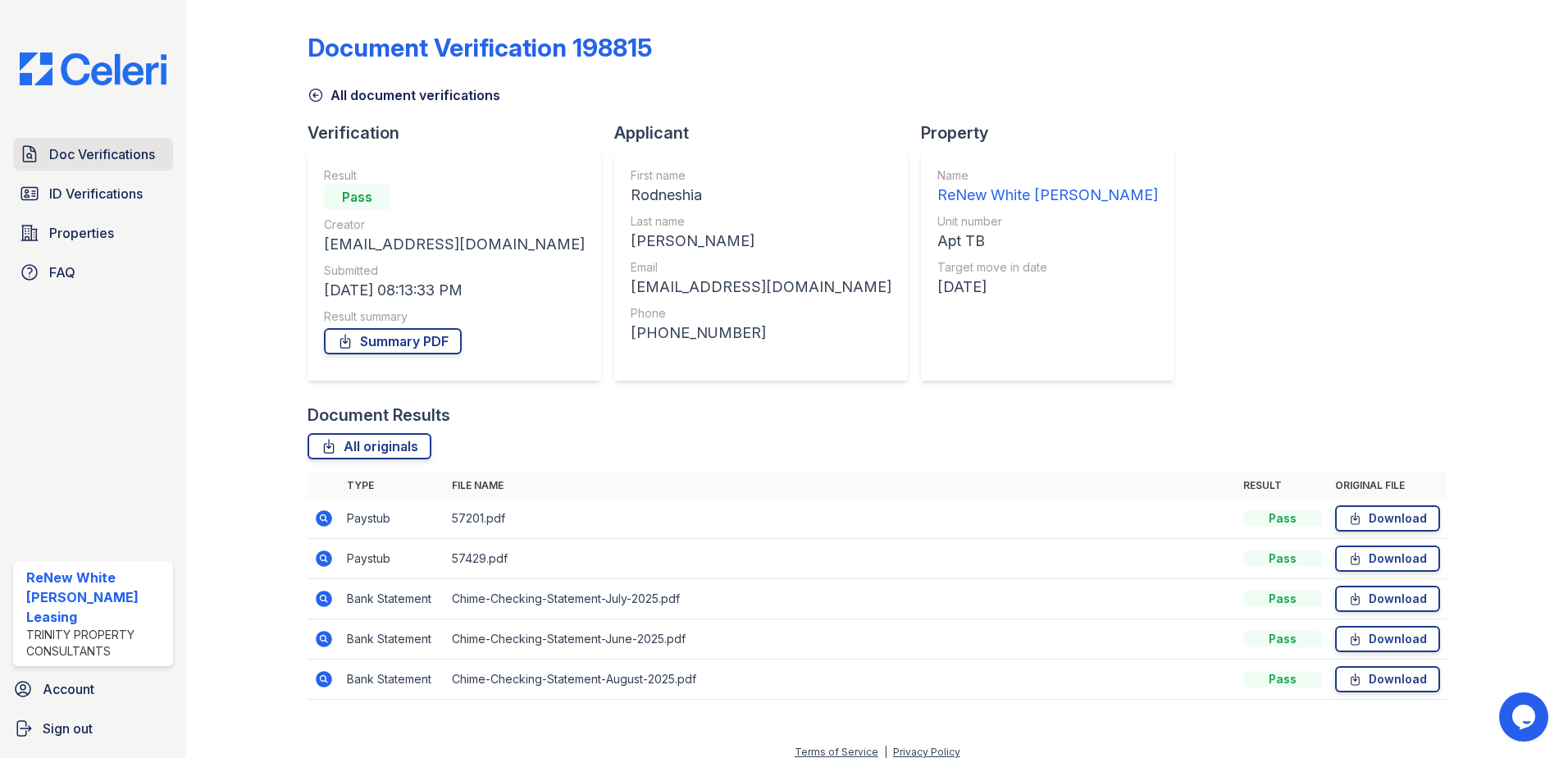
click at [68, 138] on div "Doc Verifications ID Verifications Properties FAQ ReNew White Marsh Leasing Tri…" at bounding box center [93, 379] width 186 height 758
click at [66, 145] on span "Doc Verifications" at bounding box center [101, 154] width 106 height 20
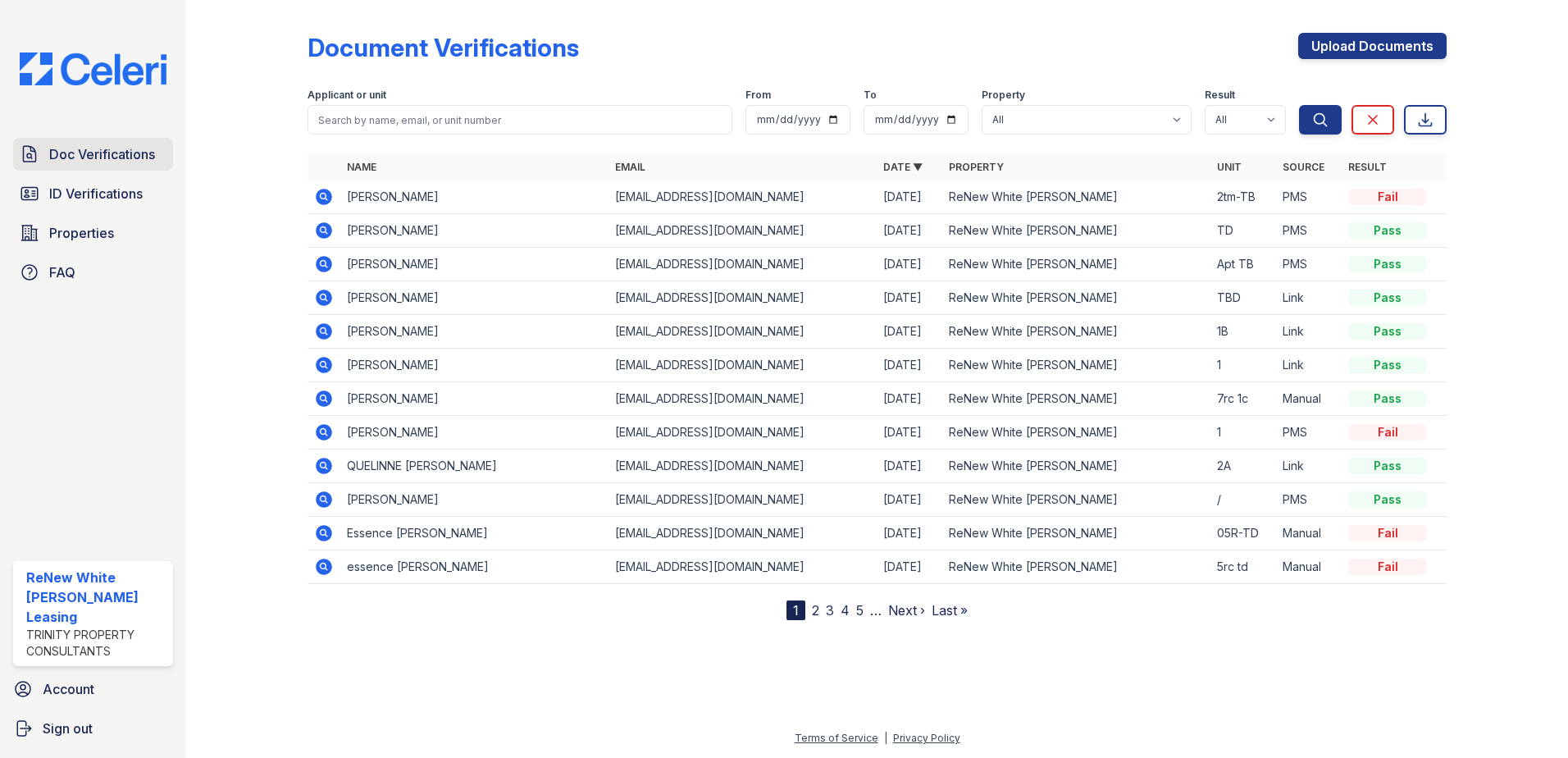
click at [109, 165] on link "Doc Verifications" at bounding box center [93, 154] width 160 height 33
click at [108, 156] on span "Doc Verifications" at bounding box center [101, 154] width 106 height 20
click at [322, 201] on icon at bounding box center [324, 197] width 16 height 16
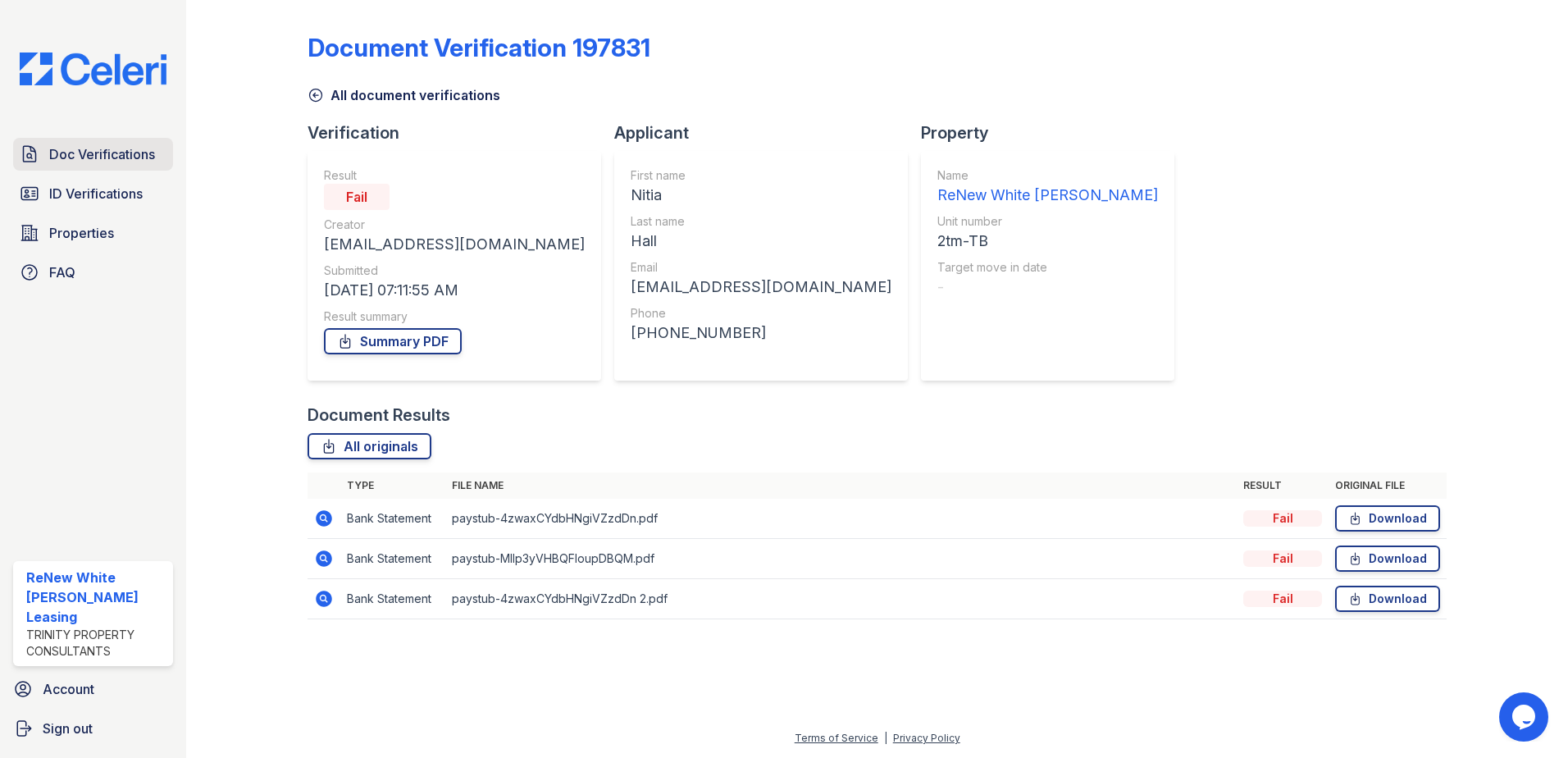
click at [93, 160] on span "Doc Verifications" at bounding box center [101, 154] width 106 height 20
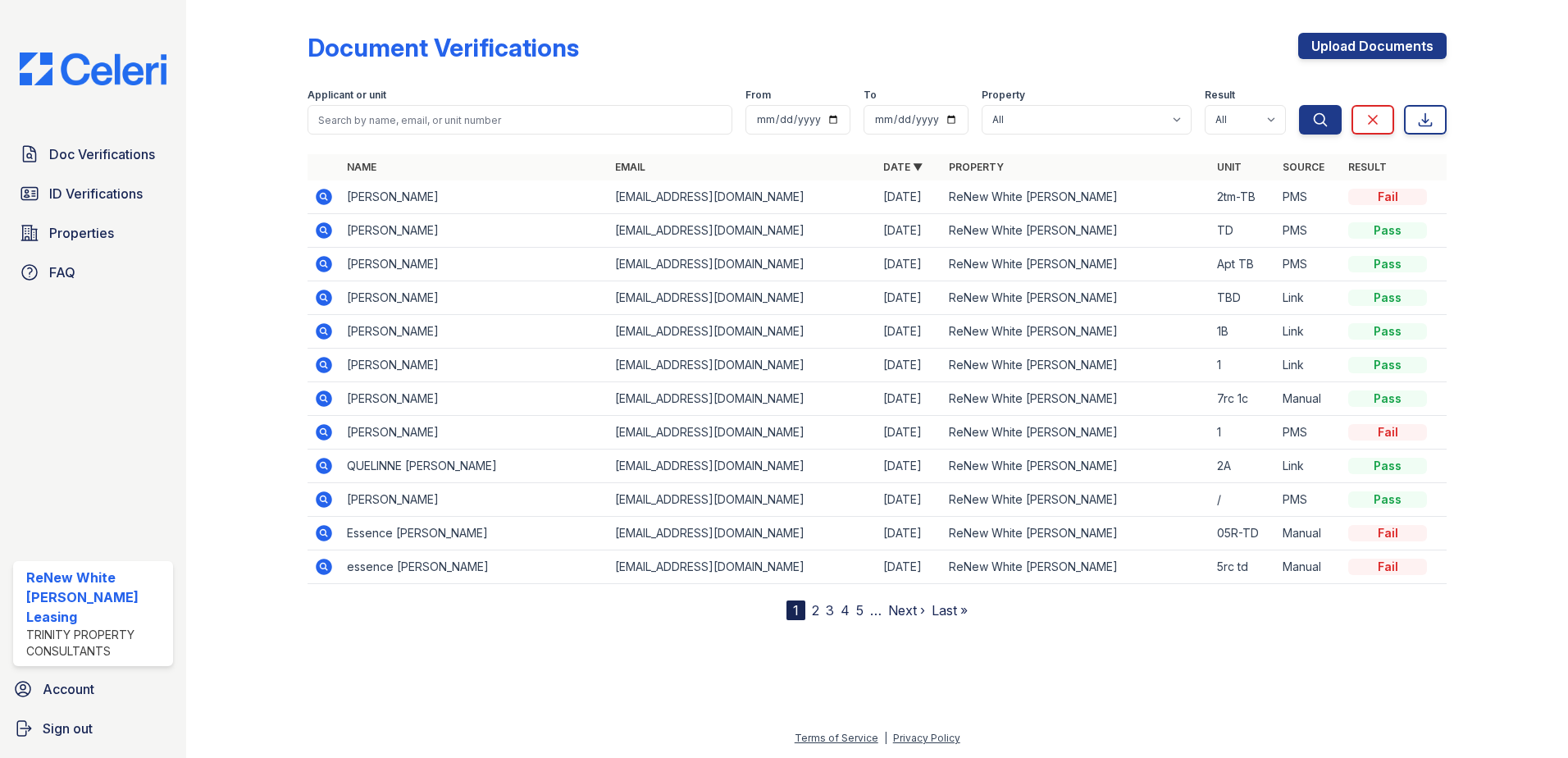
click at [342, 97] on label "Applicant or unit" at bounding box center [347, 95] width 79 height 14
click at [345, 129] on input "search" at bounding box center [520, 119] width 425 height 30
type input "[PERSON_NAME]"
click at [1299, 105] on button "Search" at bounding box center [1320, 119] width 42 height 30
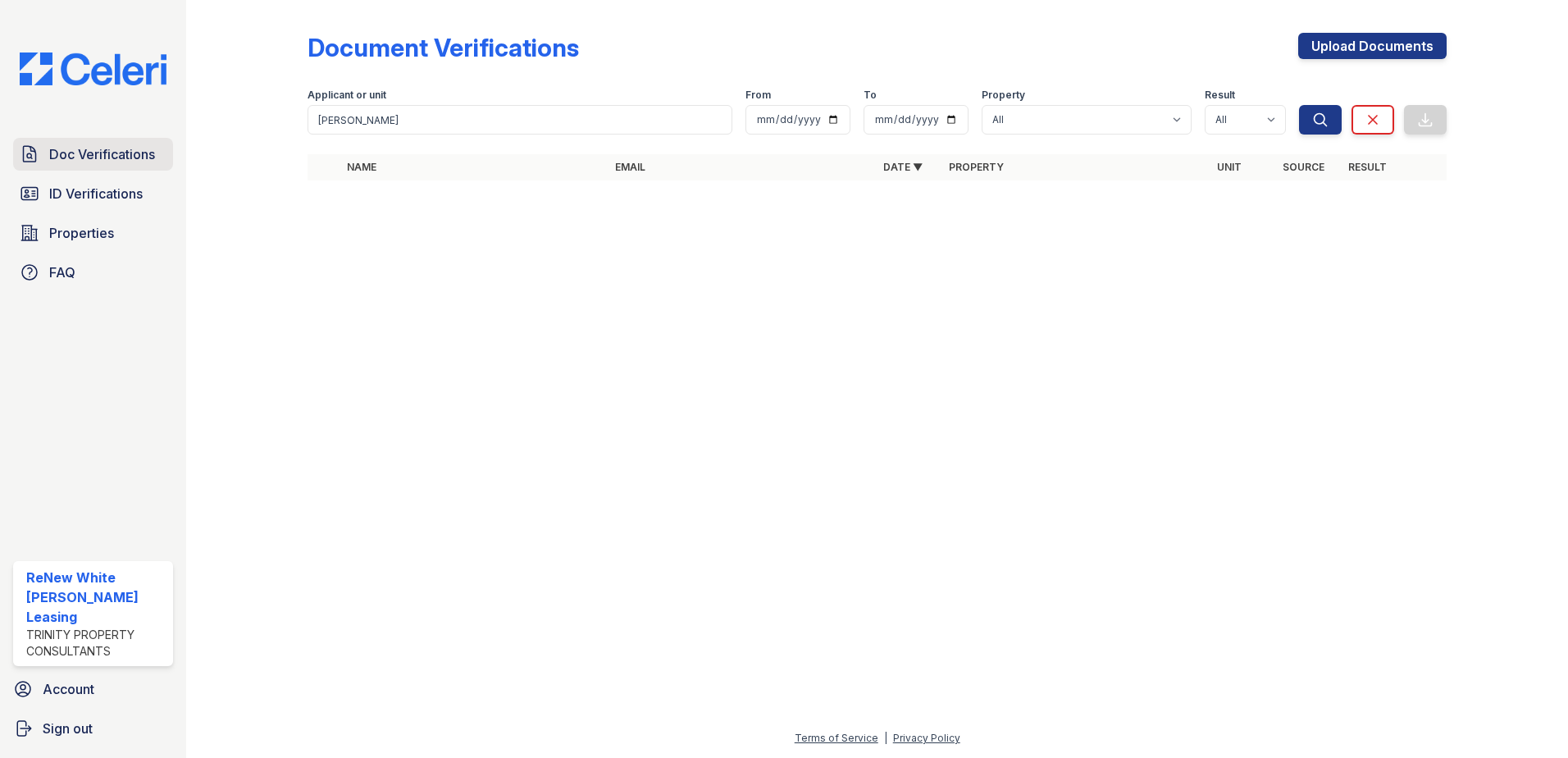
click at [75, 160] on span "Doc Verifications" at bounding box center [101, 154] width 106 height 20
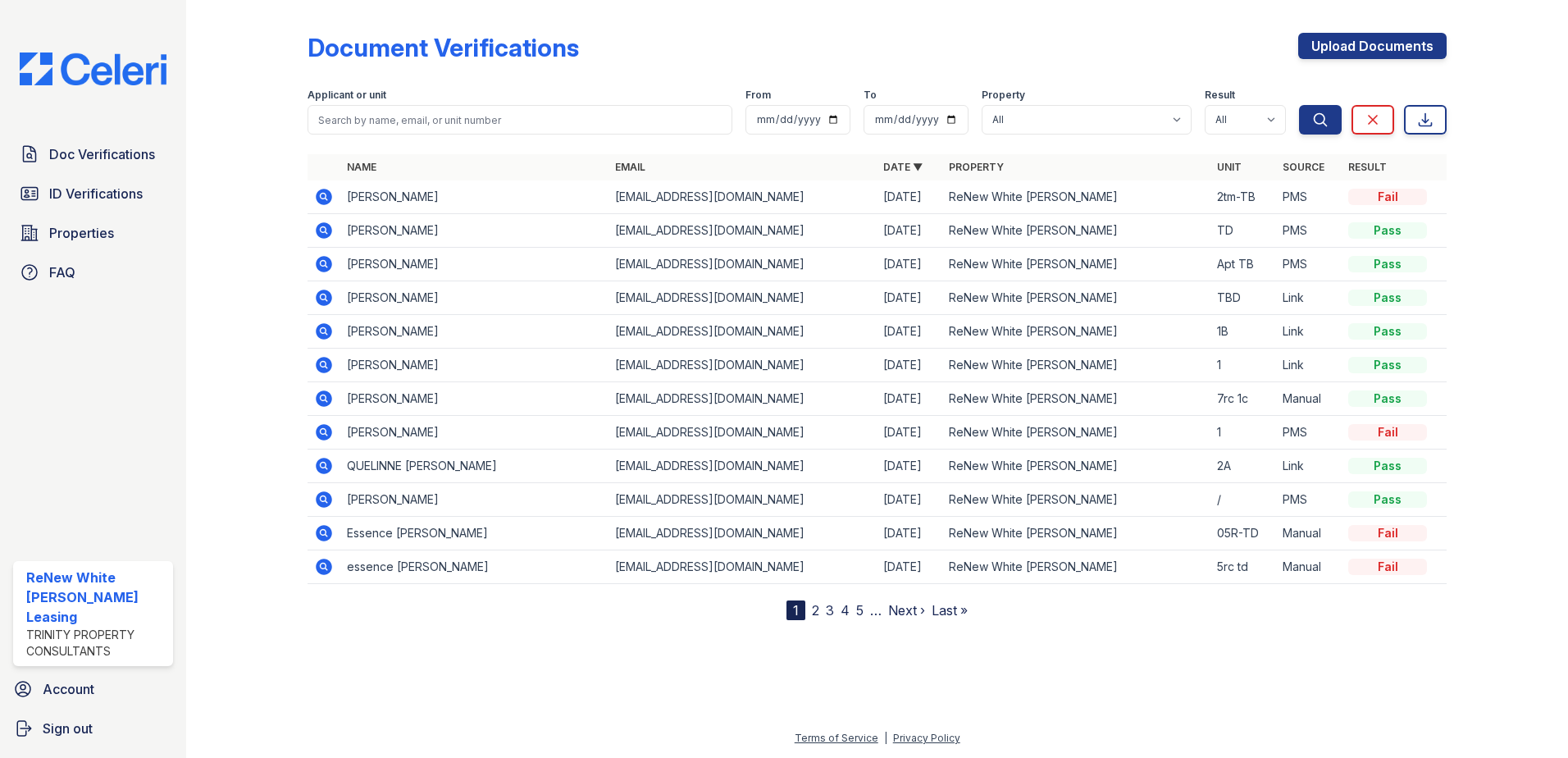
click at [325, 466] on icon at bounding box center [322, 464] width 5 height 5
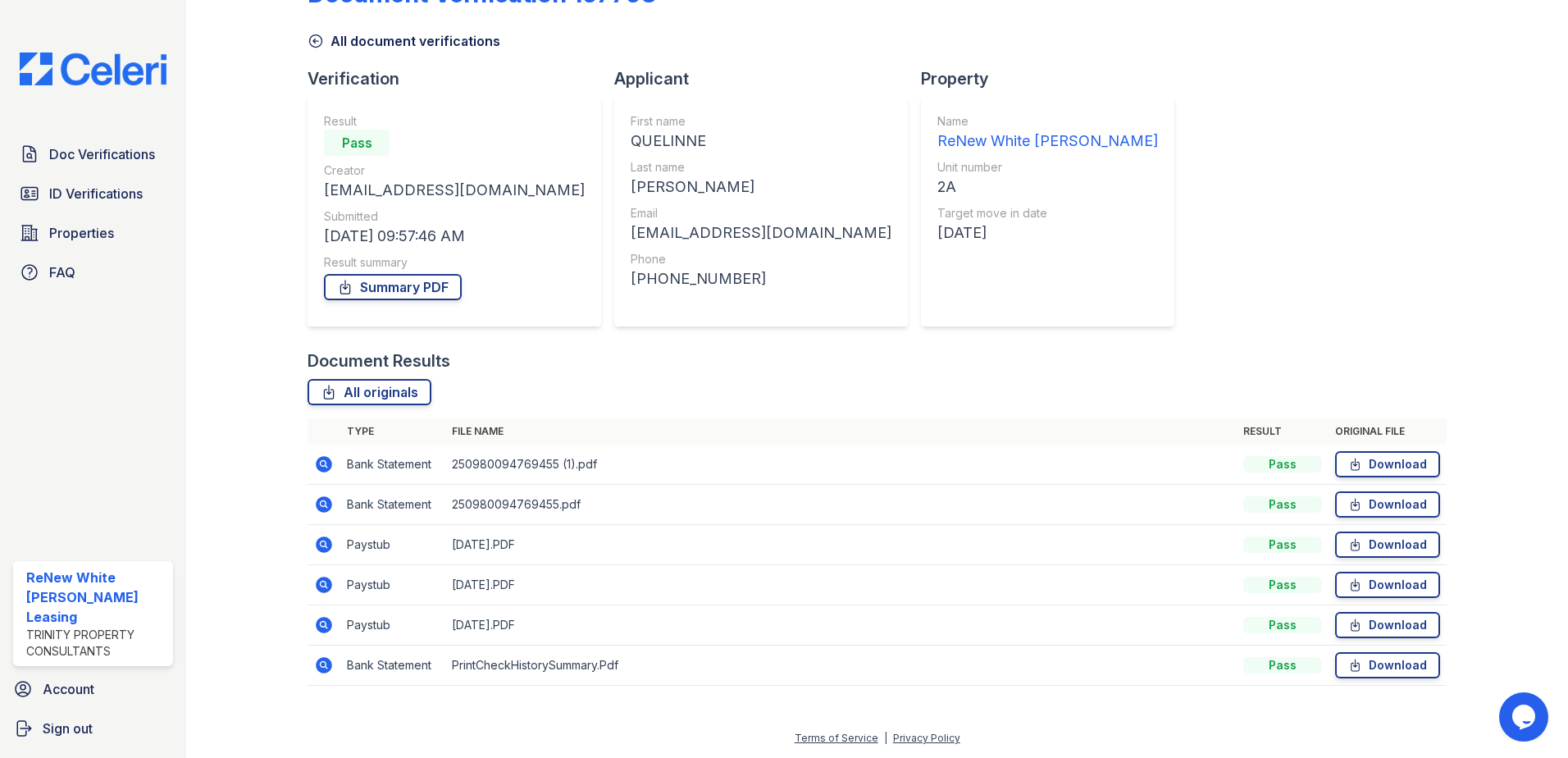
click at [323, 548] on icon at bounding box center [324, 545] width 16 height 16
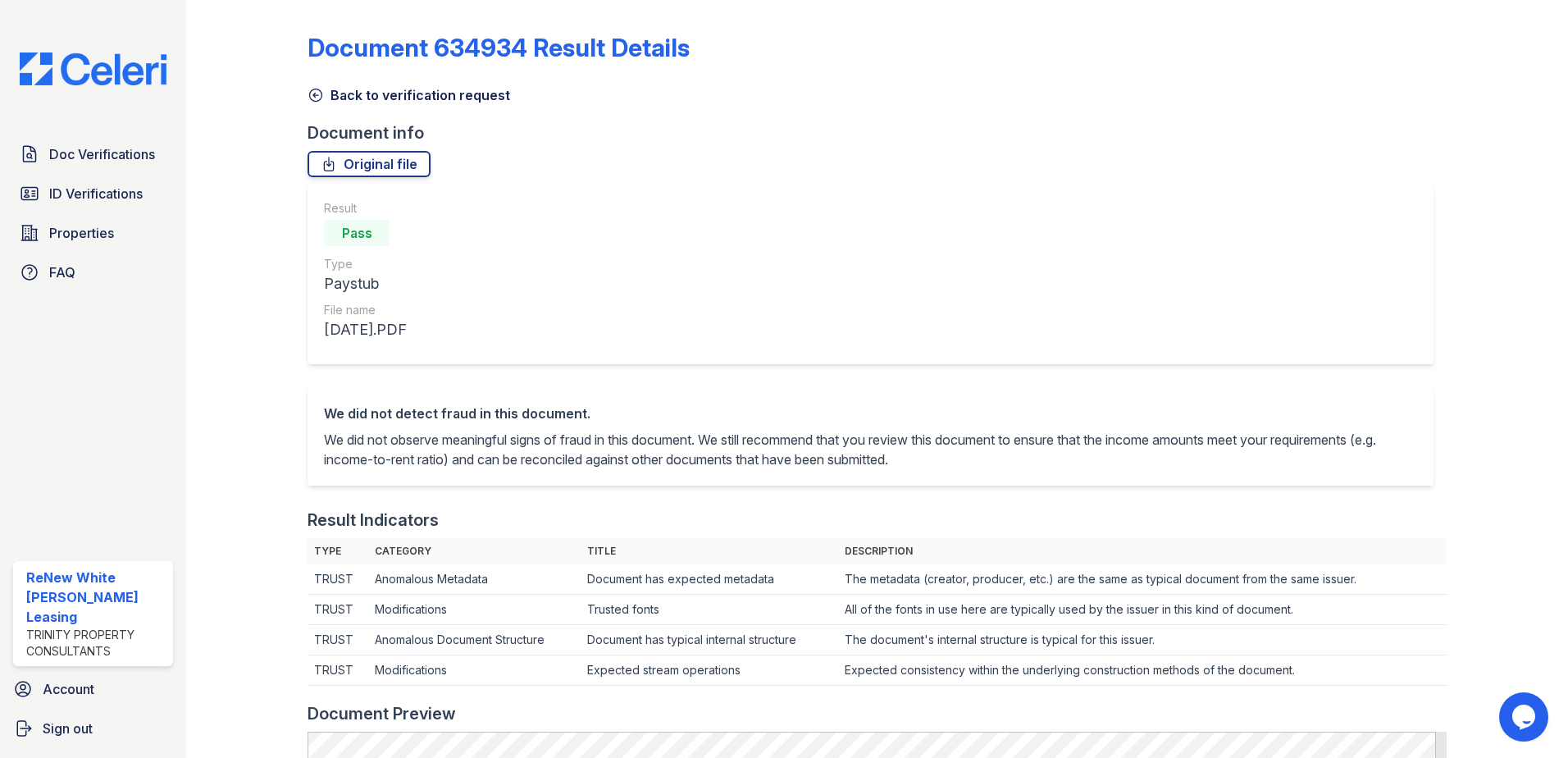
click at [312, 103] on icon at bounding box center [316, 95] width 16 height 16
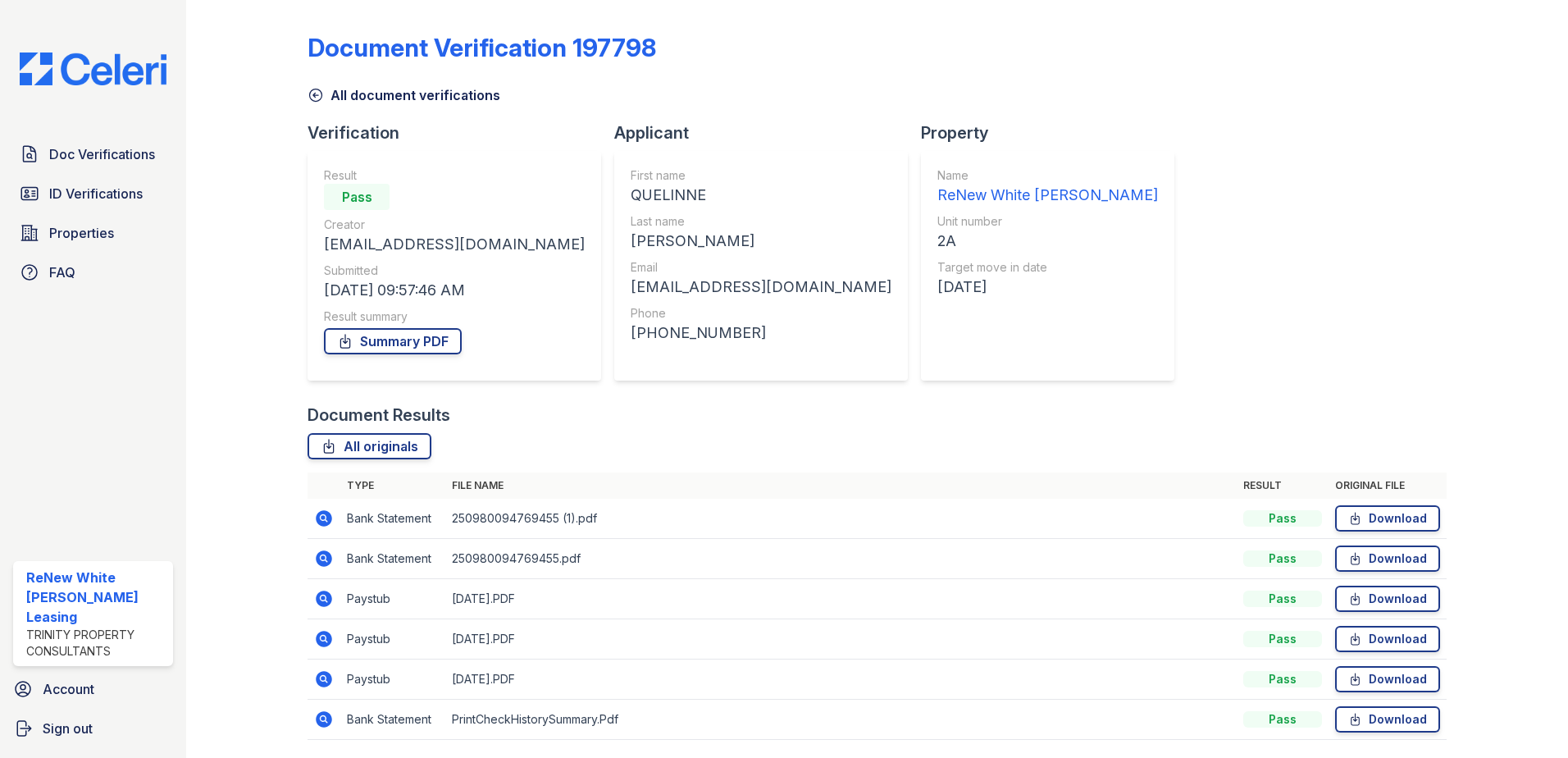
scroll to position [54, 0]
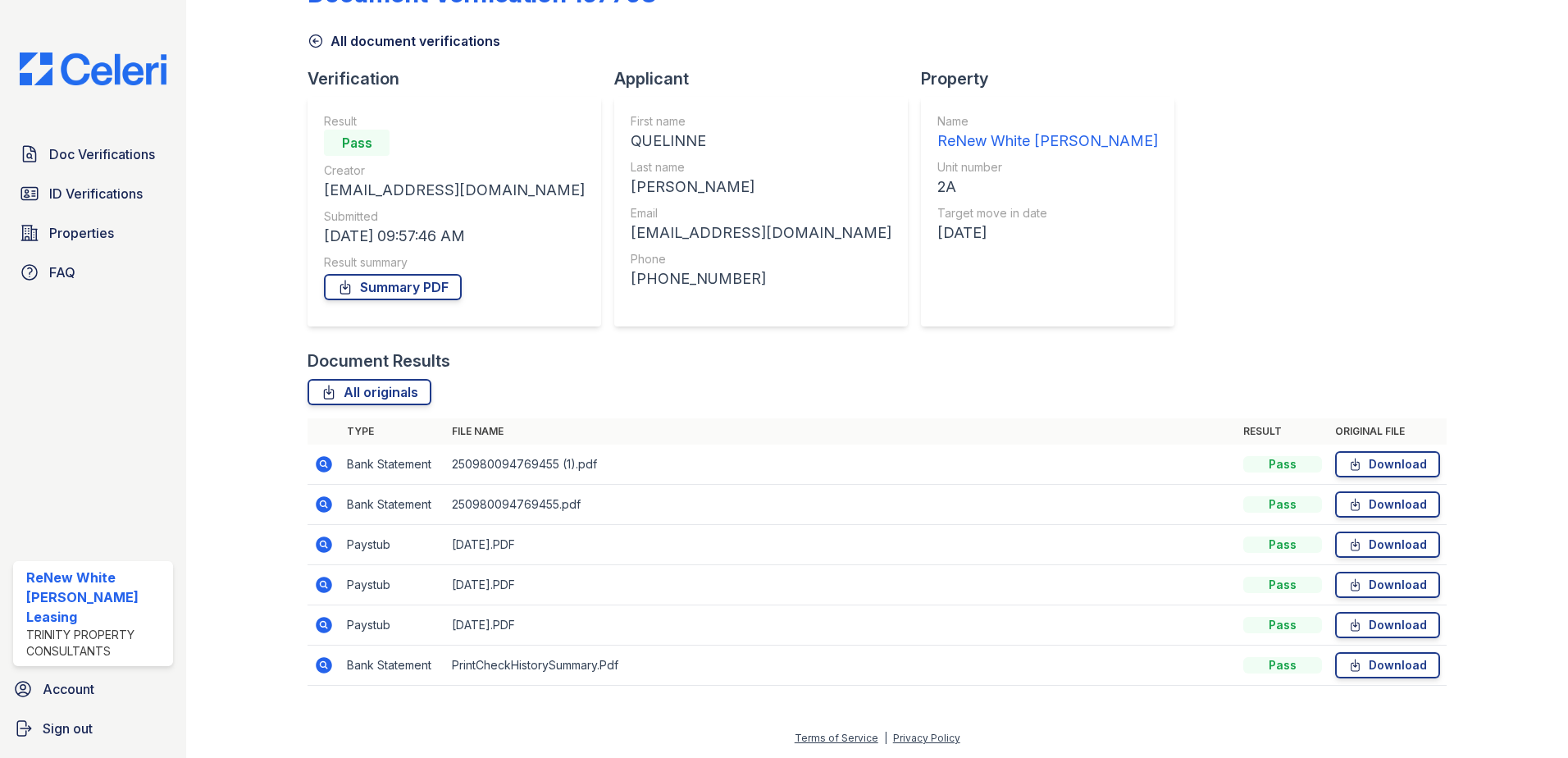
click at [321, 583] on icon at bounding box center [324, 585] width 20 height 20
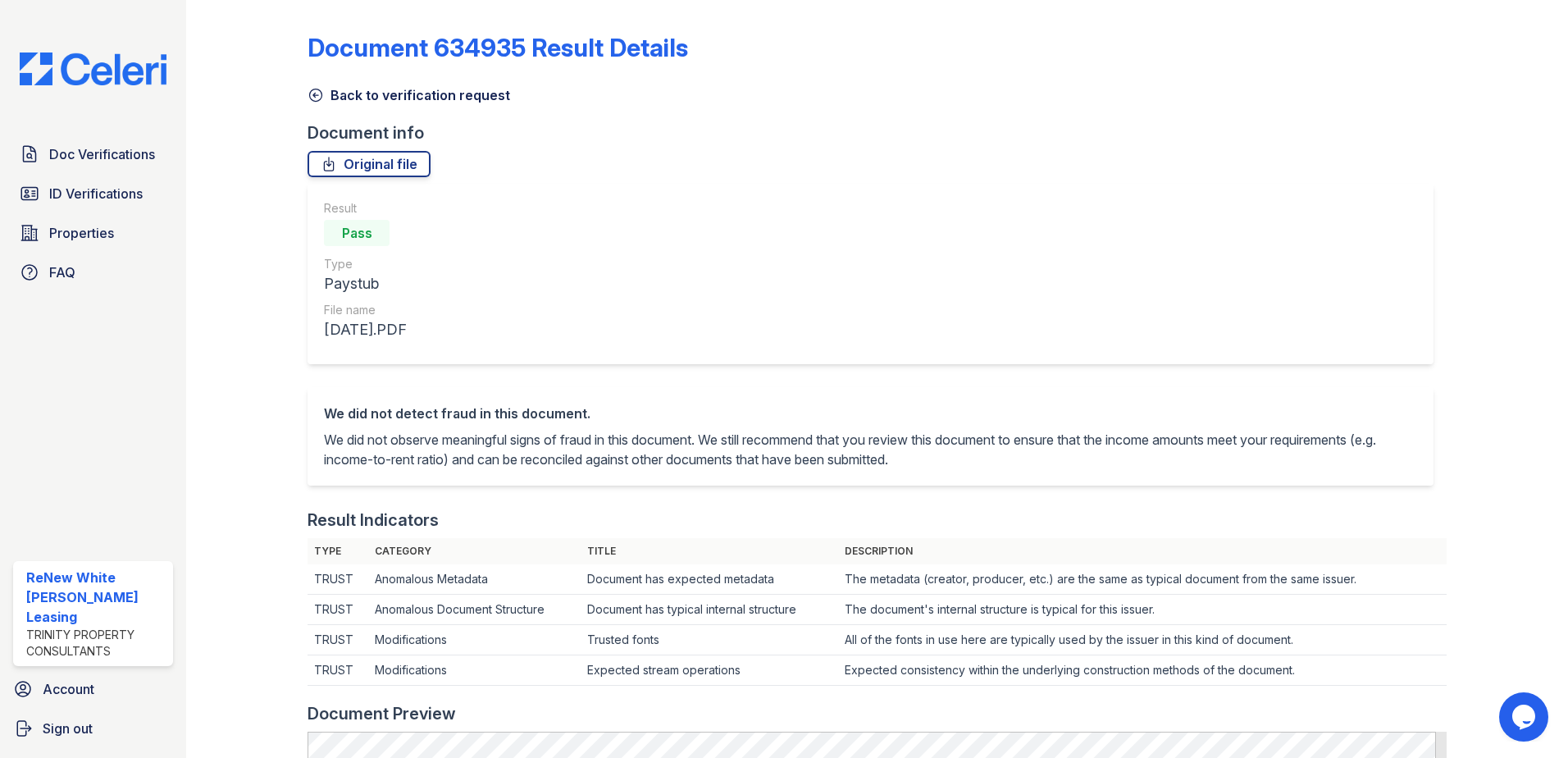
click at [309, 98] on icon at bounding box center [316, 95] width 16 height 16
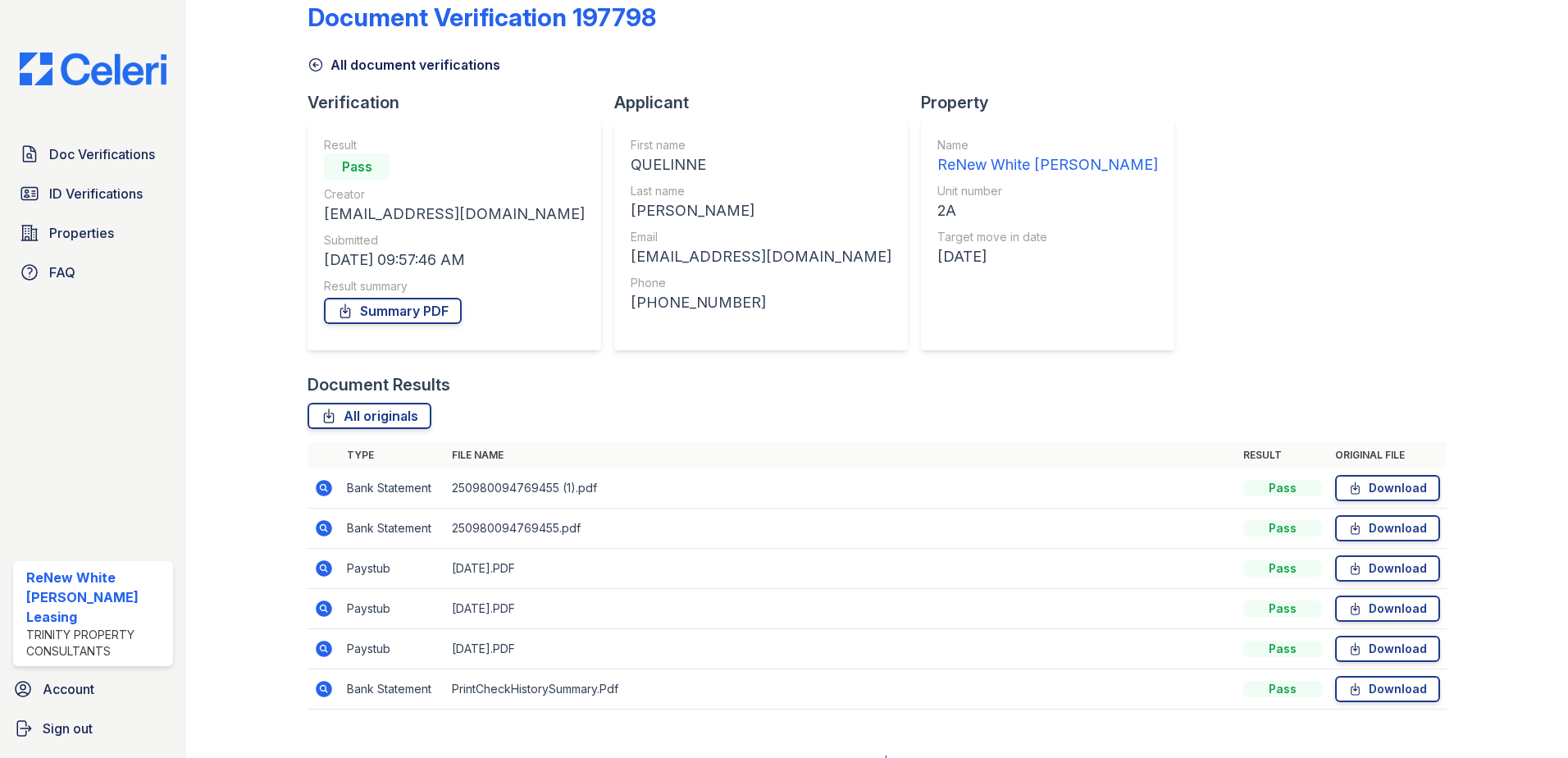
scroll to position [54, 0]
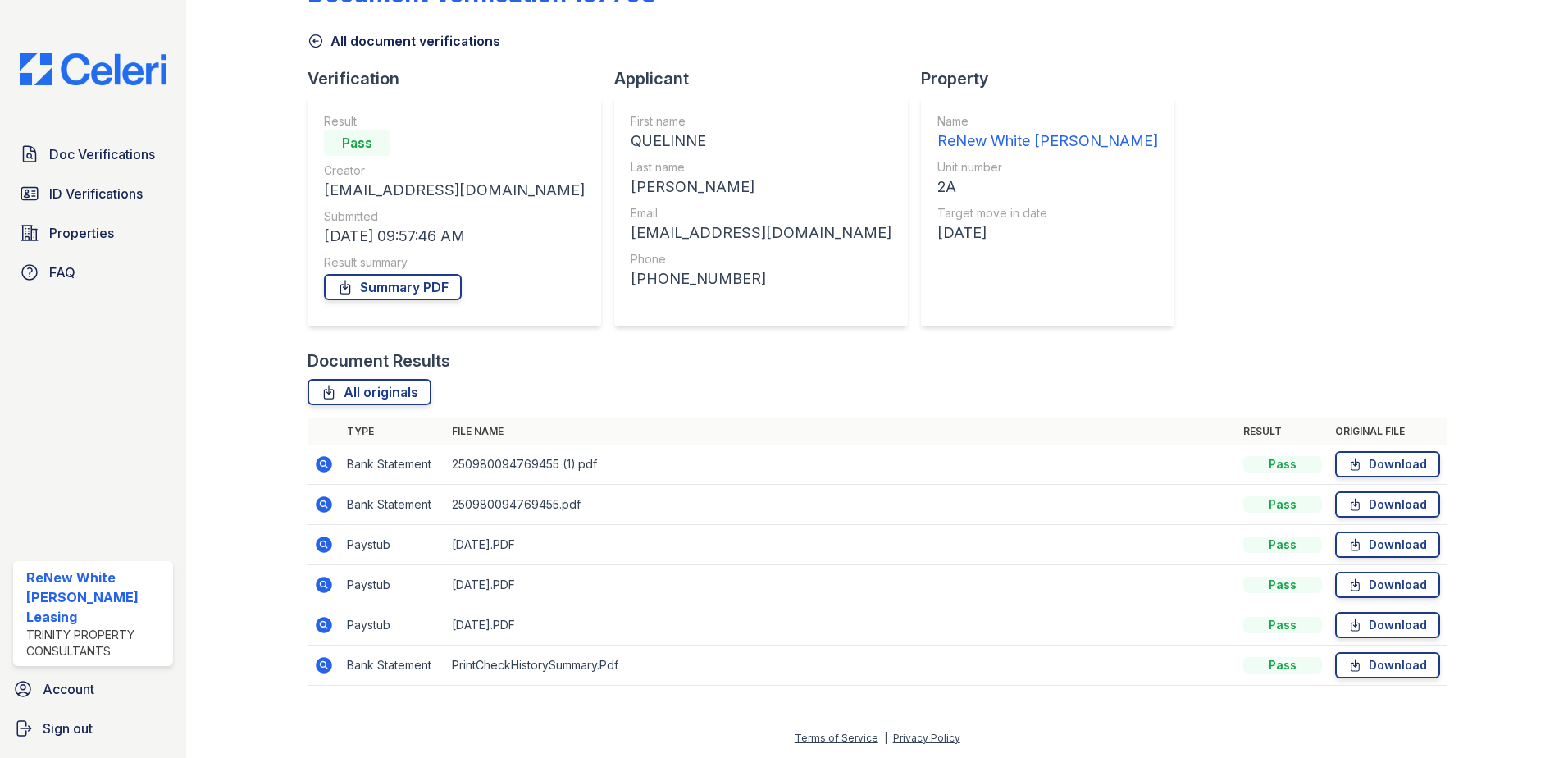
click at [316, 623] on icon at bounding box center [324, 625] width 16 height 16
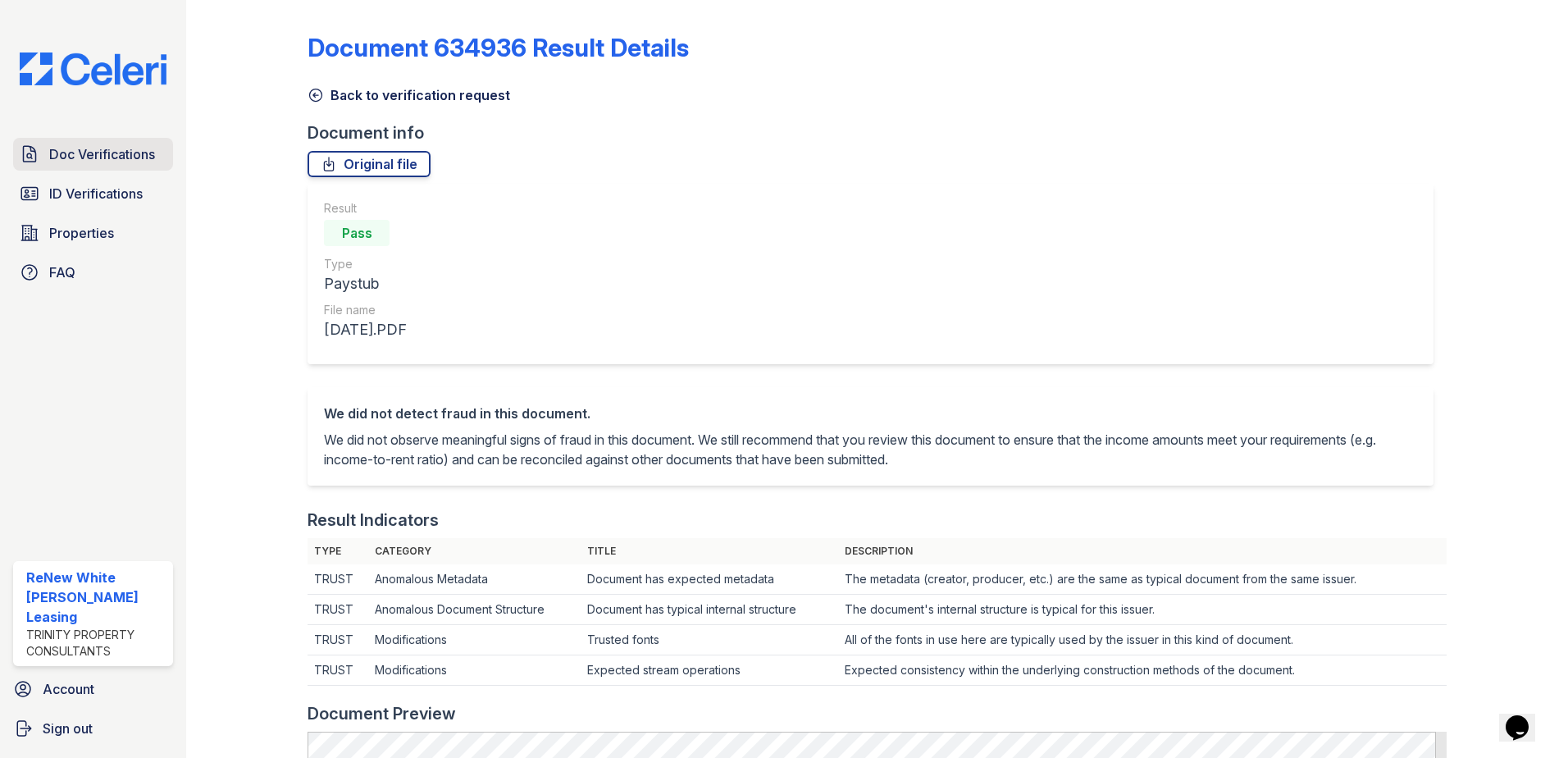
click at [51, 150] on span "Doc Verifications" at bounding box center [101, 154] width 106 height 20
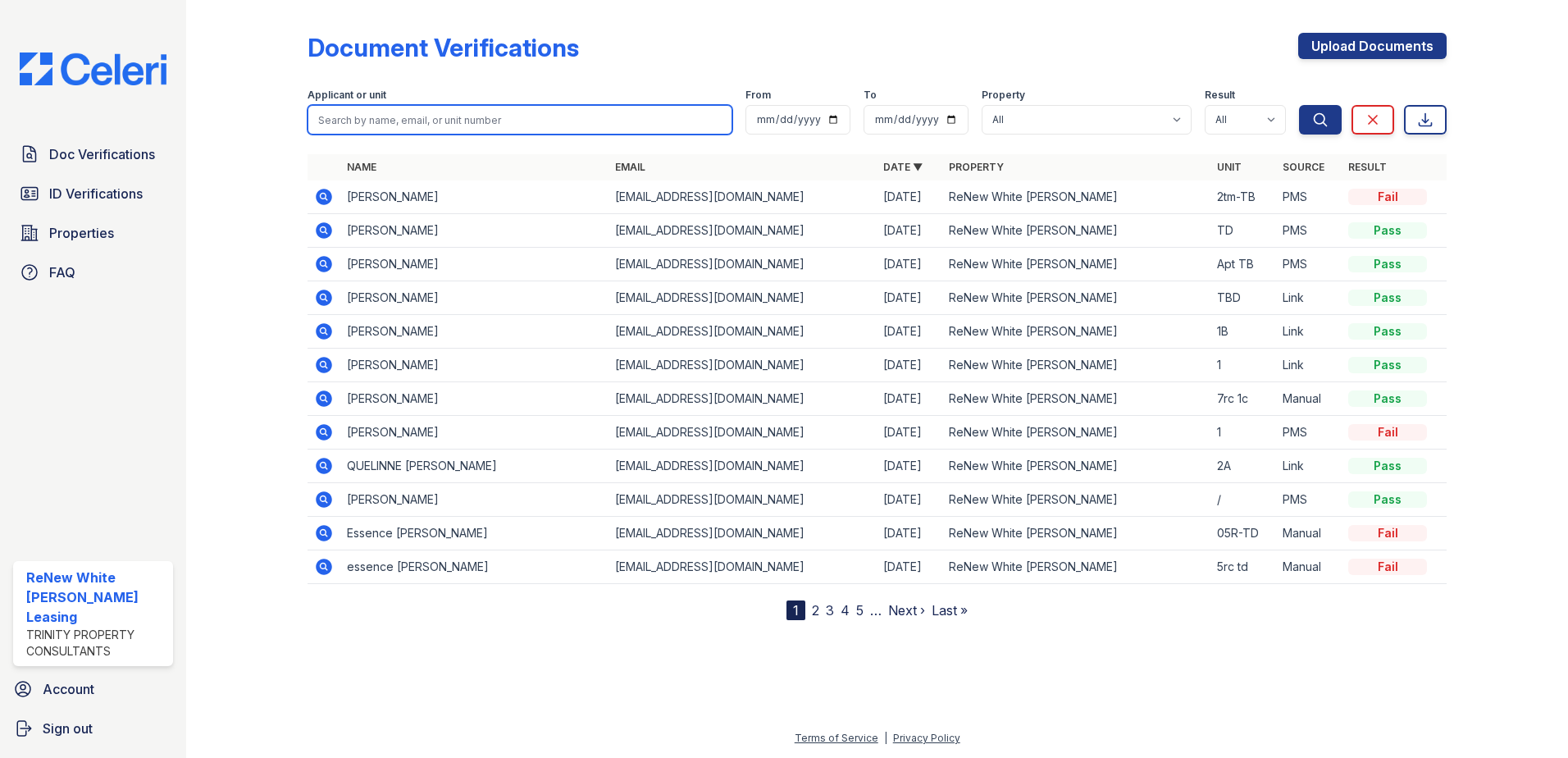
click at [425, 110] on input "search" at bounding box center [520, 119] width 425 height 30
type input "yong"
click at [1299, 105] on button "Search" at bounding box center [1320, 119] width 42 height 30
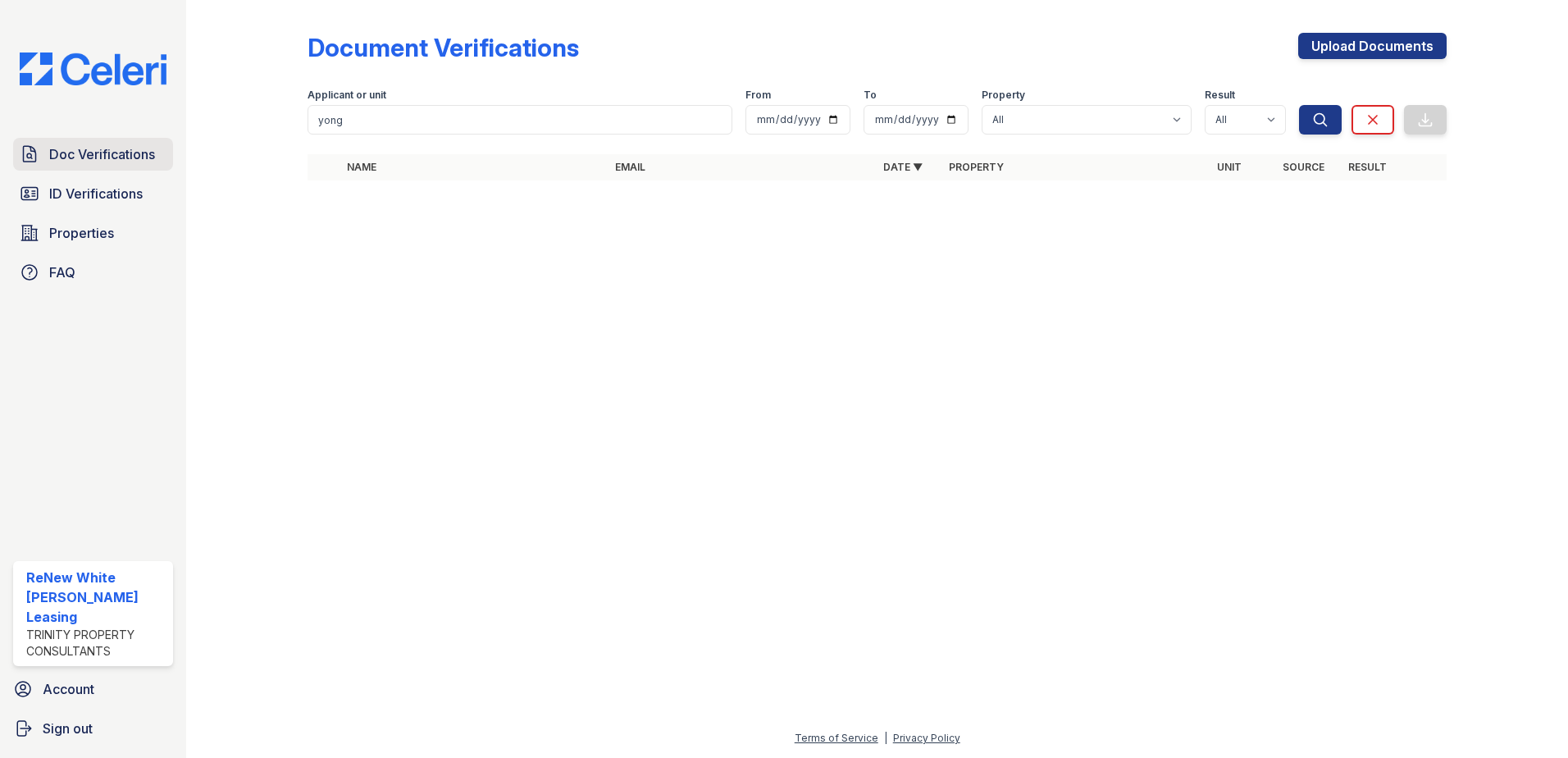
click at [89, 151] on span "Doc Verifications" at bounding box center [101, 154] width 106 height 20
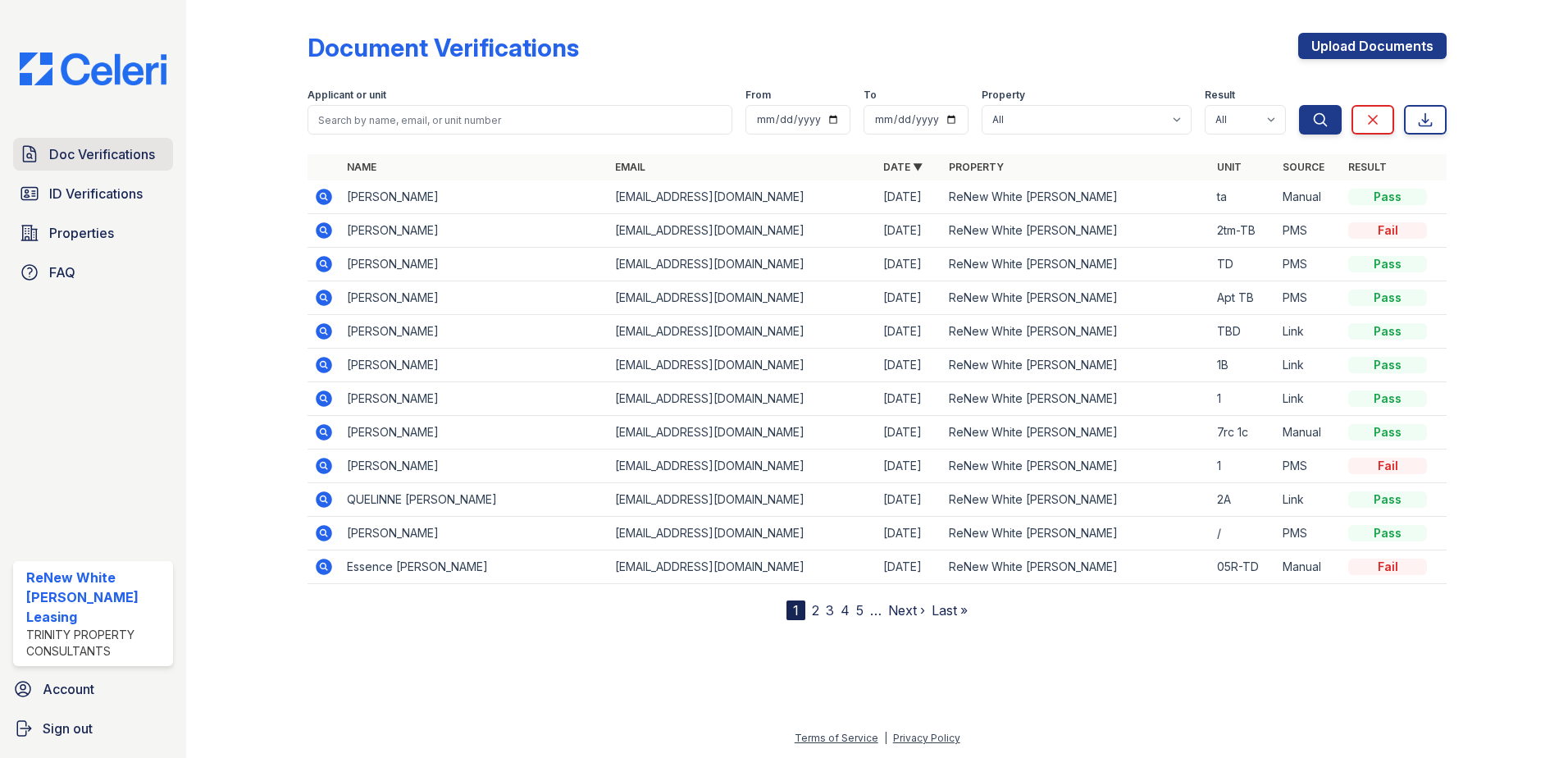
click at [94, 154] on span "Doc Verifications" at bounding box center [101, 154] width 106 height 20
click at [102, 158] on span "Doc Verifications" at bounding box center [101, 154] width 106 height 20
